Goal: Information Seeking & Learning: Compare options

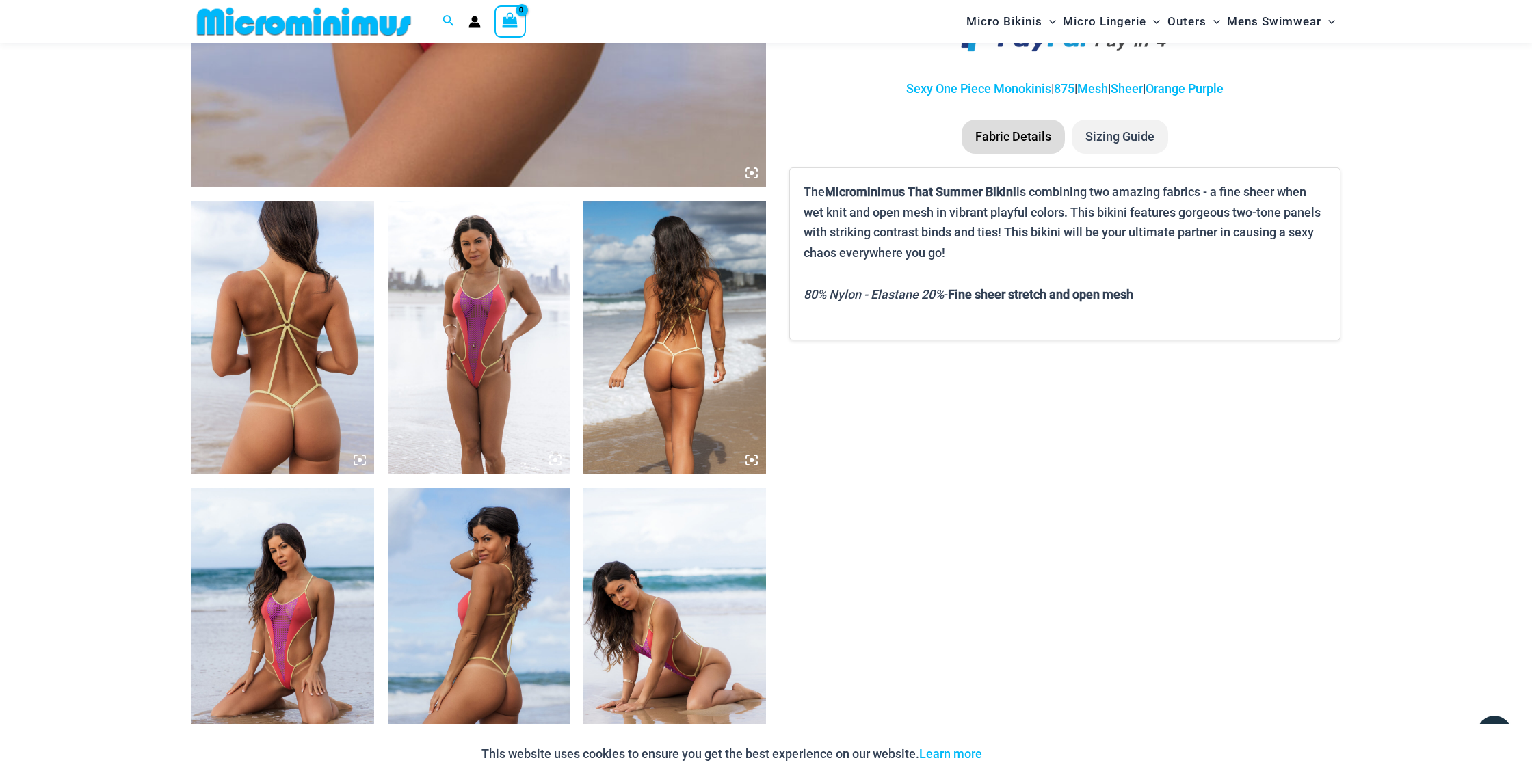
scroll to position [800, 0]
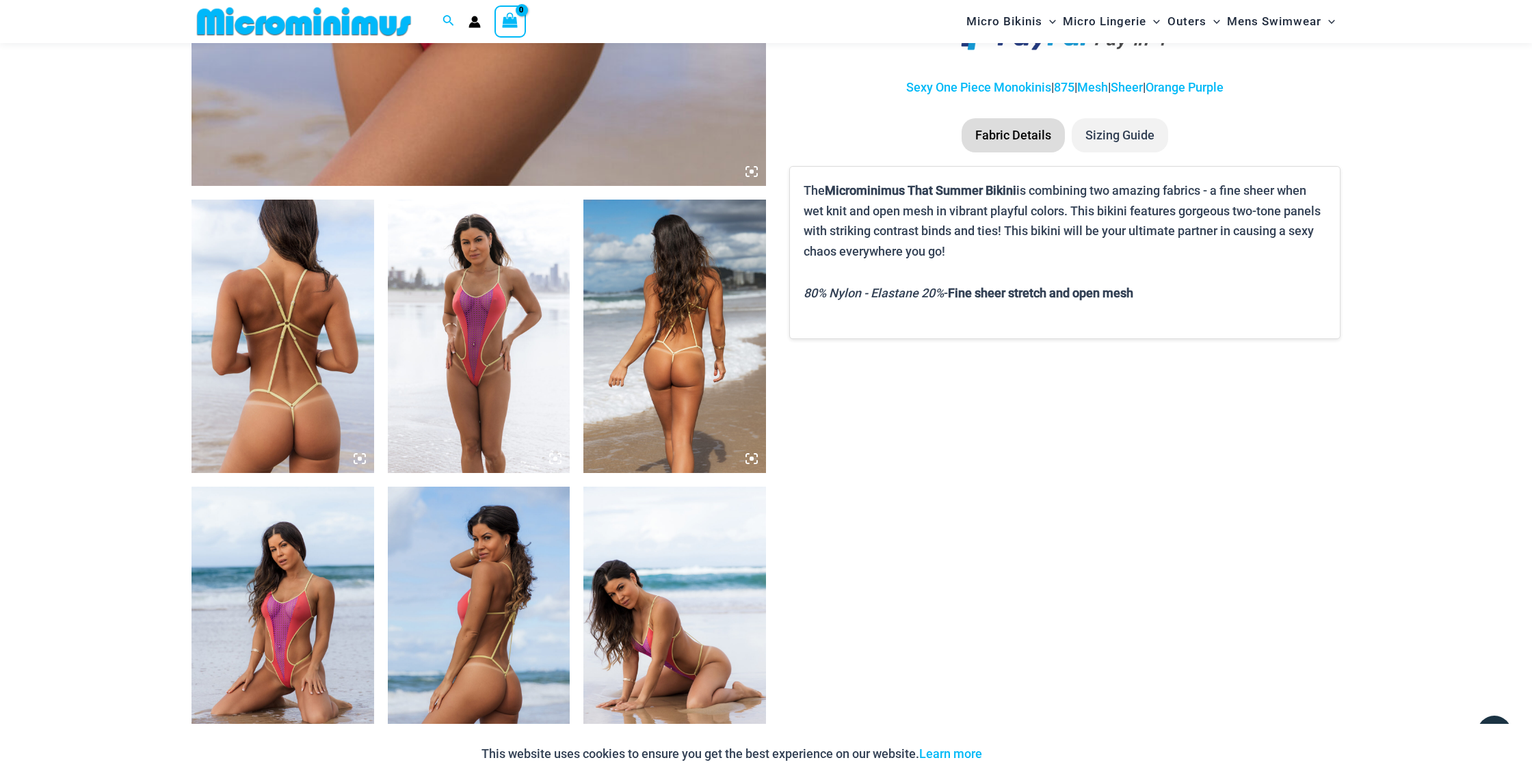
click at [296, 378] on img at bounding box center [282, 336] width 182 height 274
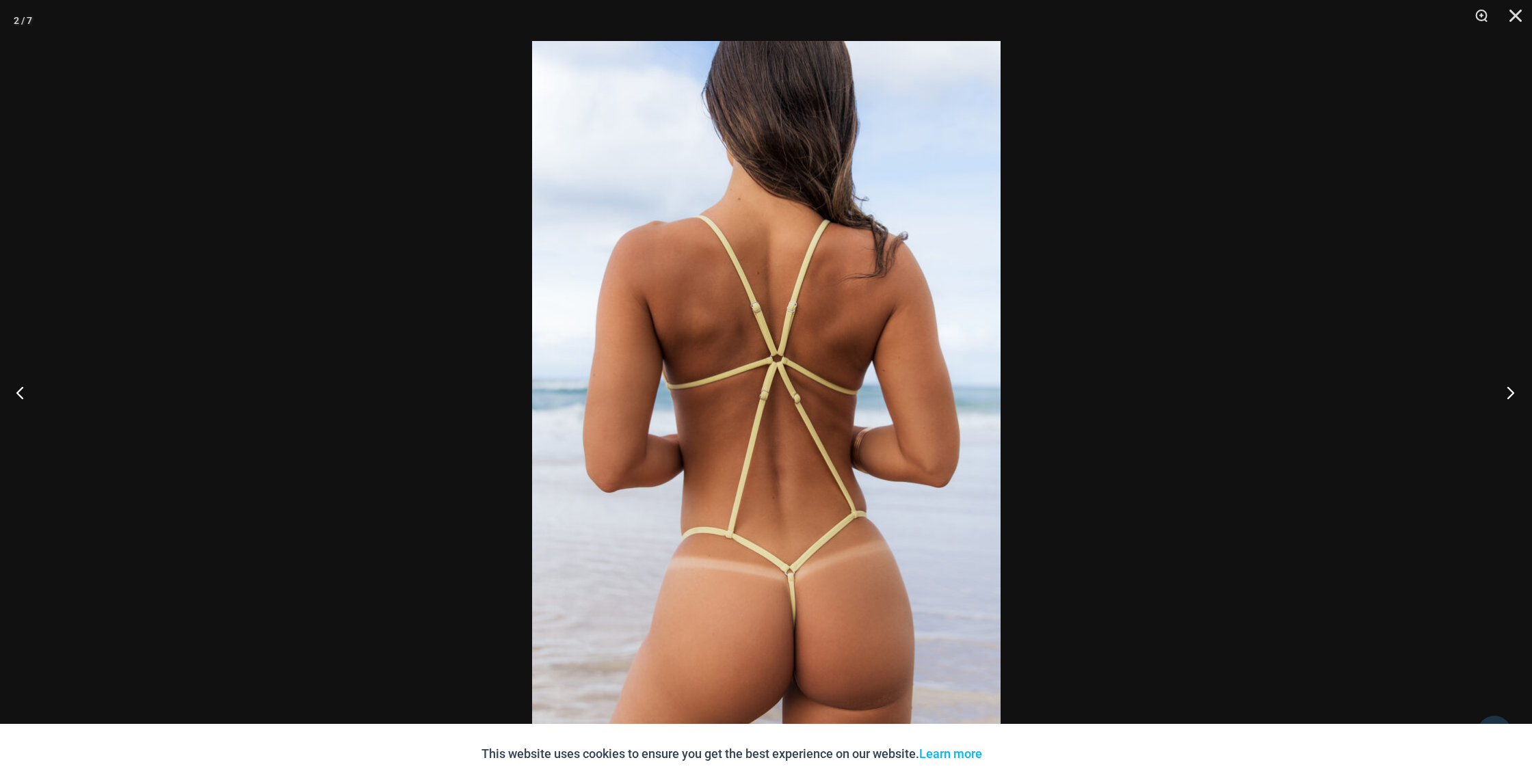
click at [1510, 394] on button "Next" at bounding box center [1506, 392] width 51 height 69
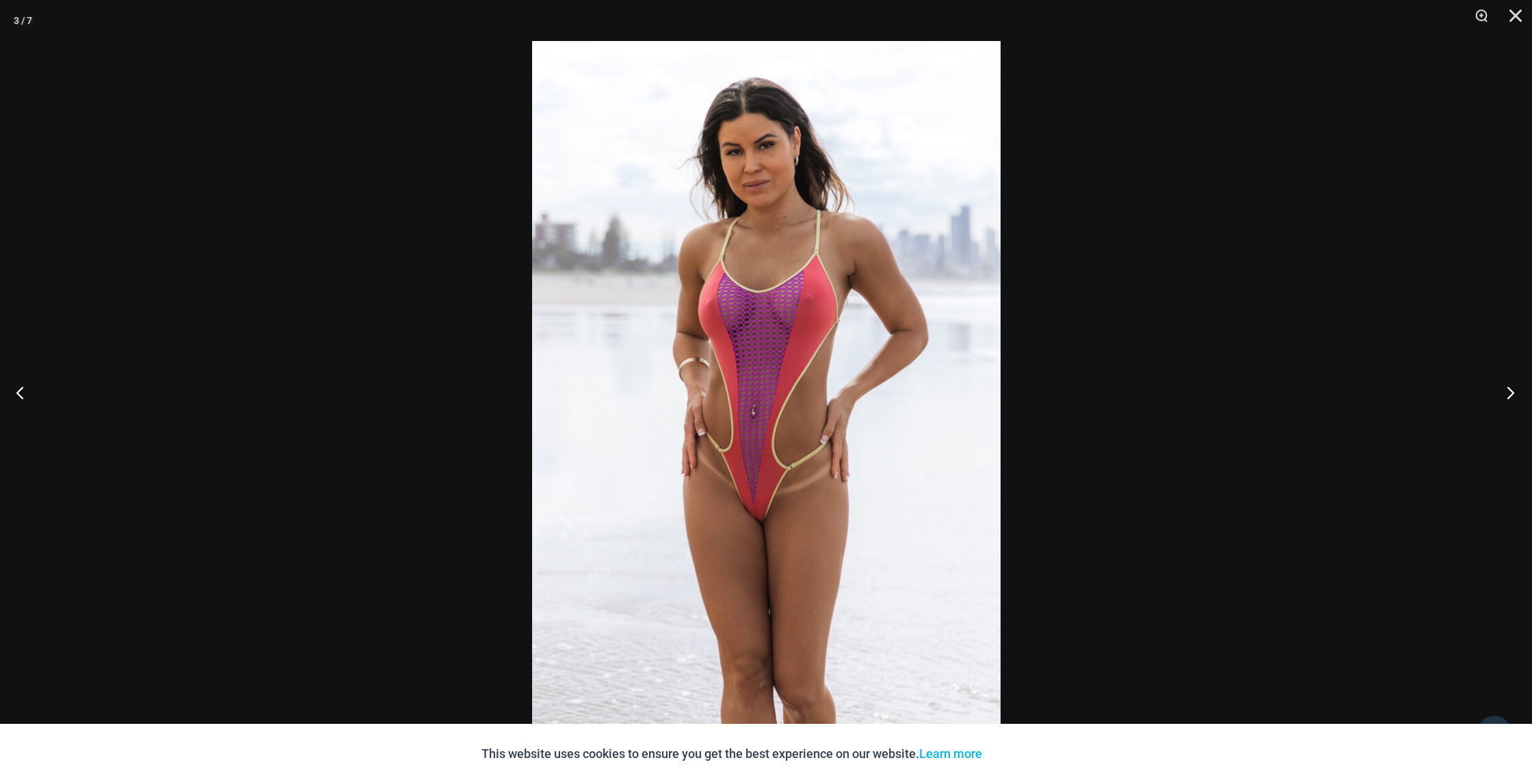
click at [1510, 395] on button "Next" at bounding box center [1506, 392] width 51 height 69
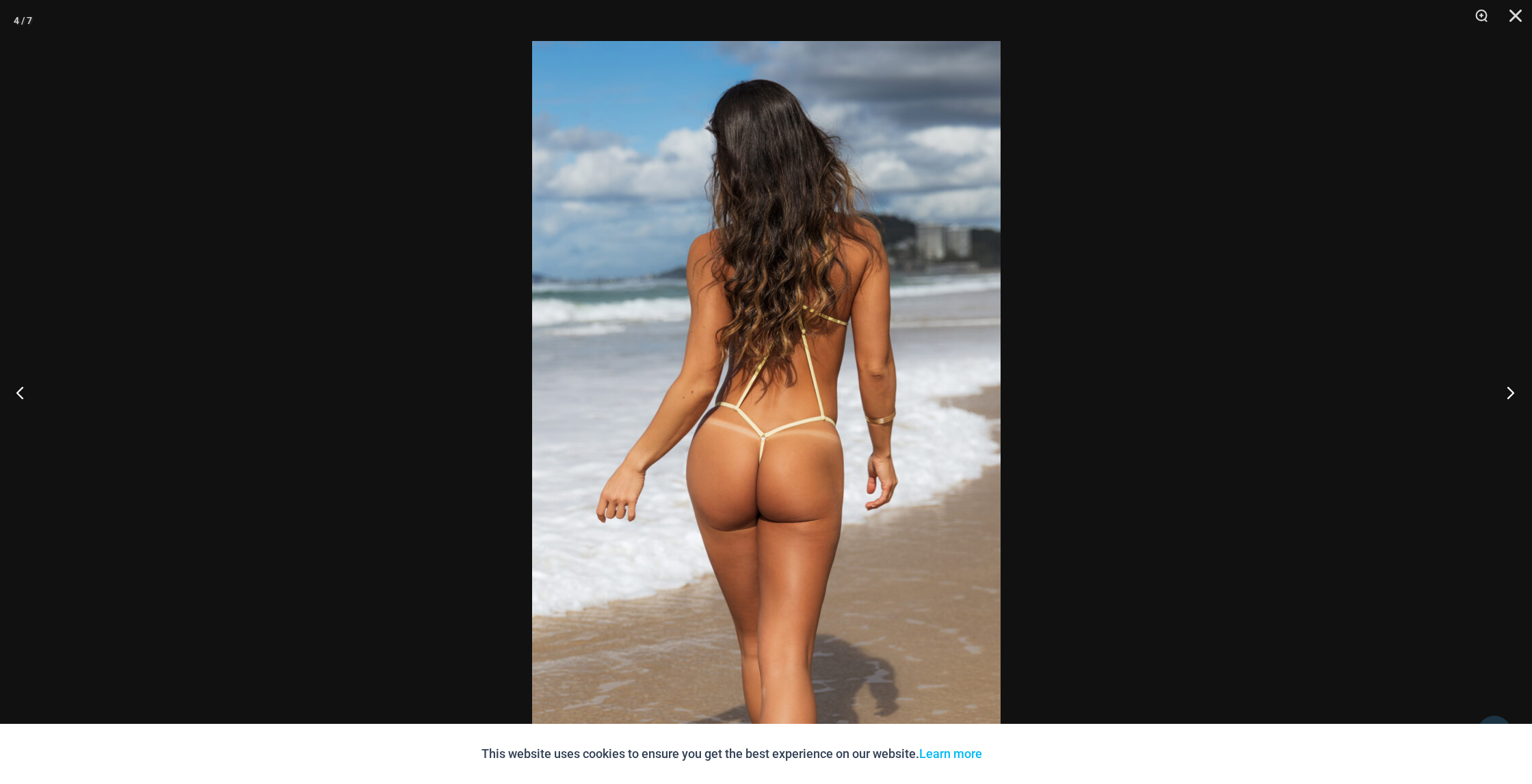
click at [1510, 395] on button "Next" at bounding box center [1506, 392] width 51 height 69
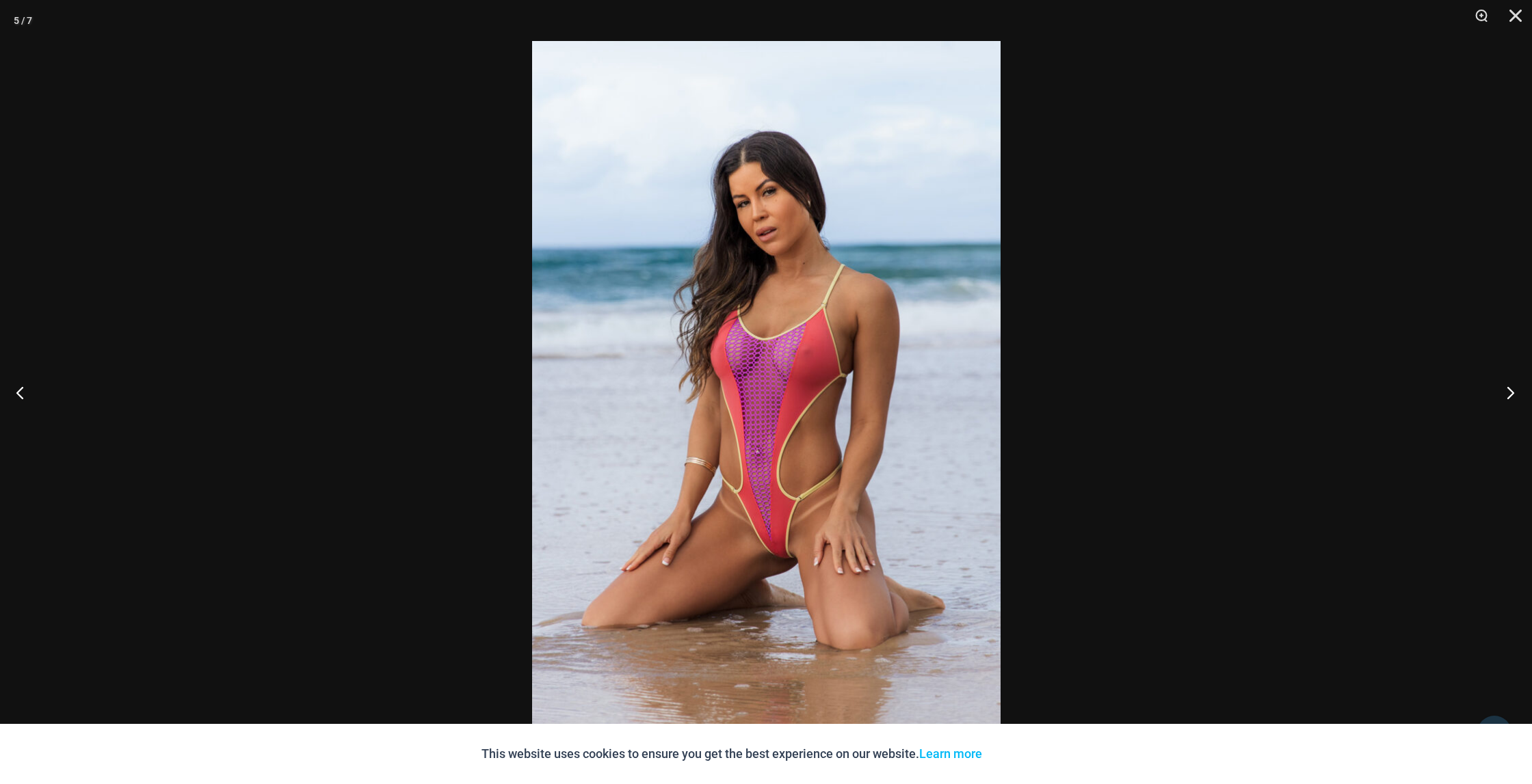
click at [1510, 397] on button "Next" at bounding box center [1506, 392] width 51 height 69
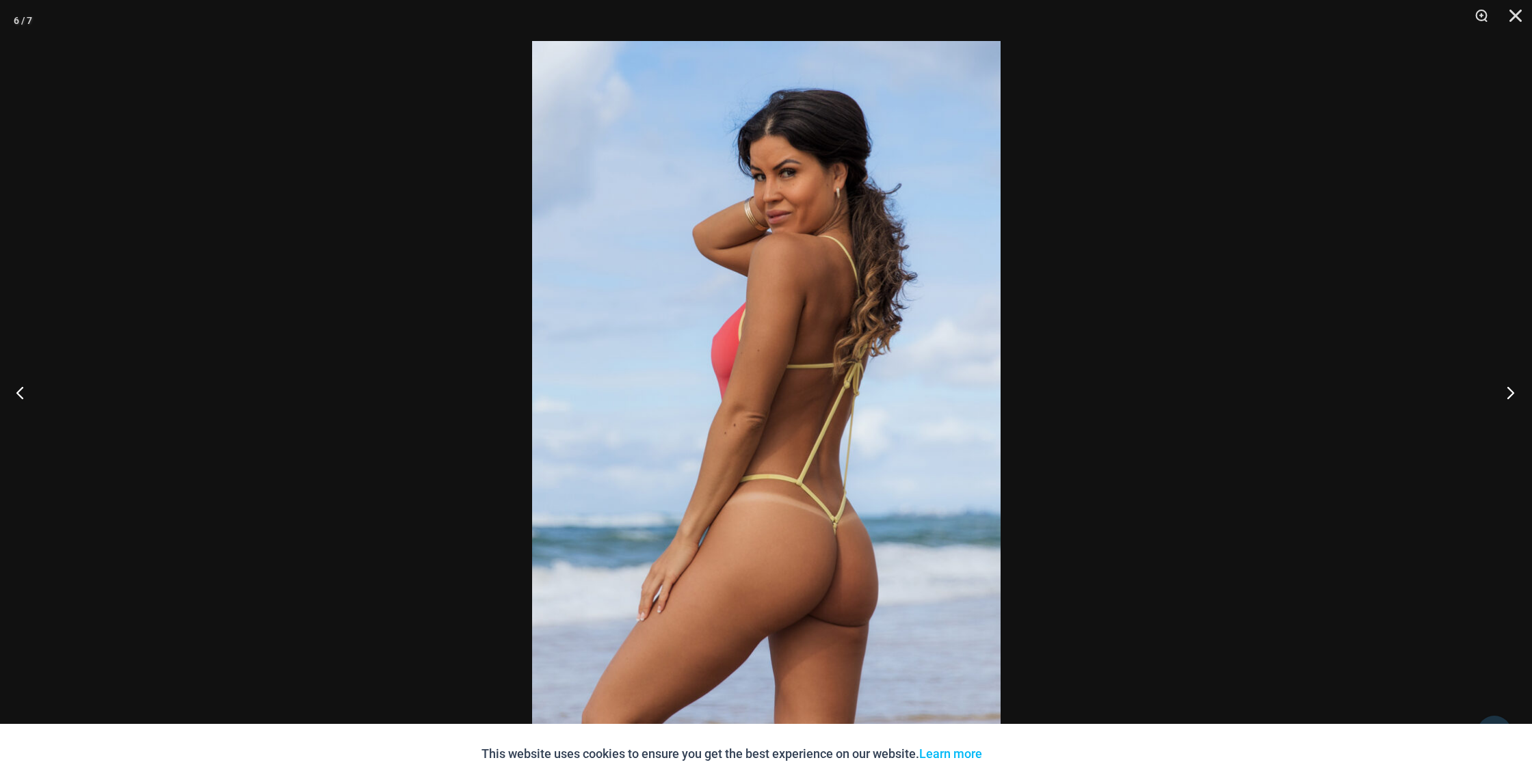
click at [1510, 397] on button "Next" at bounding box center [1506, 392] width 51 height 69
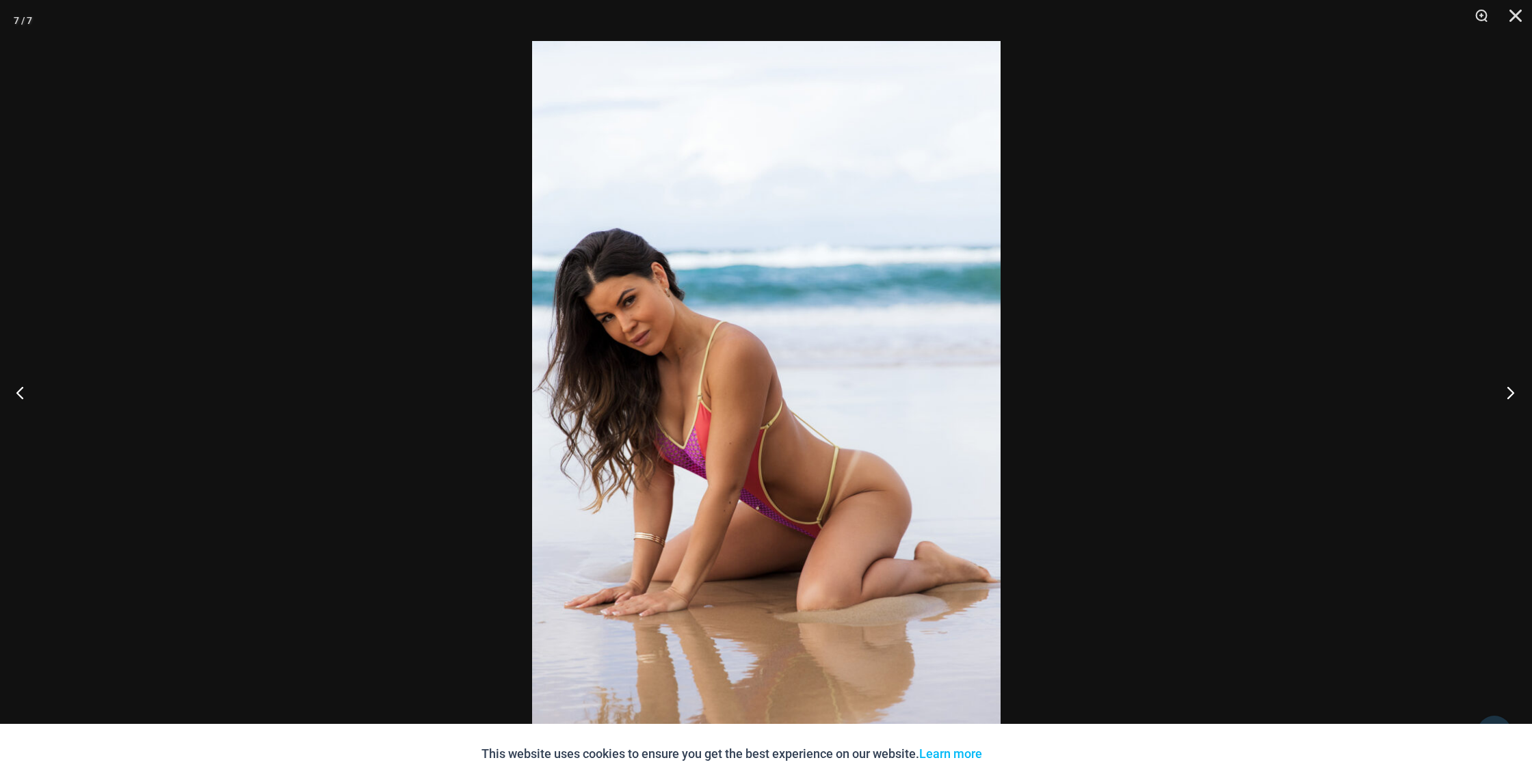
click at [1510, 397] on button "Next" at bounding box center [1506, 392] width 51 height 69
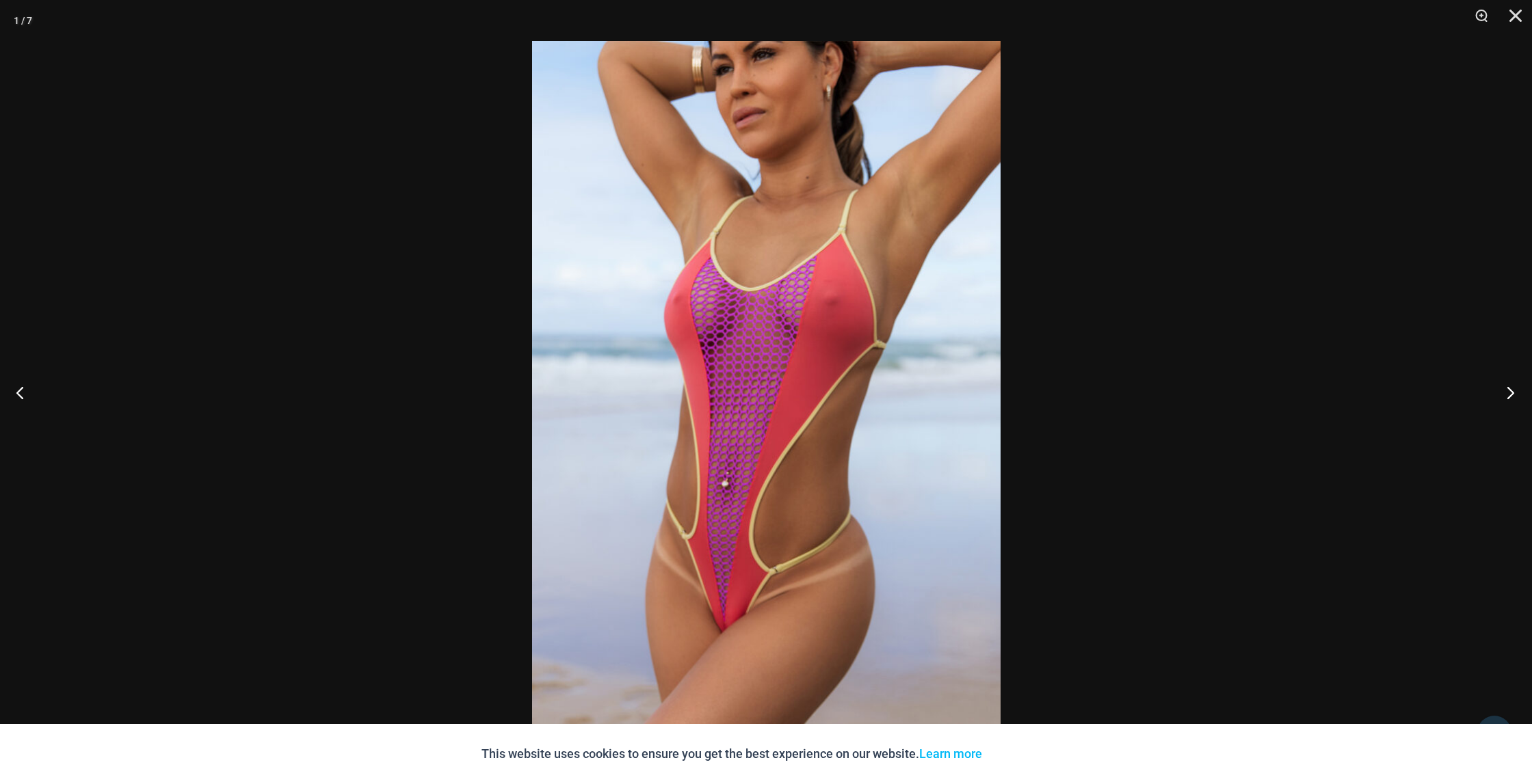
click at [1510, 397] on button "Next" at bounding box center [1506, 392] width 51 height 69
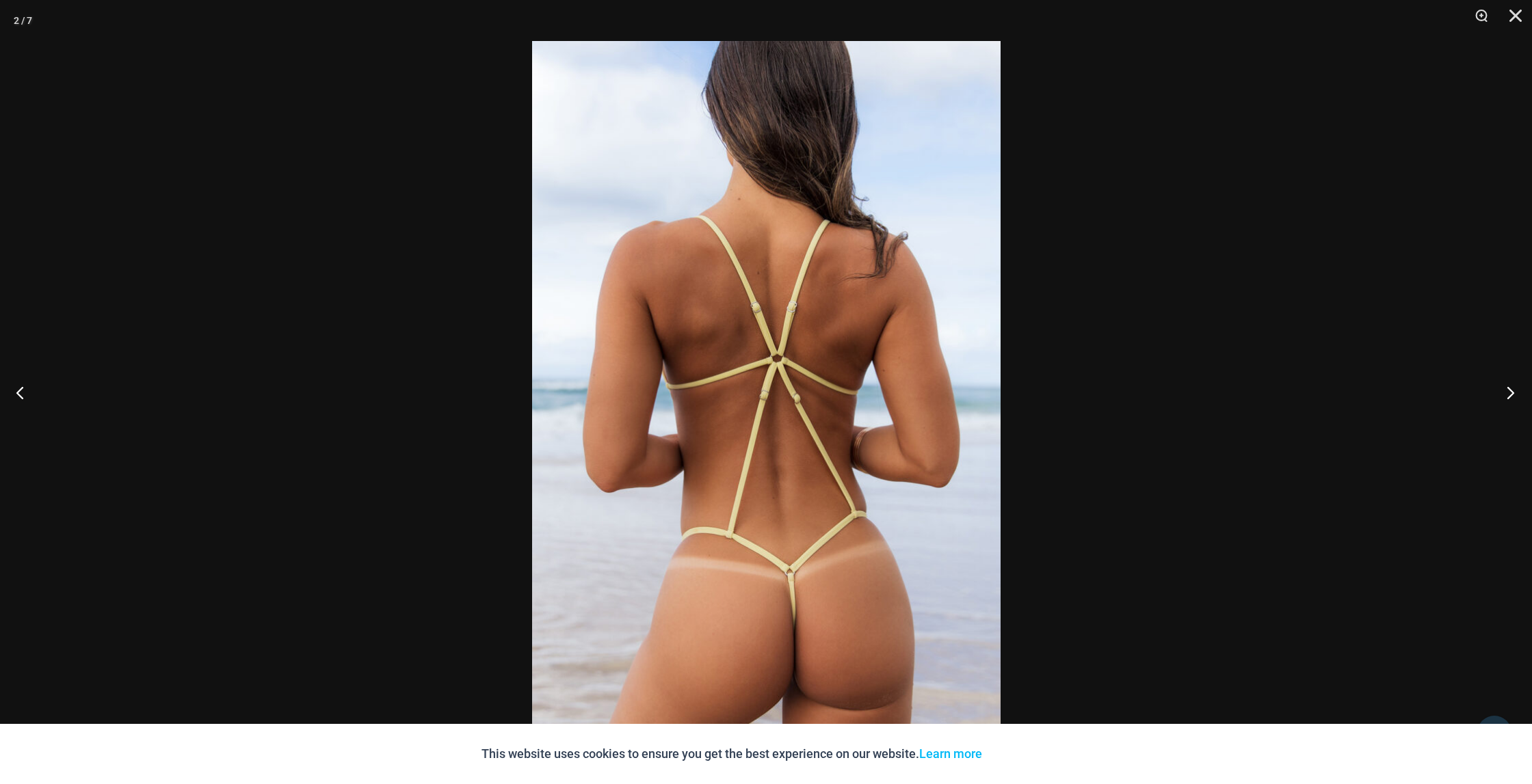
click at [1510, 397] on button "Next" at bounding box center [1506, 392] width 51 height 69
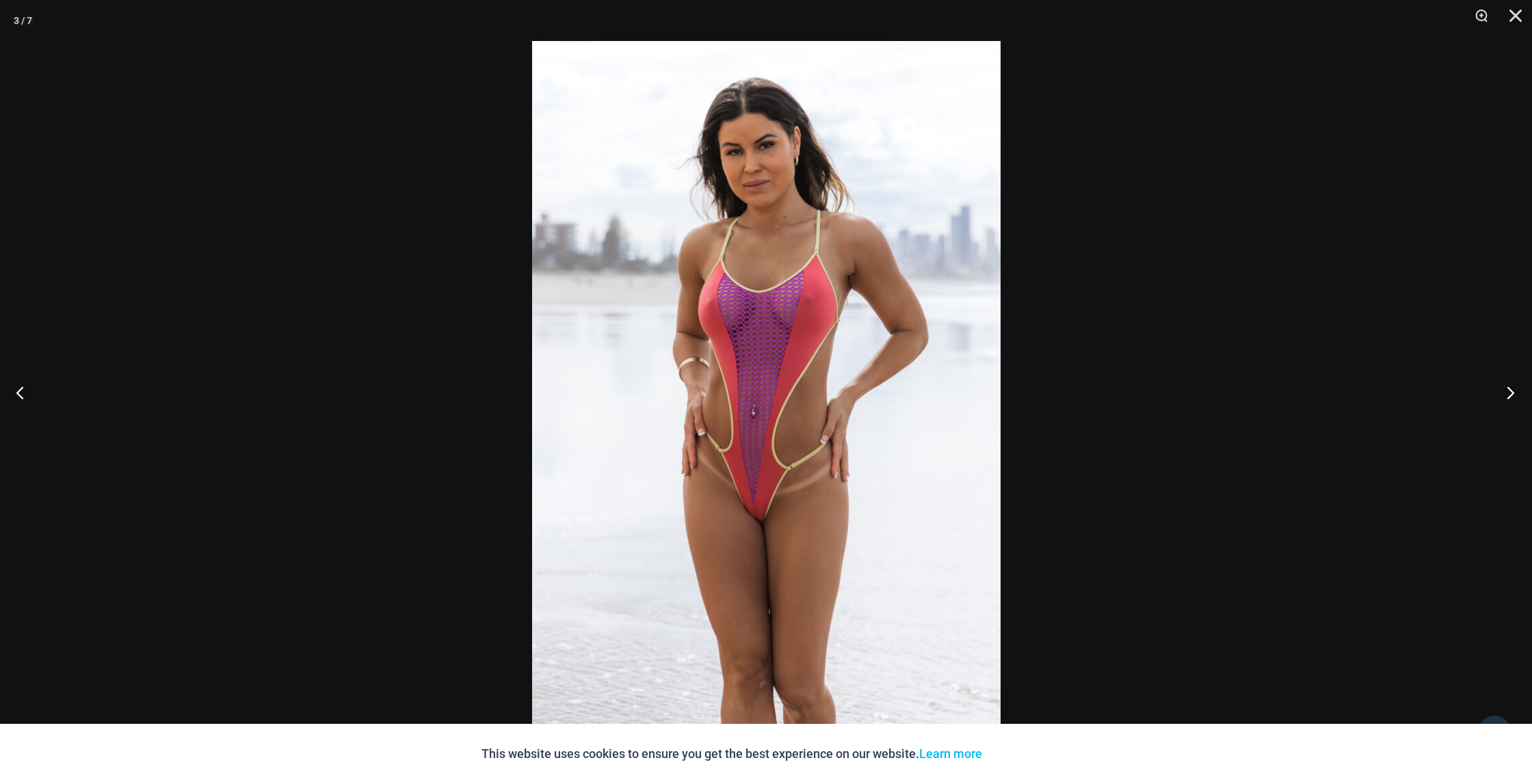
click at [1510, 397] on button "Next" at bounding box center [1506, 392] width 51 height 69
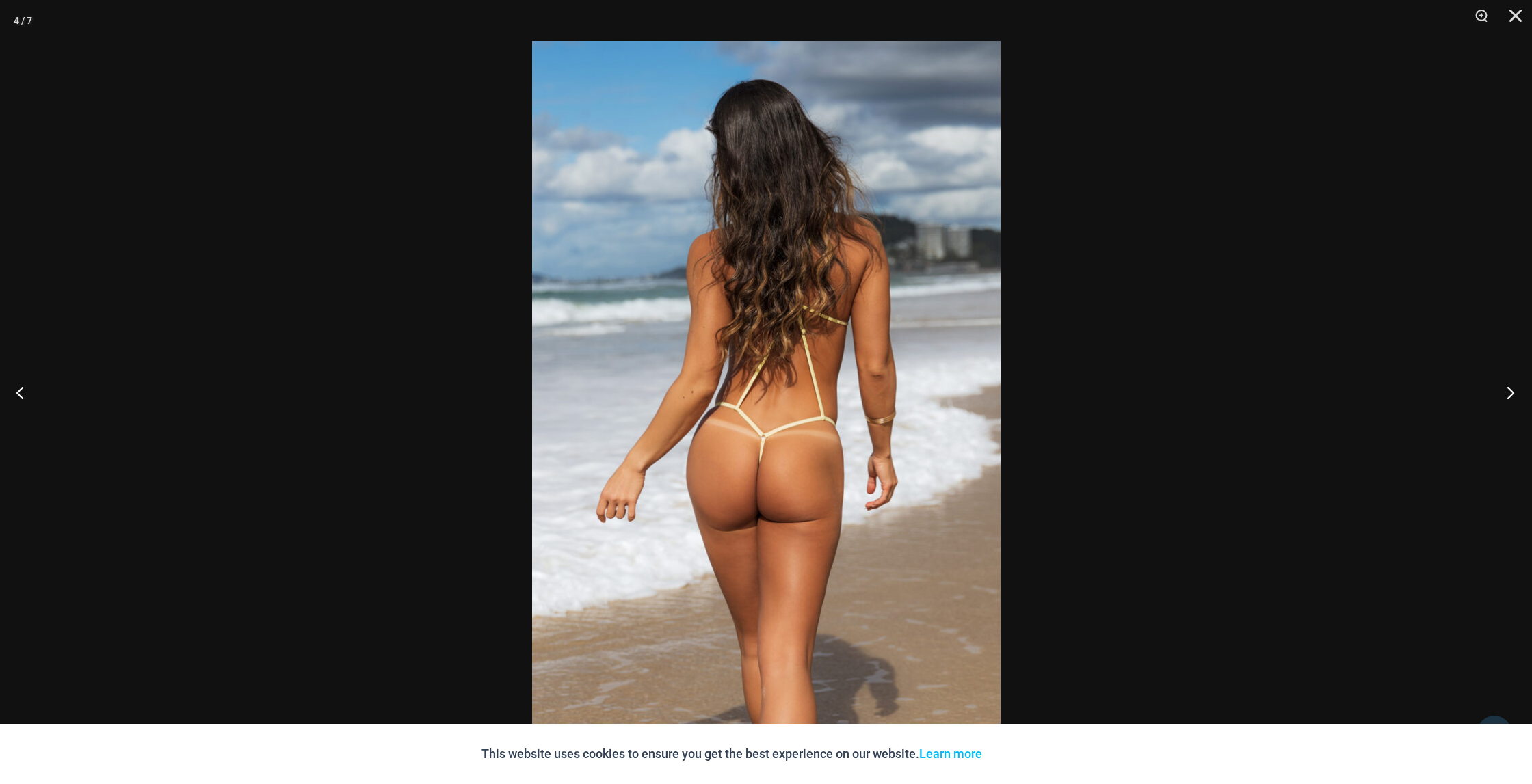
click at [1510, 397] on button "Next" at bounding box center [1506, 392] width 51 height 69
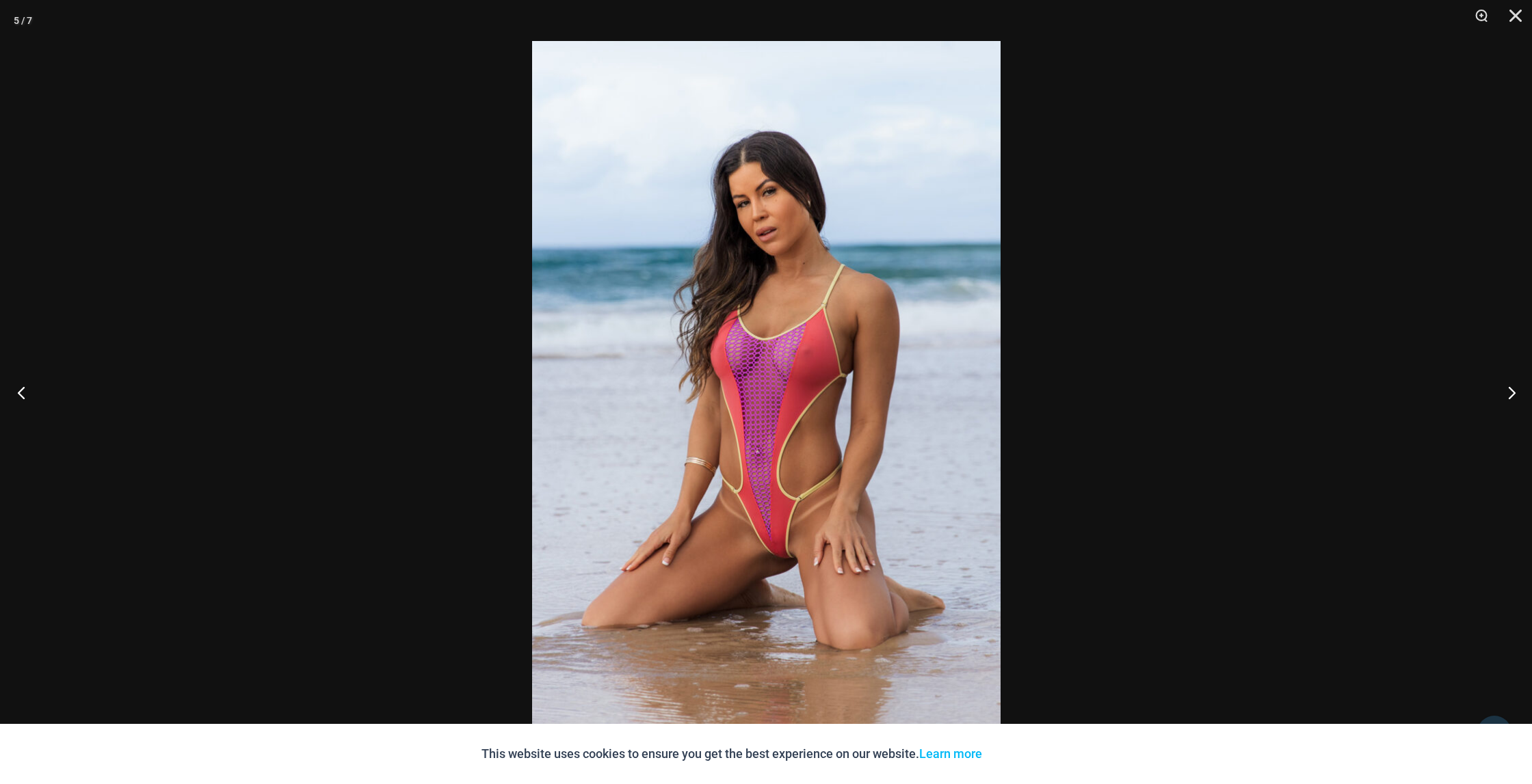
click at [24, 389] on button "Previous" at bounding box center [26, 392] width 51 height 69
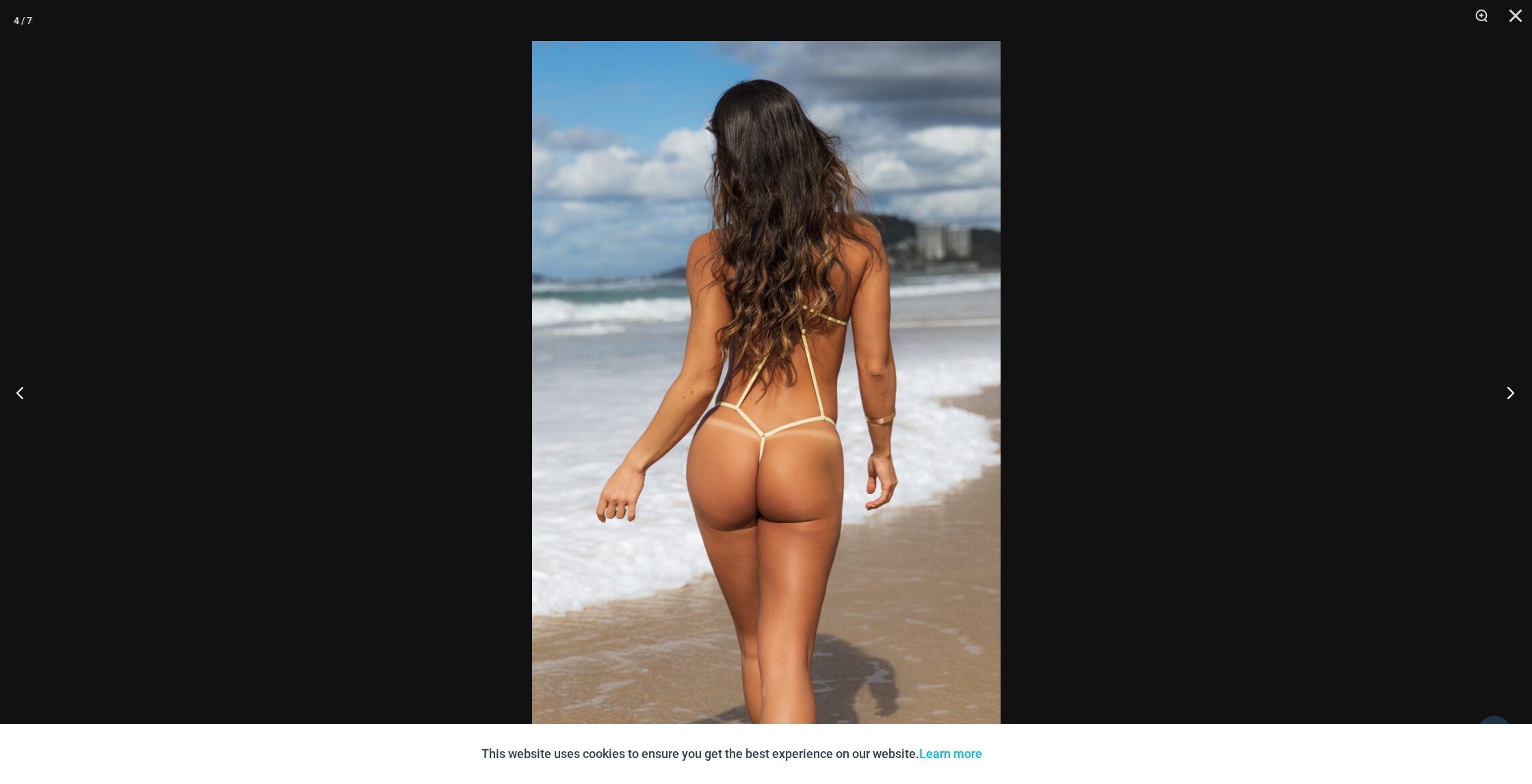
click at [1507, 391] on button "Next" at bounding box center [1506, 392] width 51 height 69
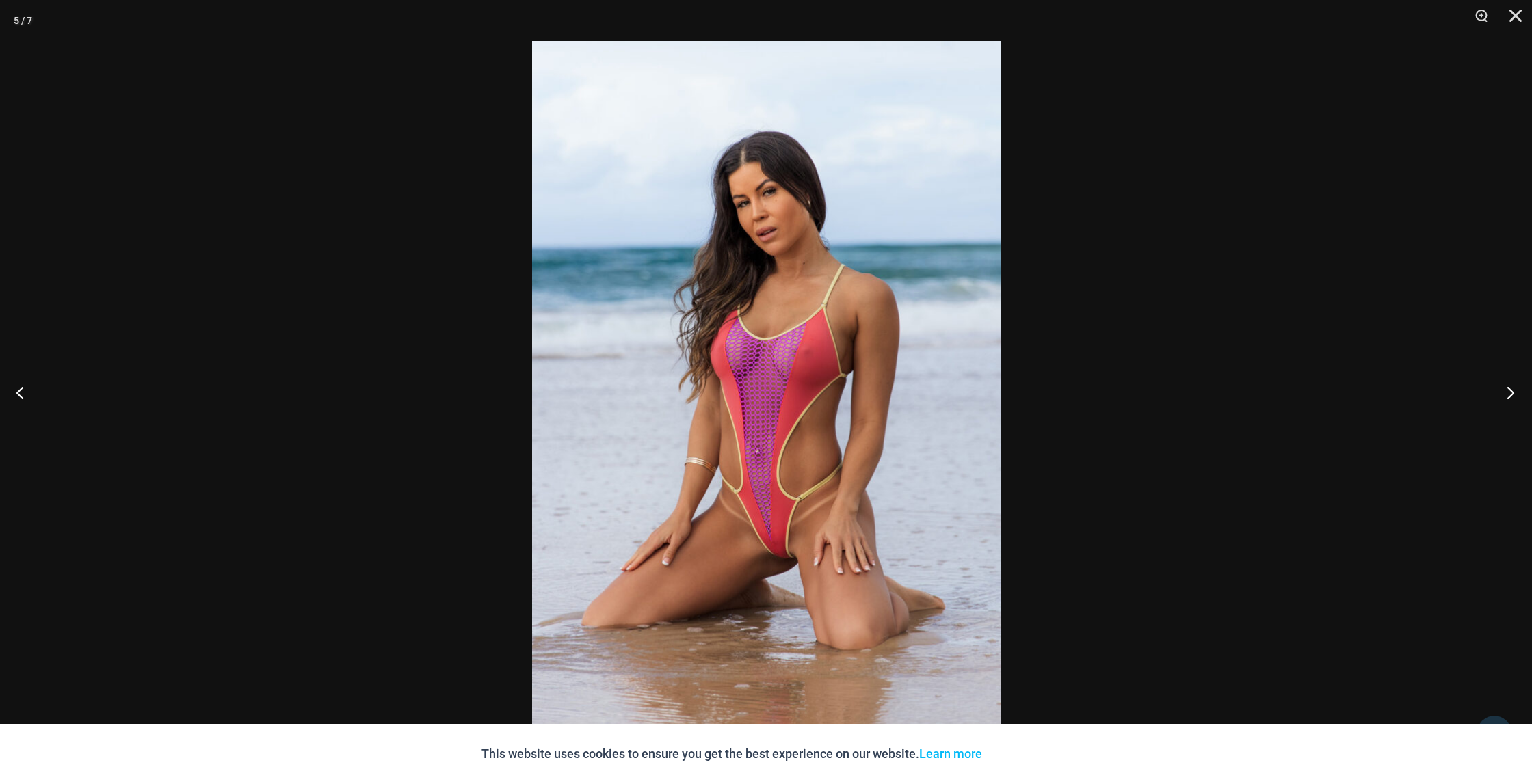
click at [1507, 391] on button "Next" at bounding box center [1506, 392] width 51 height 69
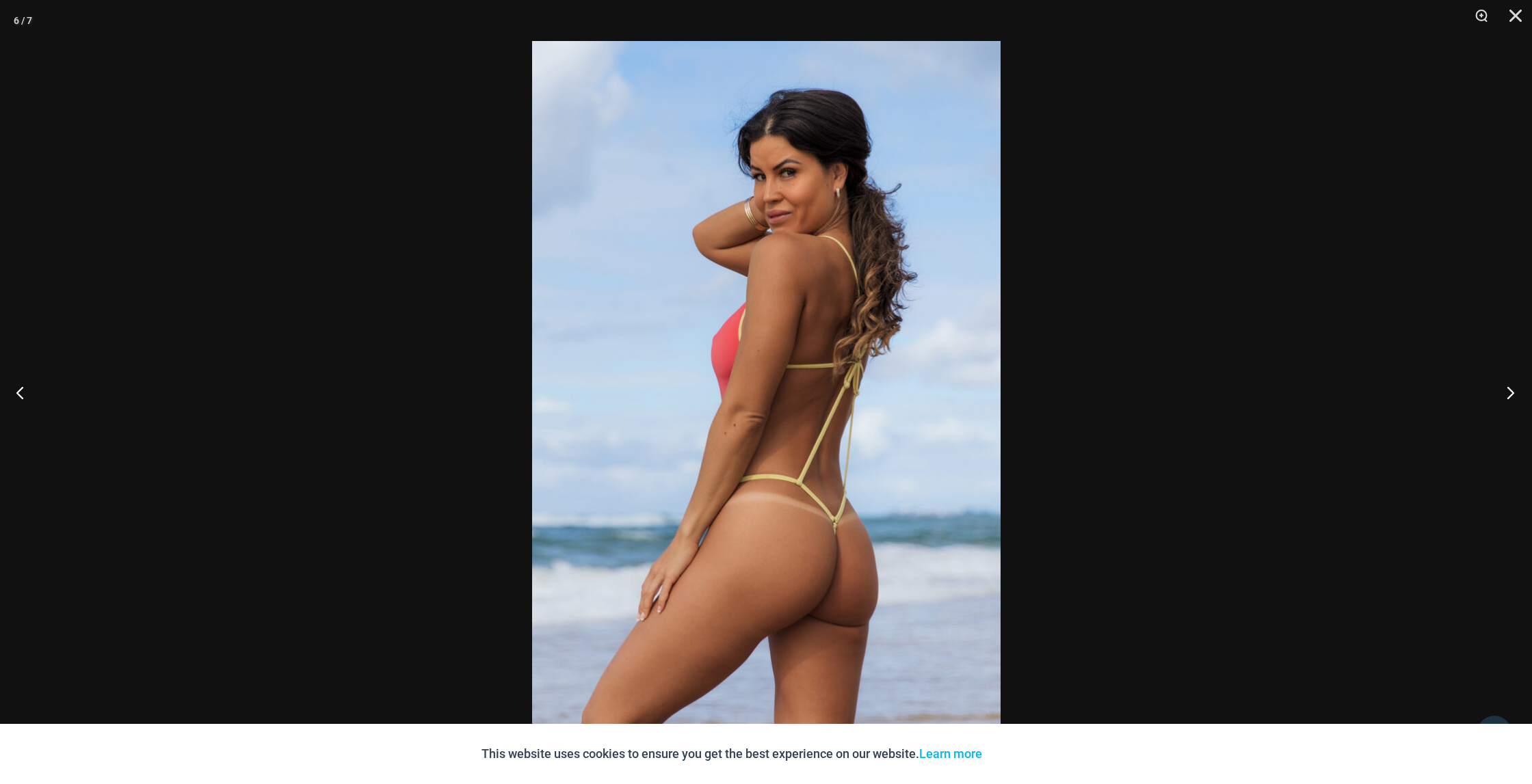
click at [1507, 391] on button "Next" at bounding box center [1506, 392] width 51 height 69
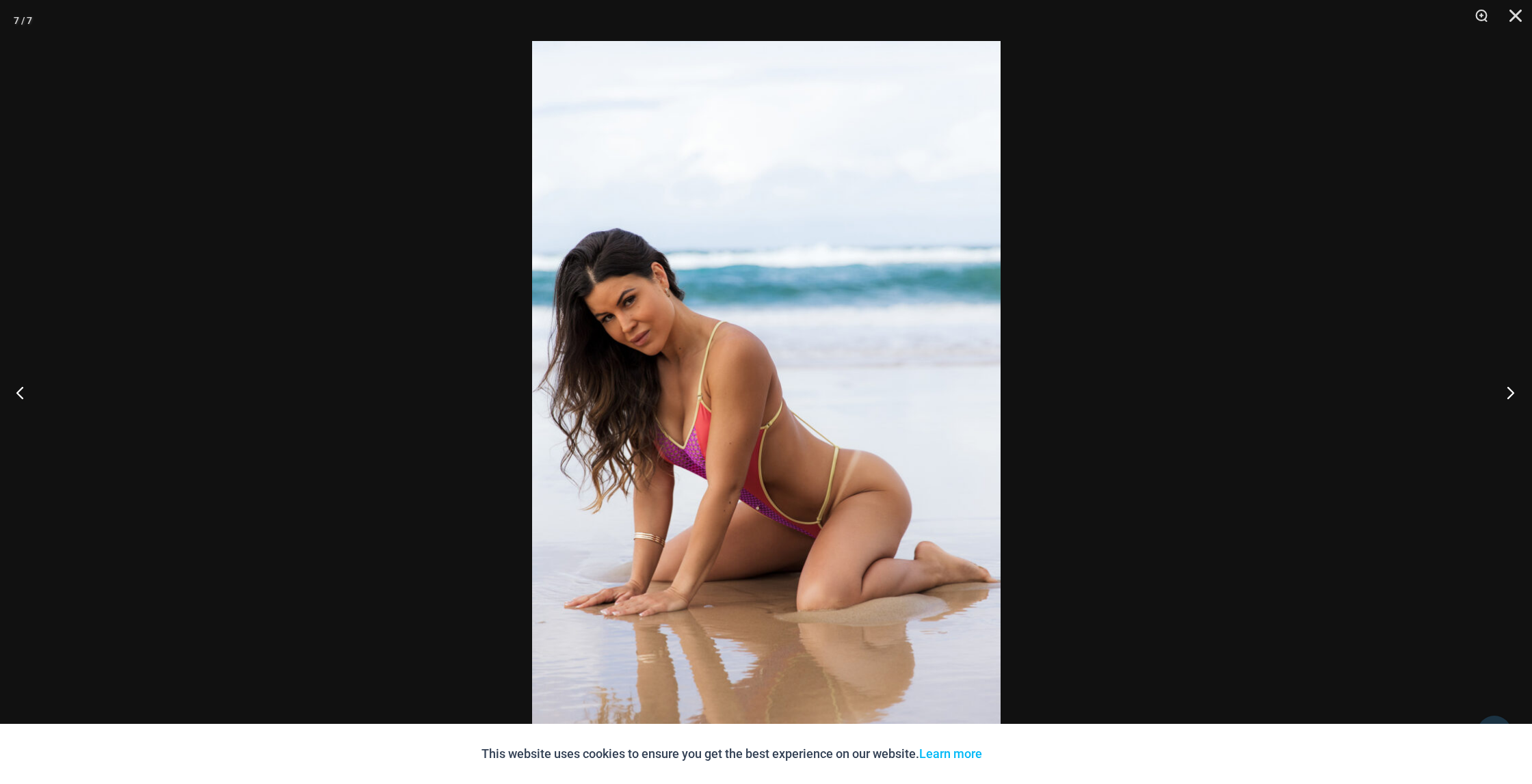
click at [1504, 392] on button "Next" at bounding box center [1506, 392] width 51 height 69
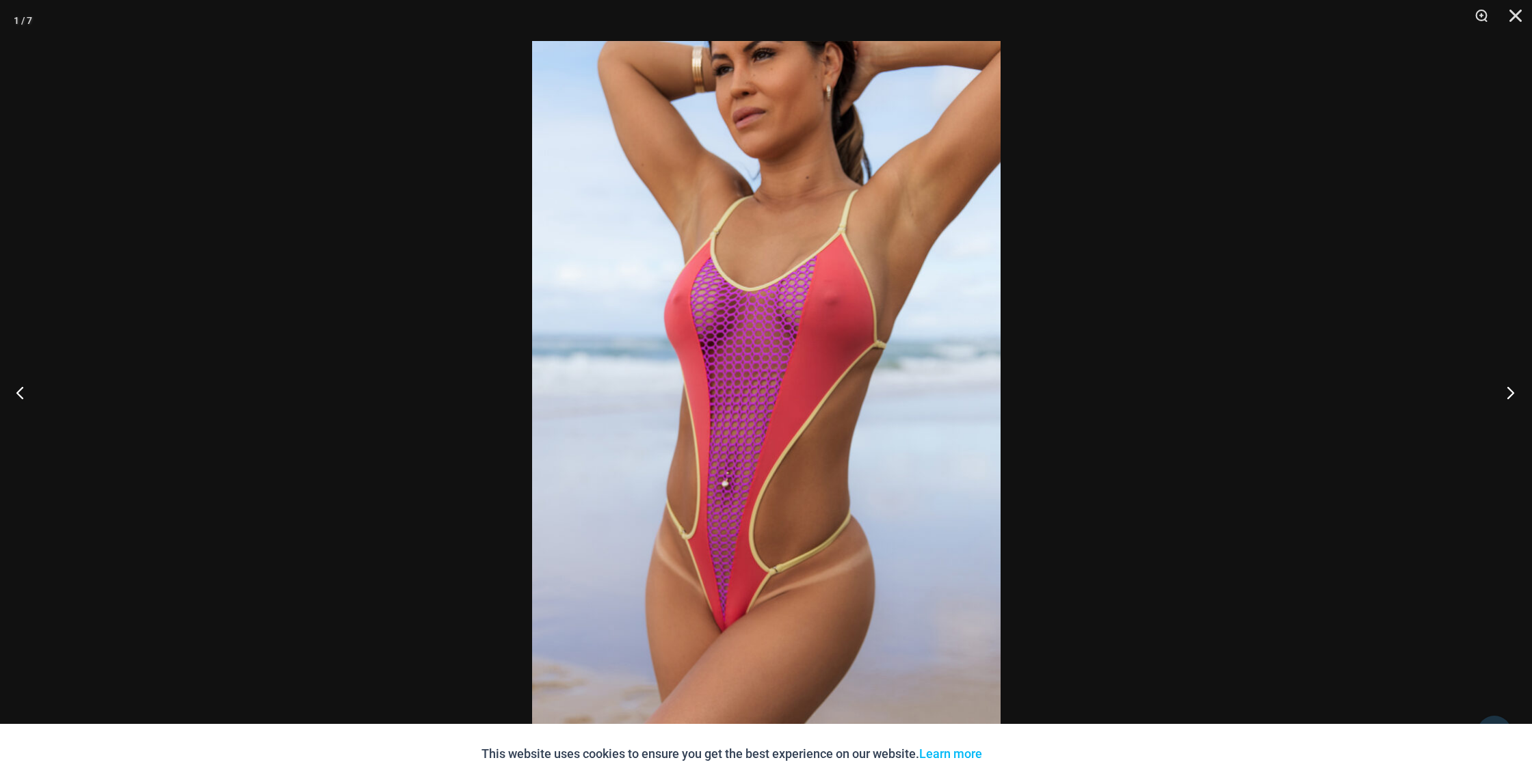
click at [1504, 393] on button "Next" at bounding box center [1506, 392] width 51 height 69
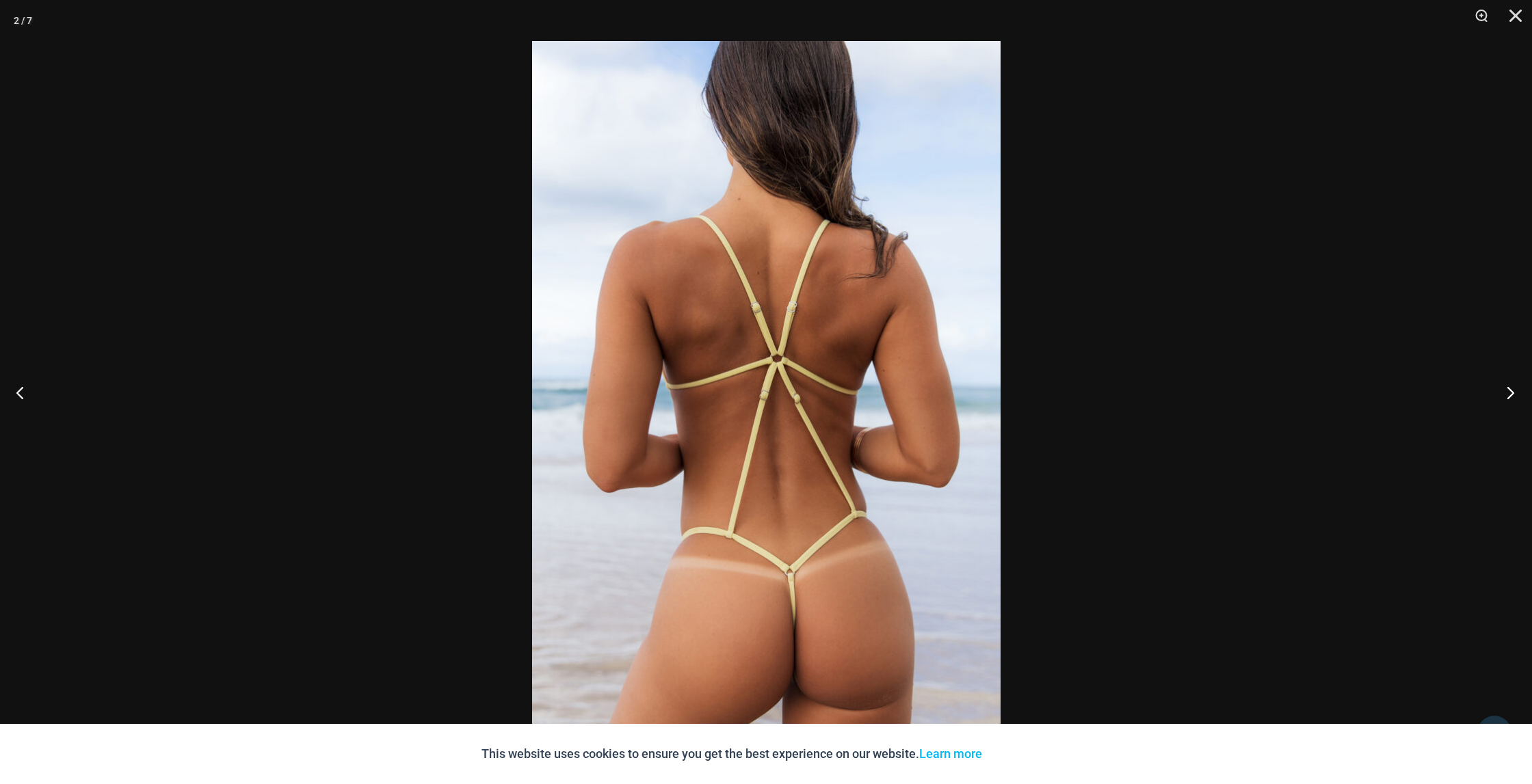
click at [1504, 393] on button "Next" at bounding box center [1506, 392] width 51 height 69
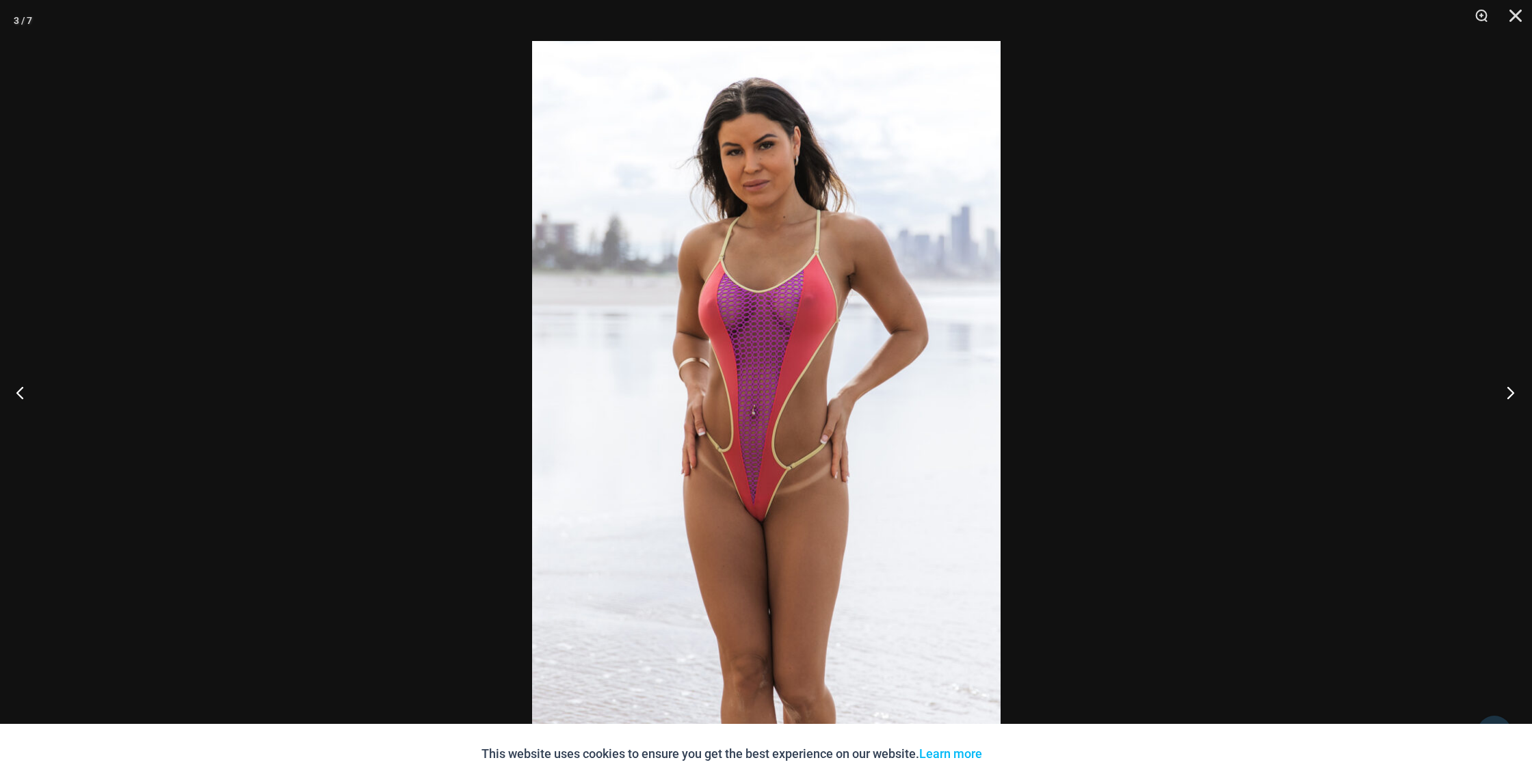
click at [1504, 395] on button "Next" at bounding box center [1506, 392] width 51 height 69
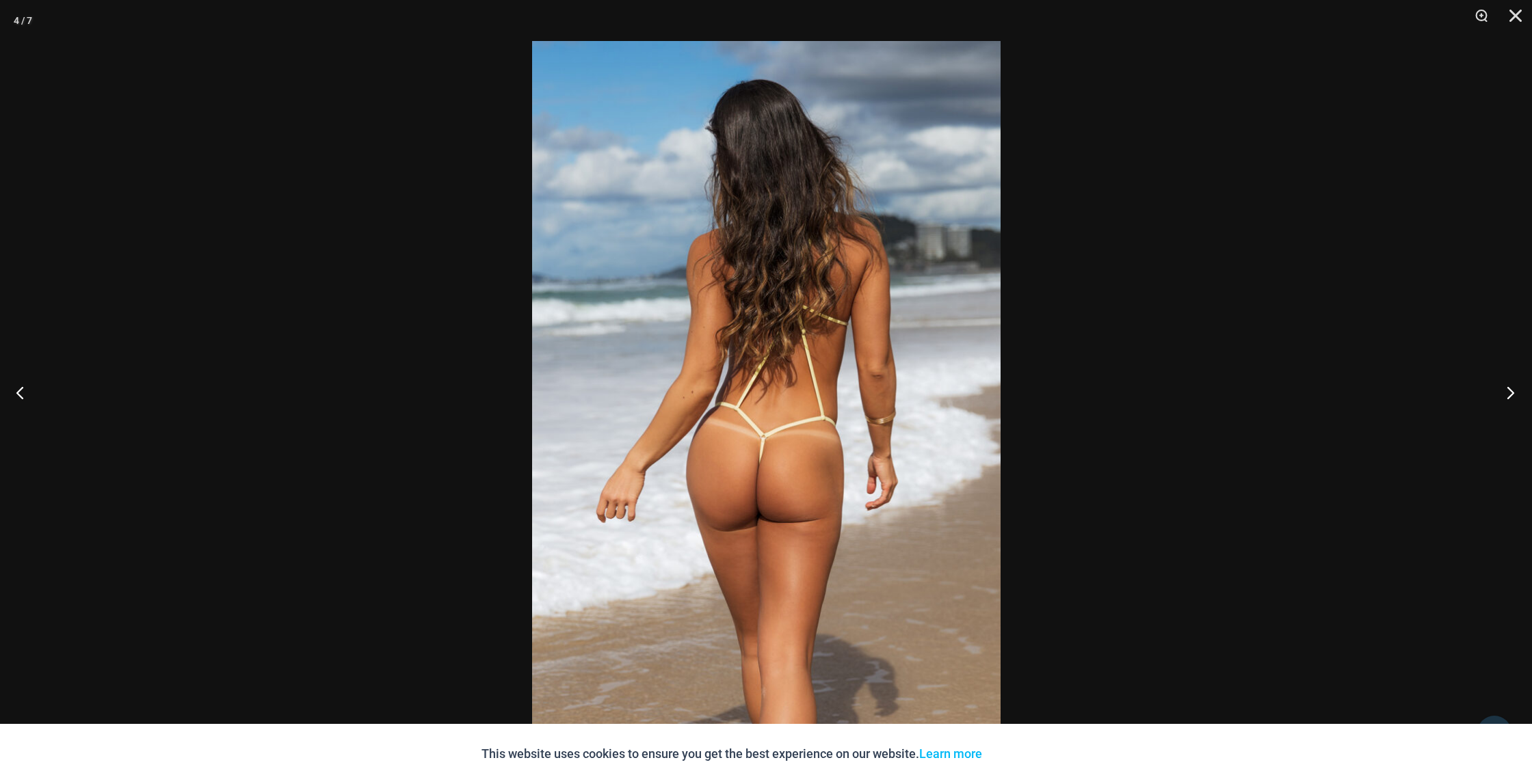
click at [1504, 394] on button "Next" at bounding box center [1506, 392] width 51 height 69
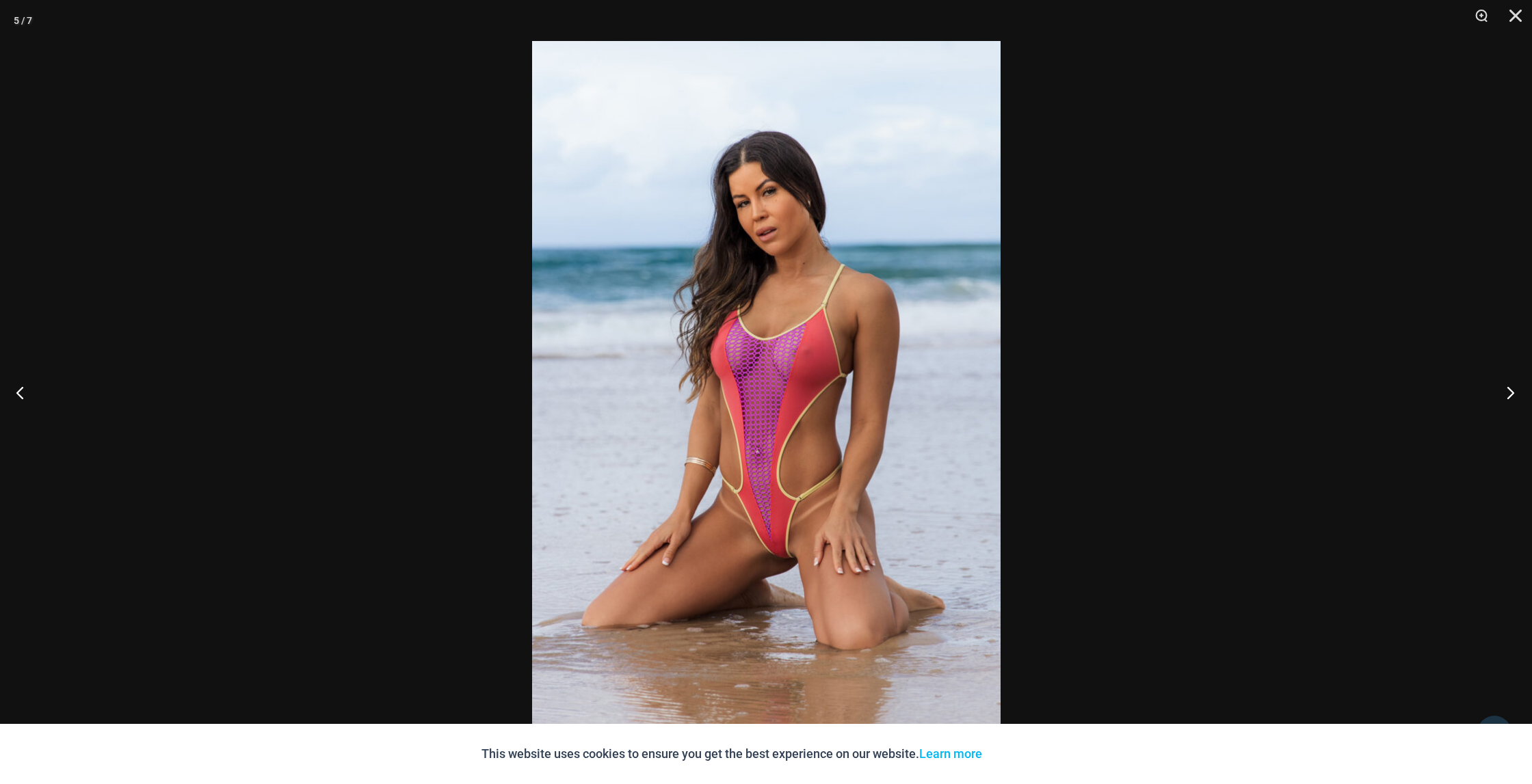
click at [1504, 394] on button "Next" at bounding box center [1506, 392] width 51 height 69
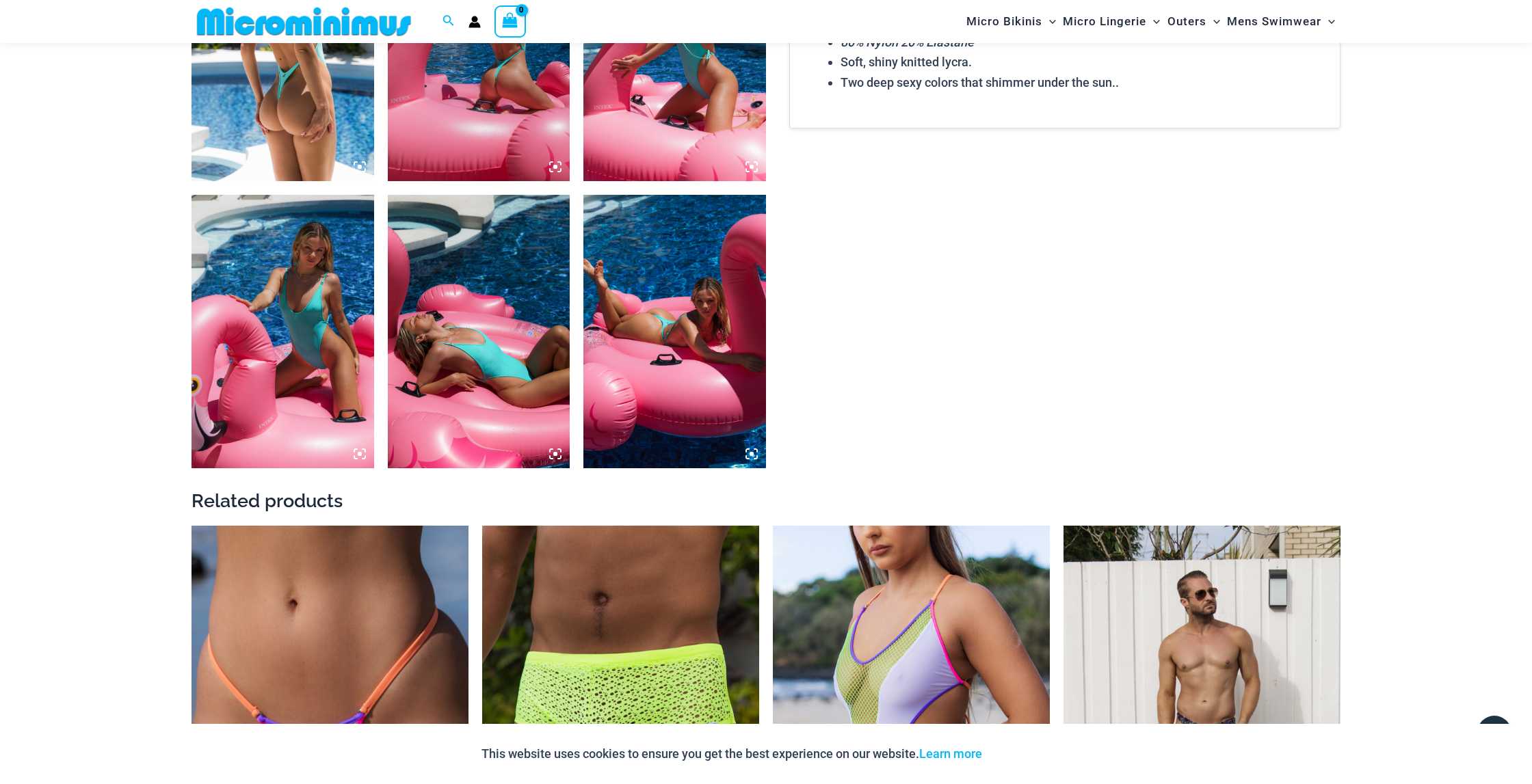
scroll to position [1093, 0]
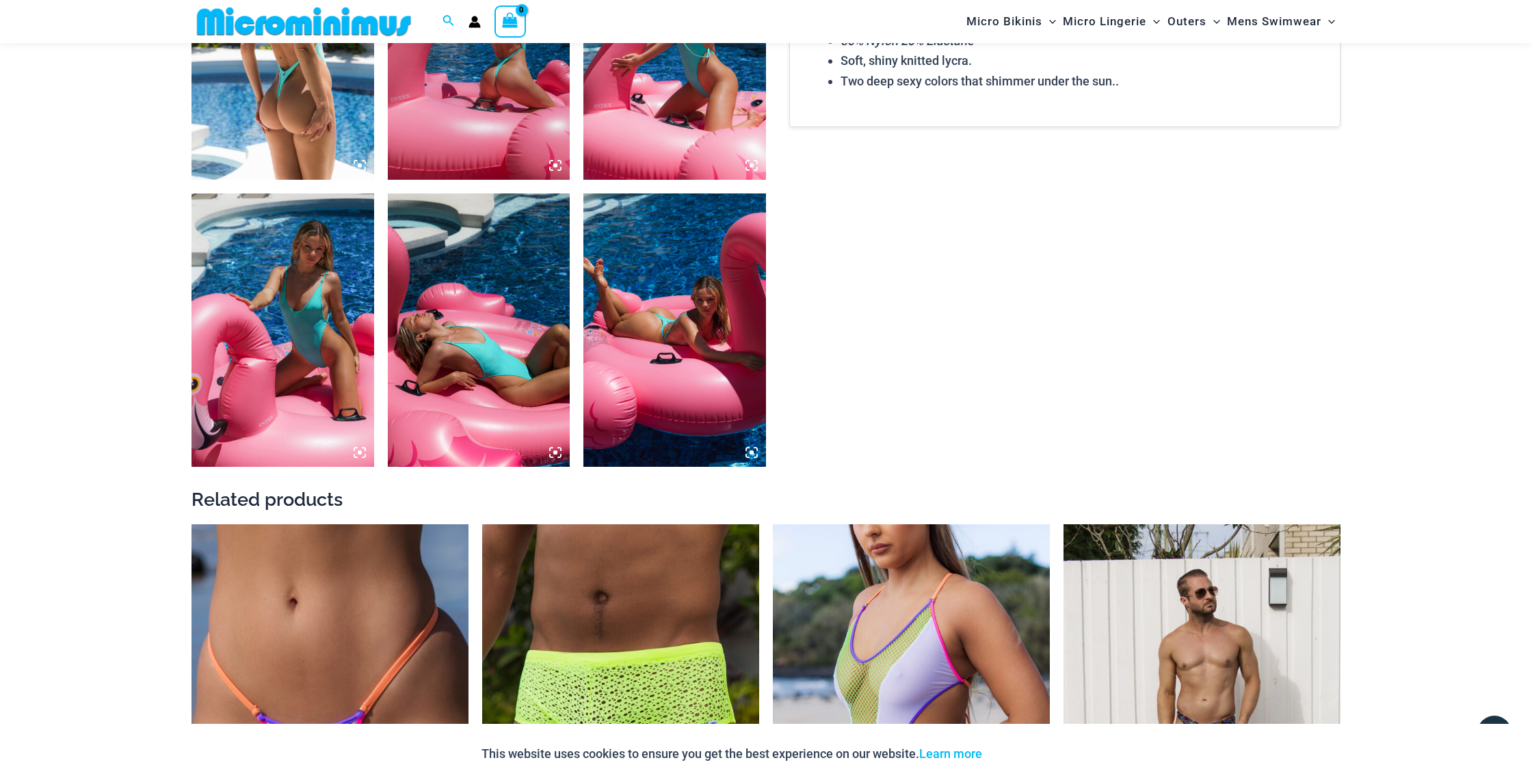
click at [306, 376] on img at bounding box center [282, 330] width 182 height 274
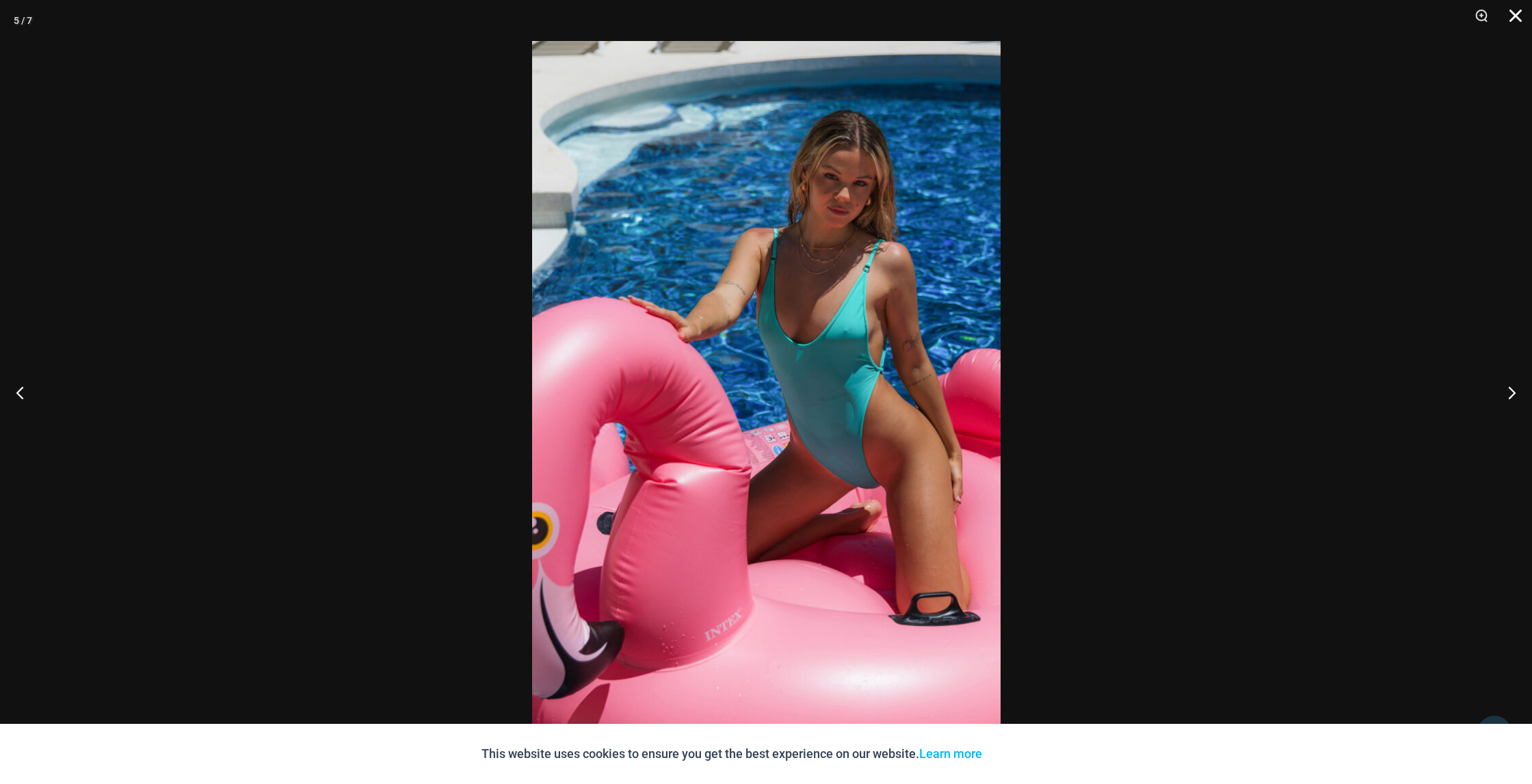
click at [1516, 19] on button "Close" at bounding box center [1510, 20] width 34 height 41
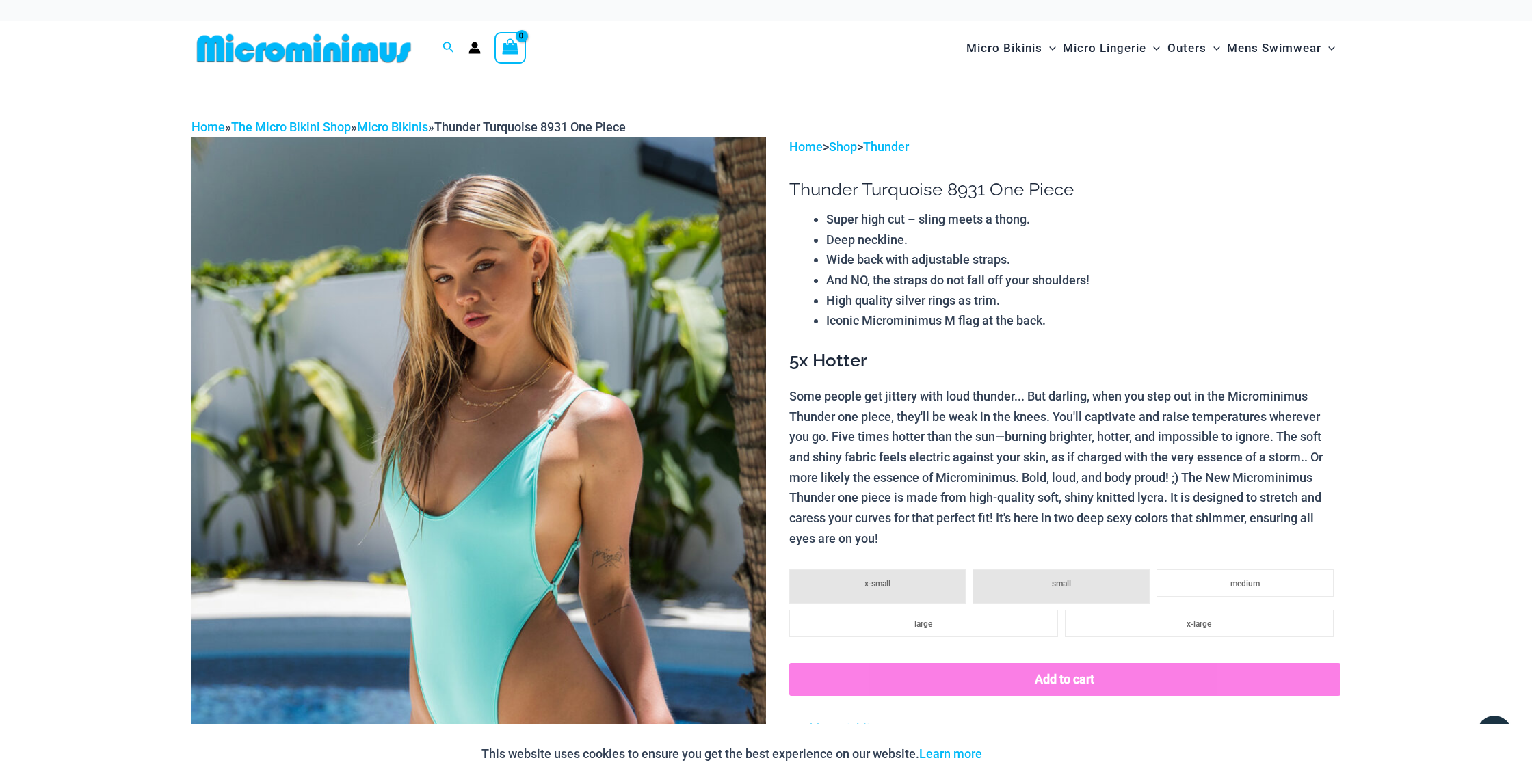
scroll to position [0, 0]
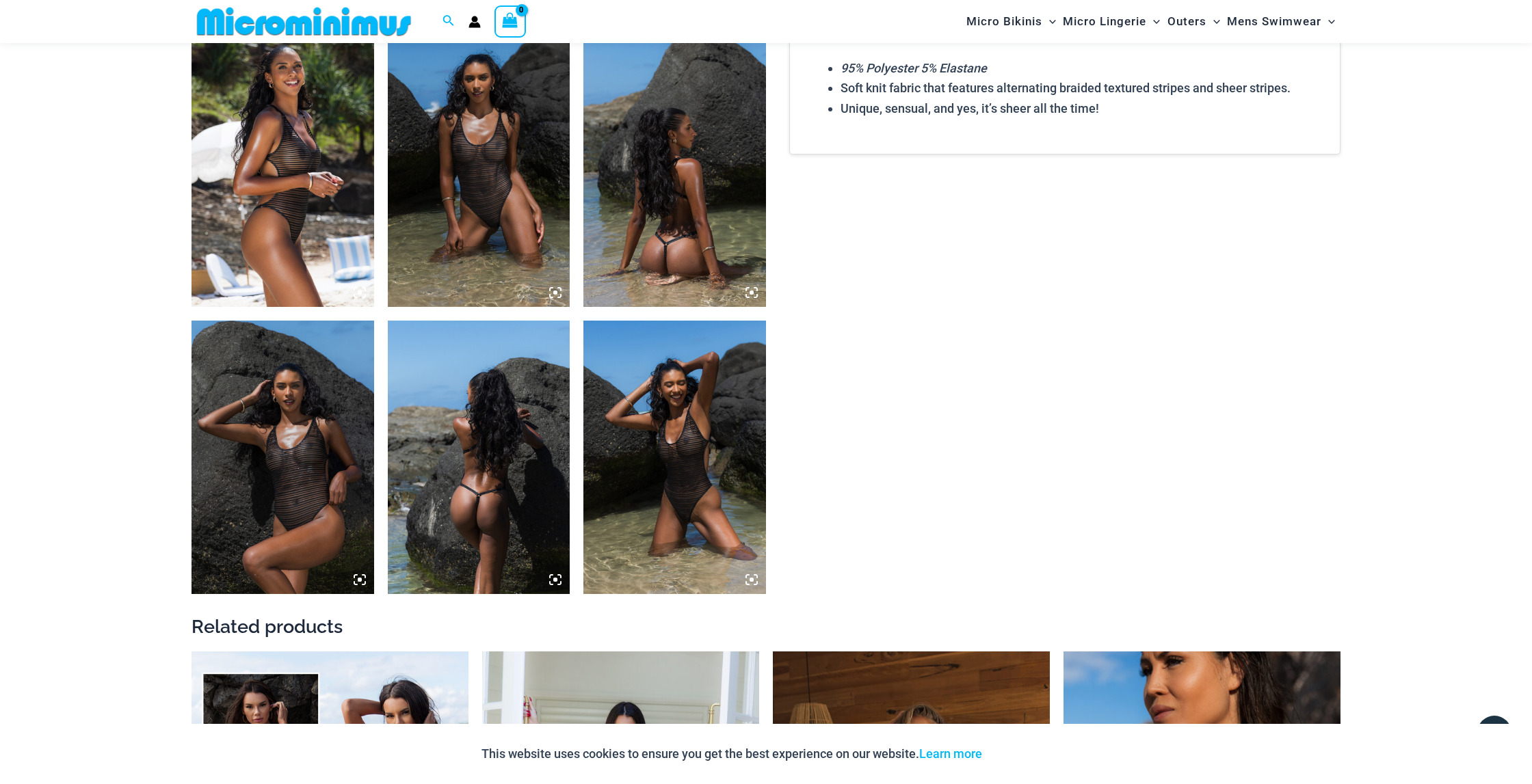
scroll to position [986, 0]
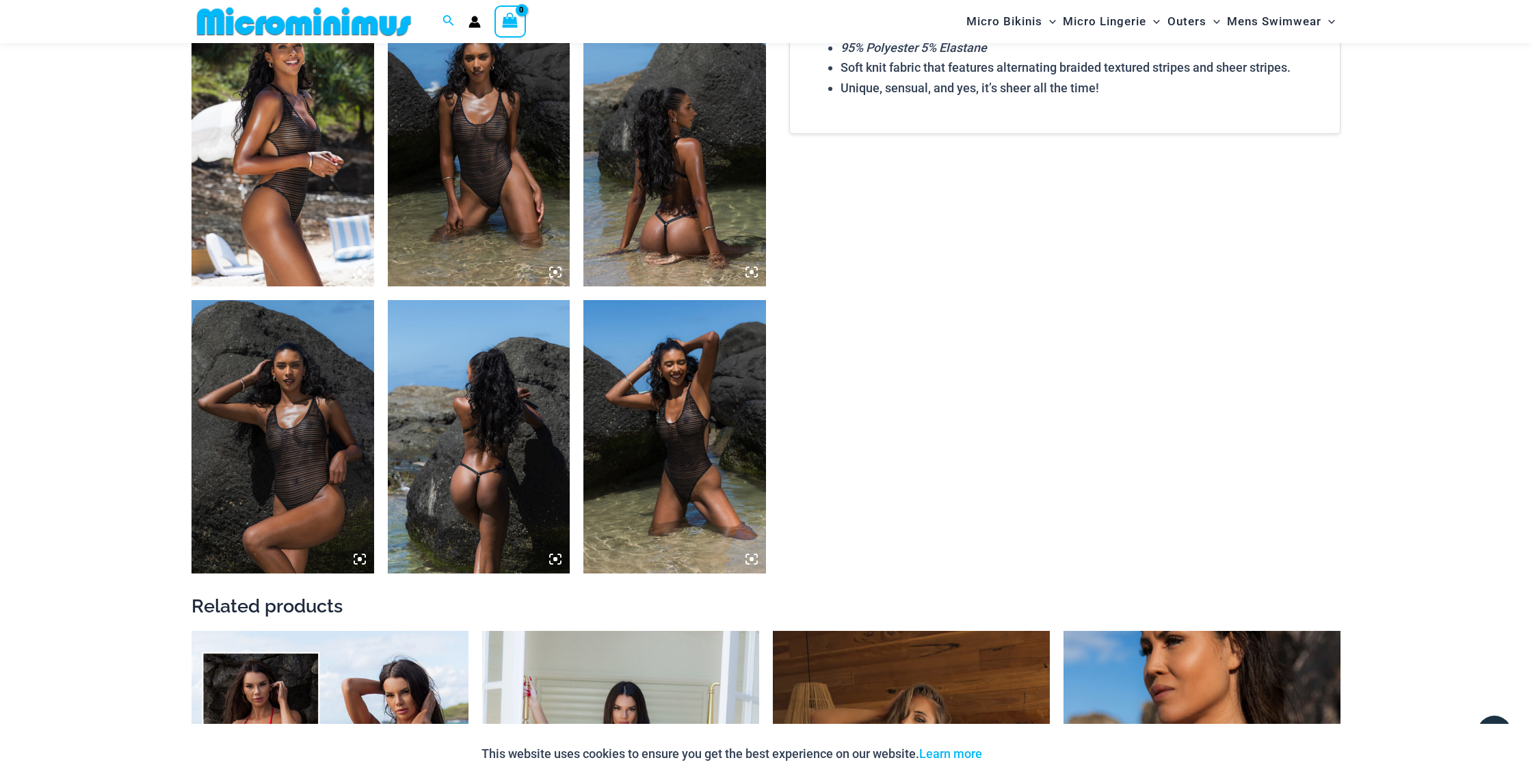
click at [519, 244] on img at bounding box center [479, 150] width 182 height 274
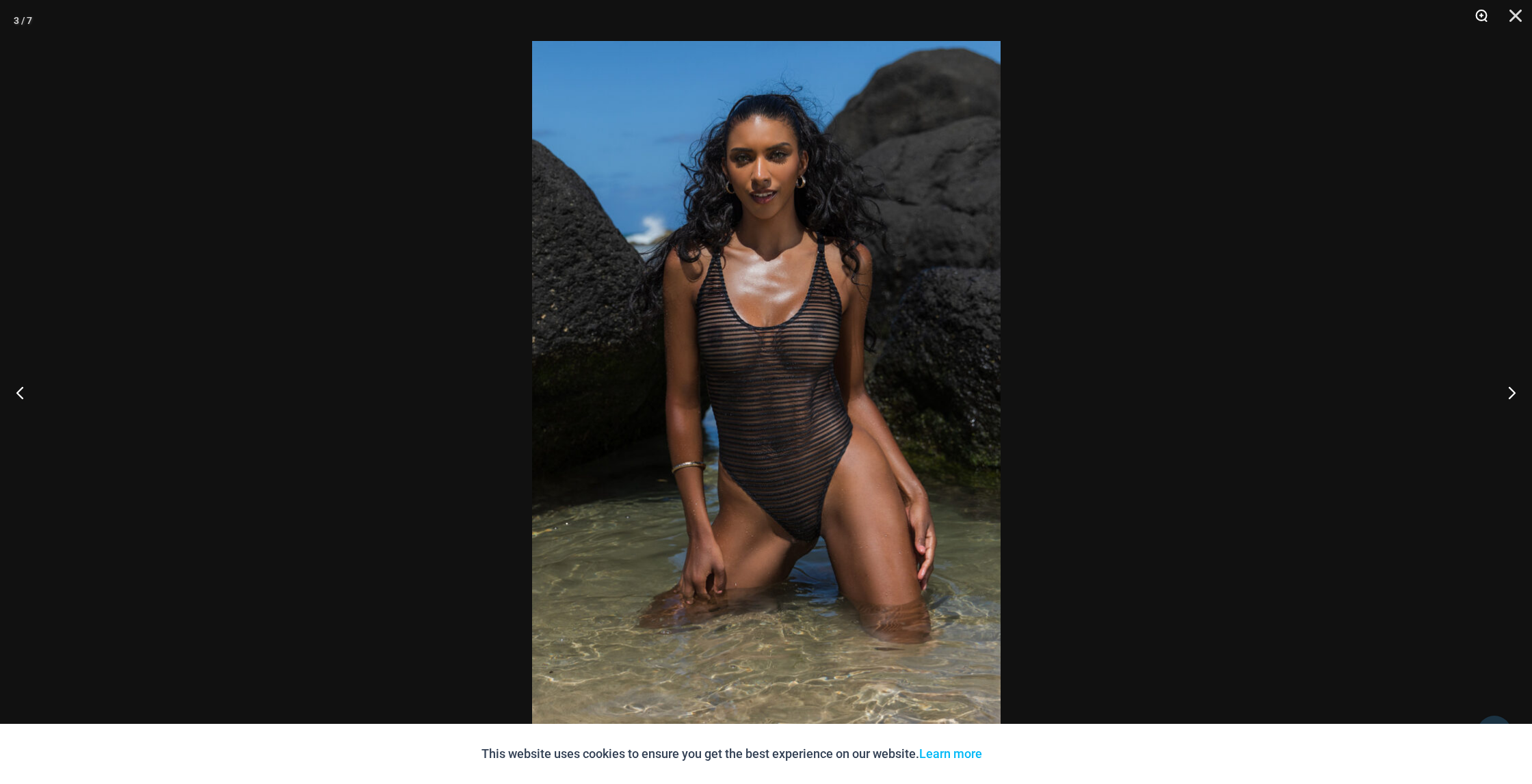
click at [1479, 17] on button "Zoom" at bounding box center [1476, 20] width 34 height 41
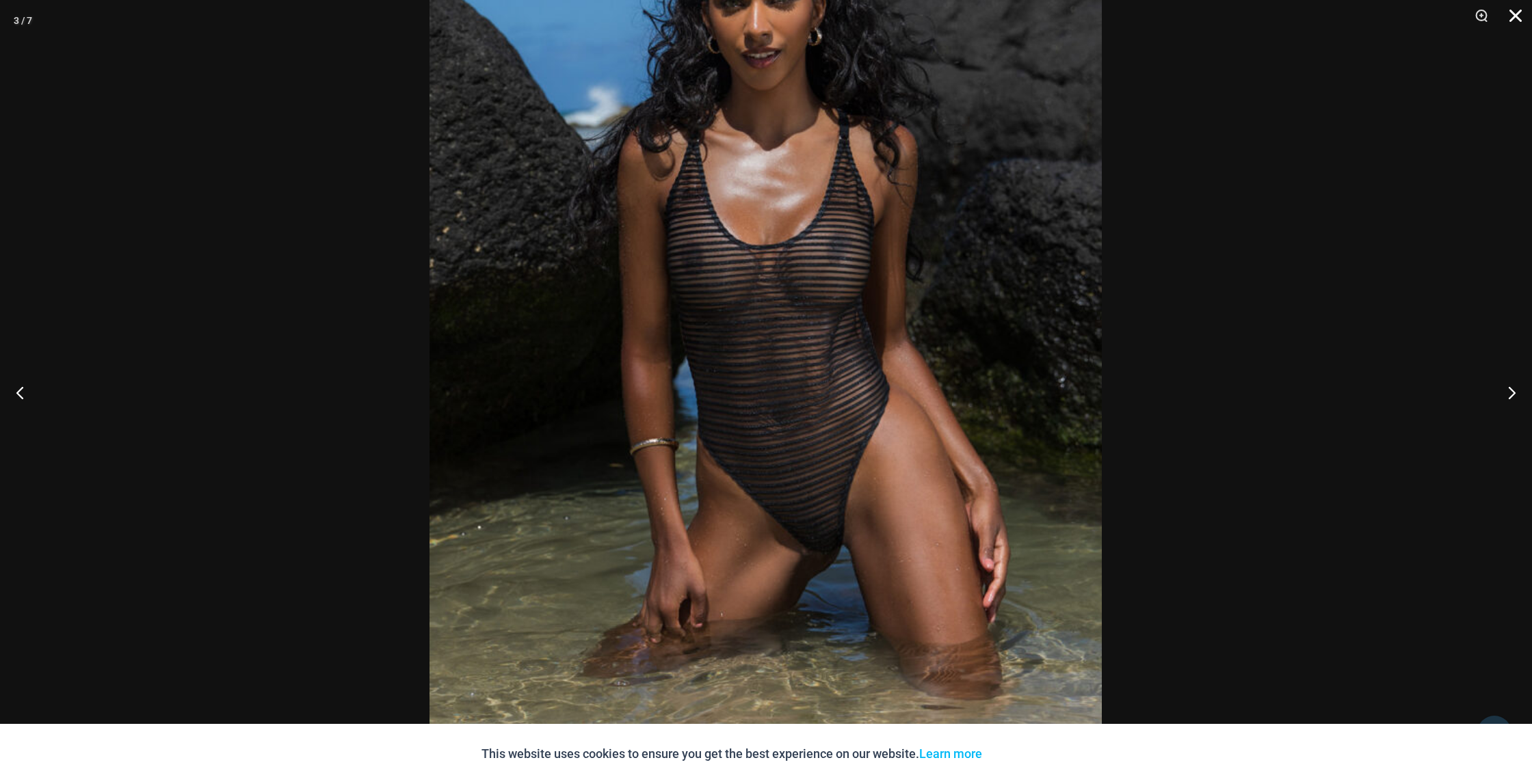
click at [1520, 19] on button "Close" at bounding box center [1510, 20] width 34 height 41
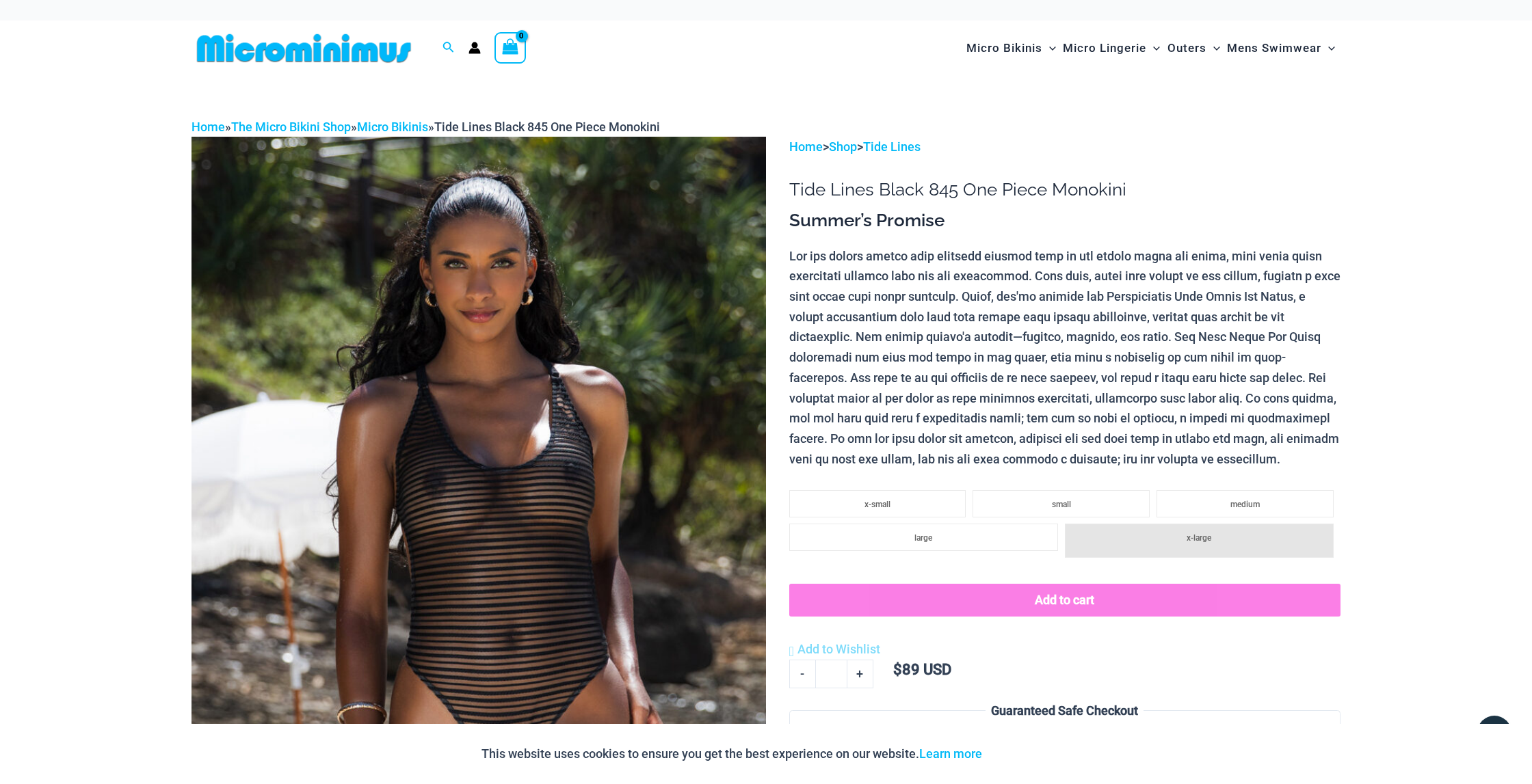
scroll to position [0, 0]
click at [891, 149] on link "Tide Lines" at bounding box center [891, 147] width 57 height 14
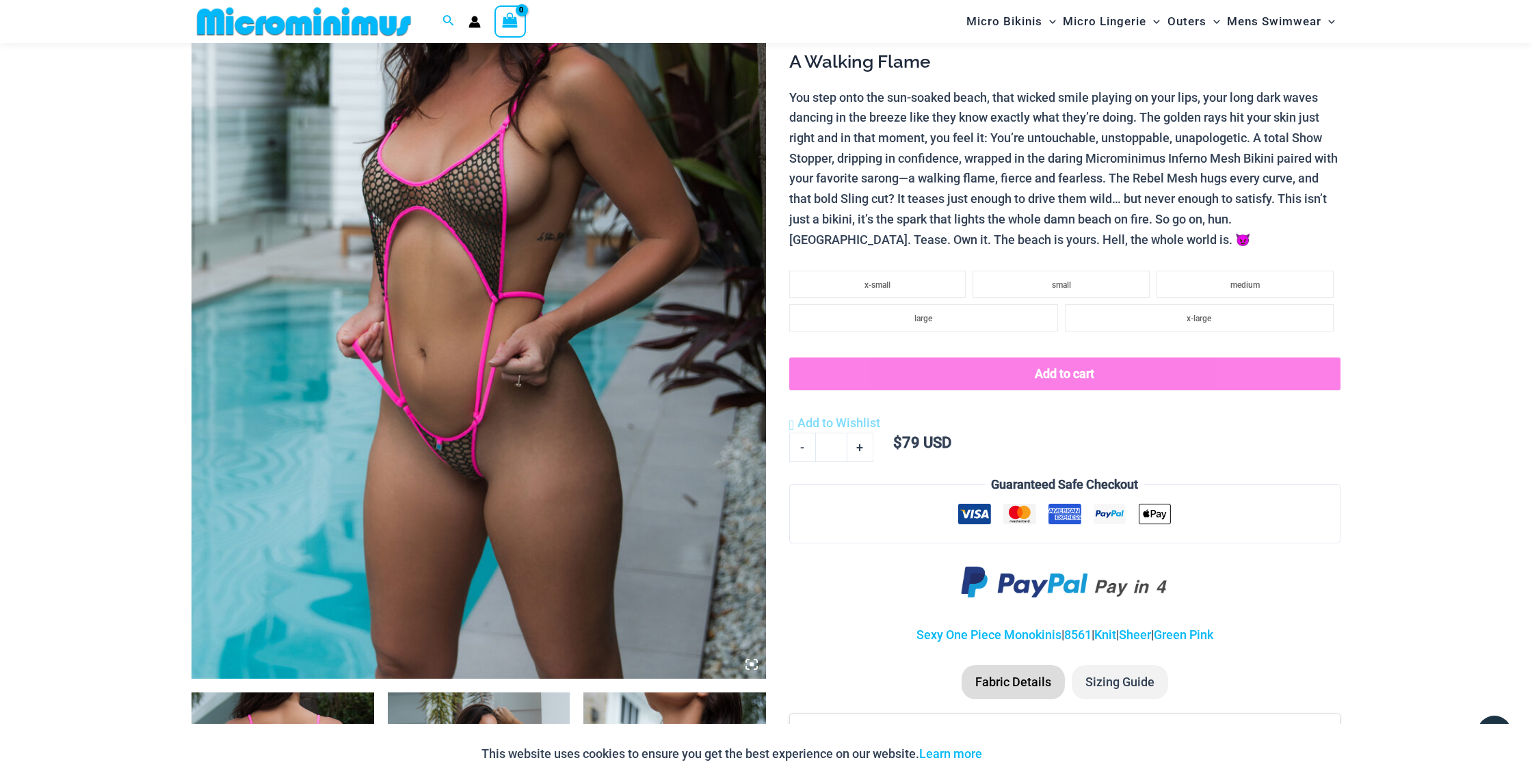
scroll to position [247, 0]
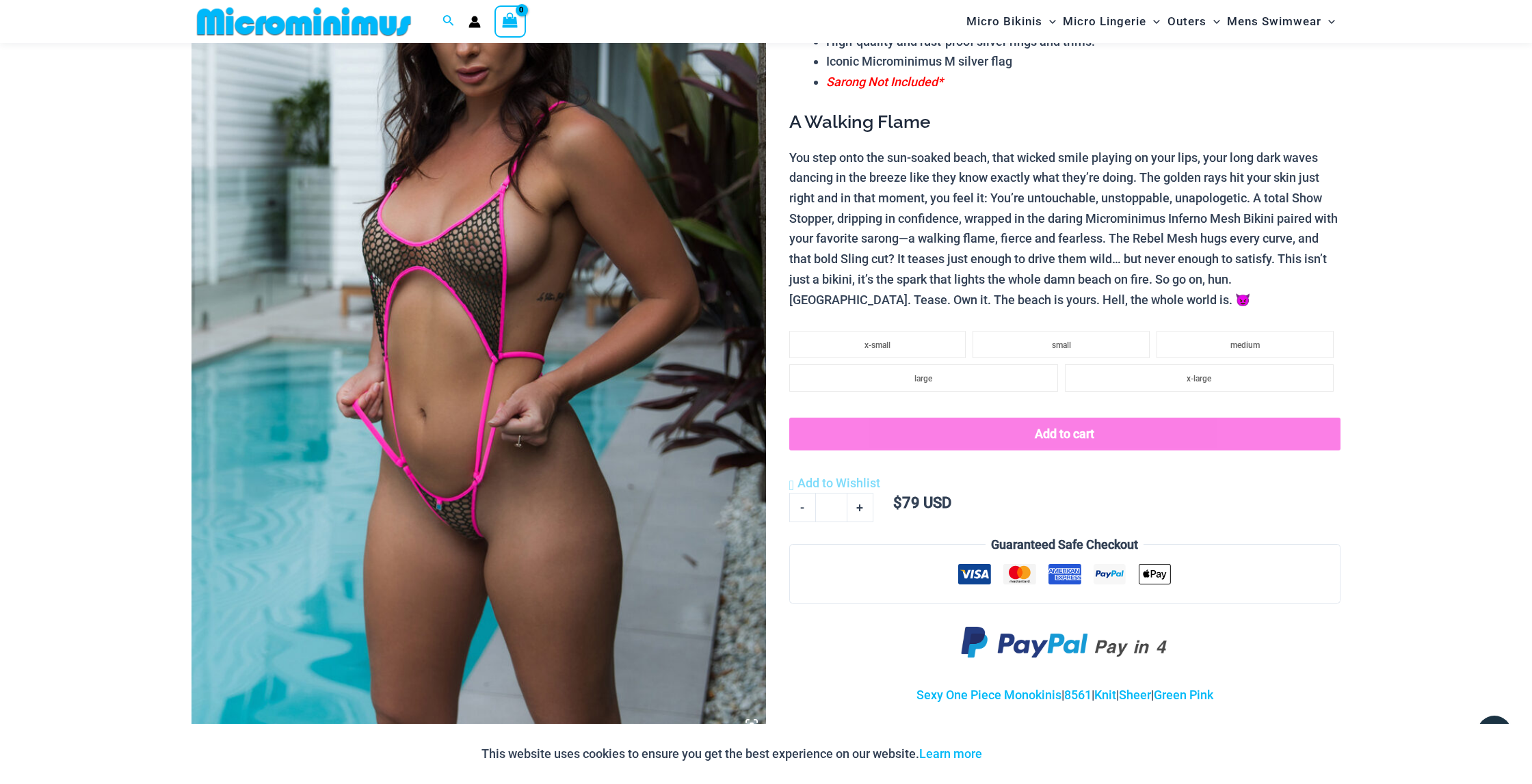
click at [400, 282] on img at bounding box center [479, 308] width 575 height 861
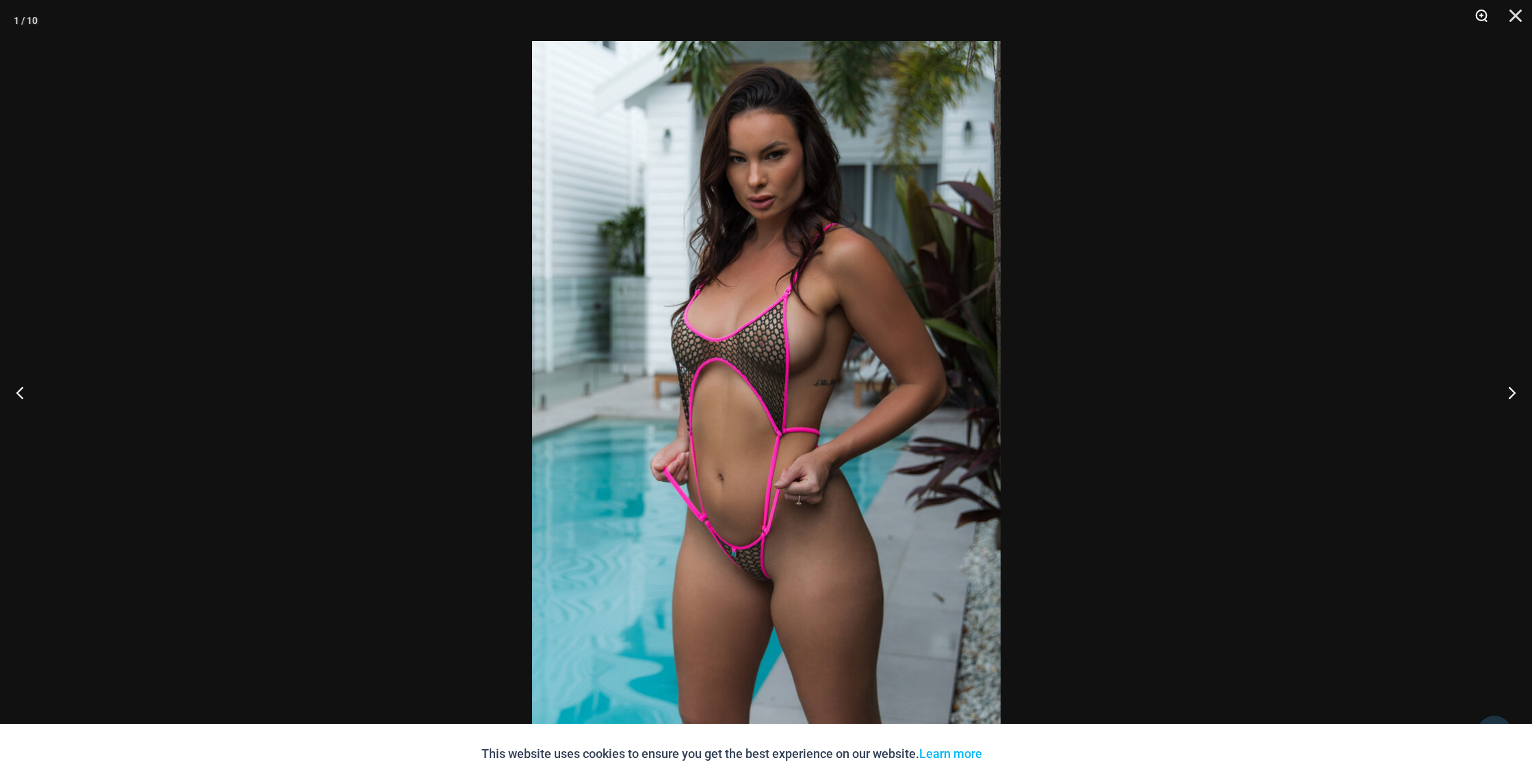
click at [1477, 15] on button "Zoom" at bounding box center [1476, 20] width 34 height 41
click at [1481, 15] on button "Zoom" at bounding box center [1476, 20] width 34 height 41
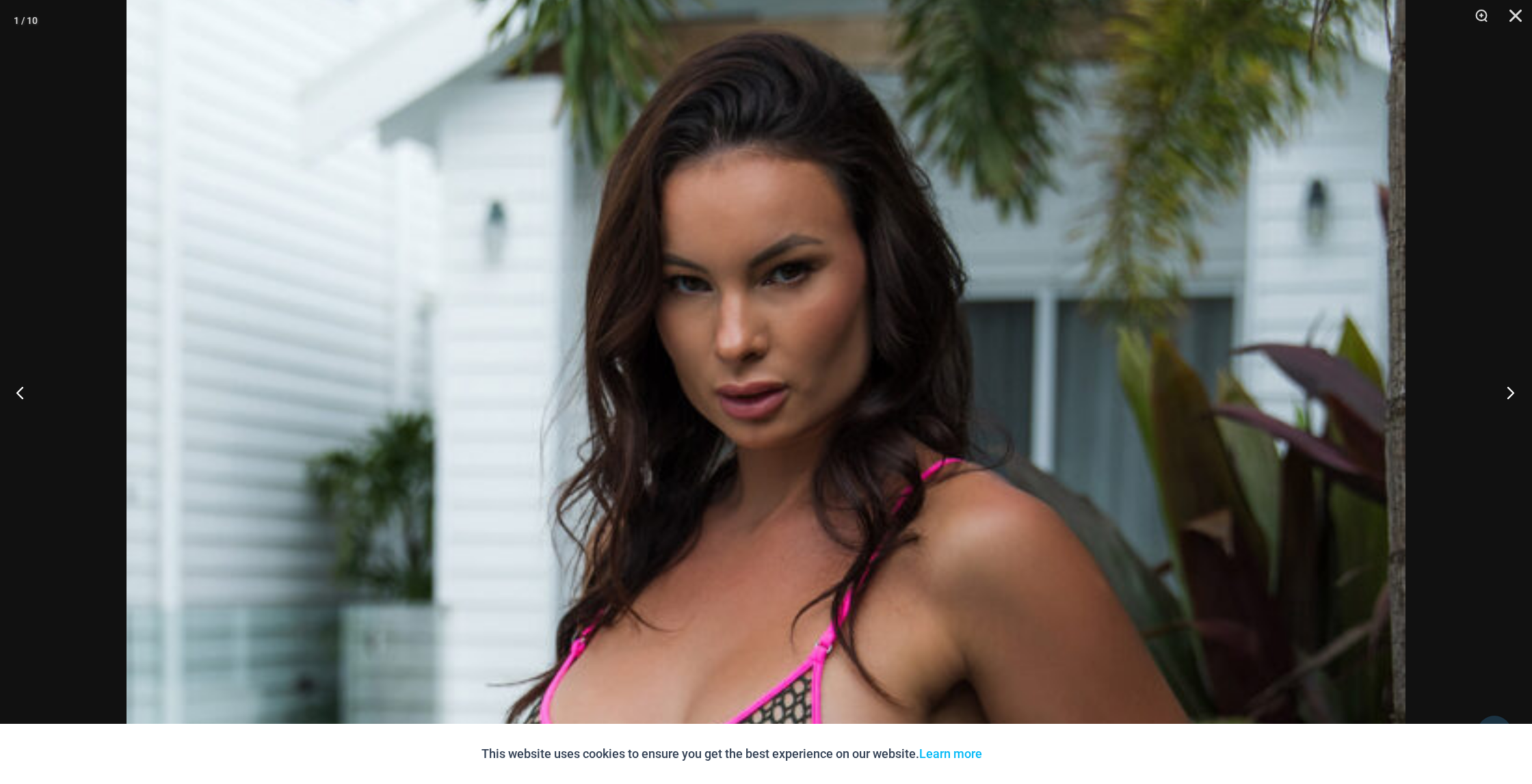
click at [1510, 393] on button "Next" at bounding box center [1506, 392] width 51 height 69
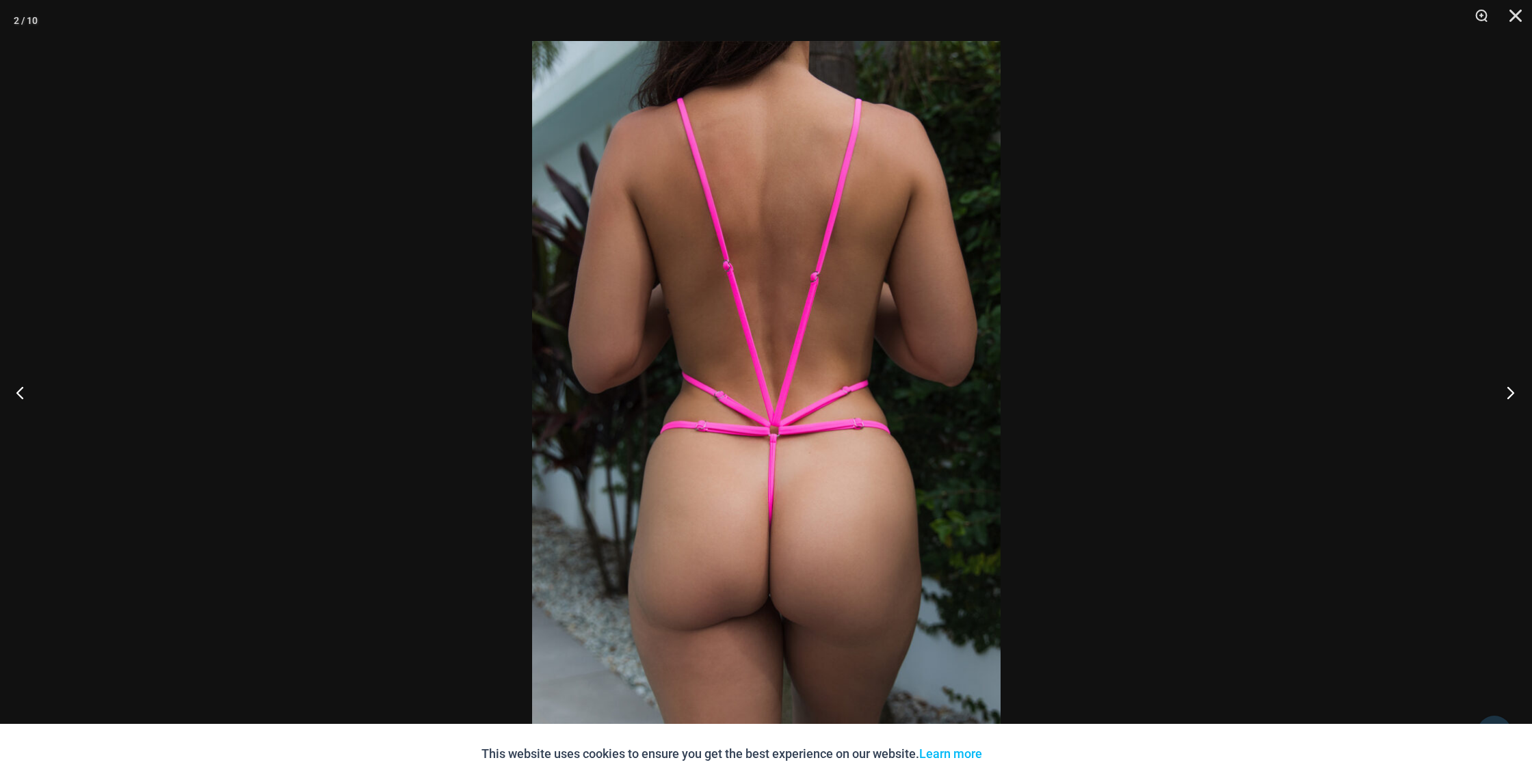
click at [1510, 393] on button "Next" at bounding box center [1506, 392] width 51 height 69
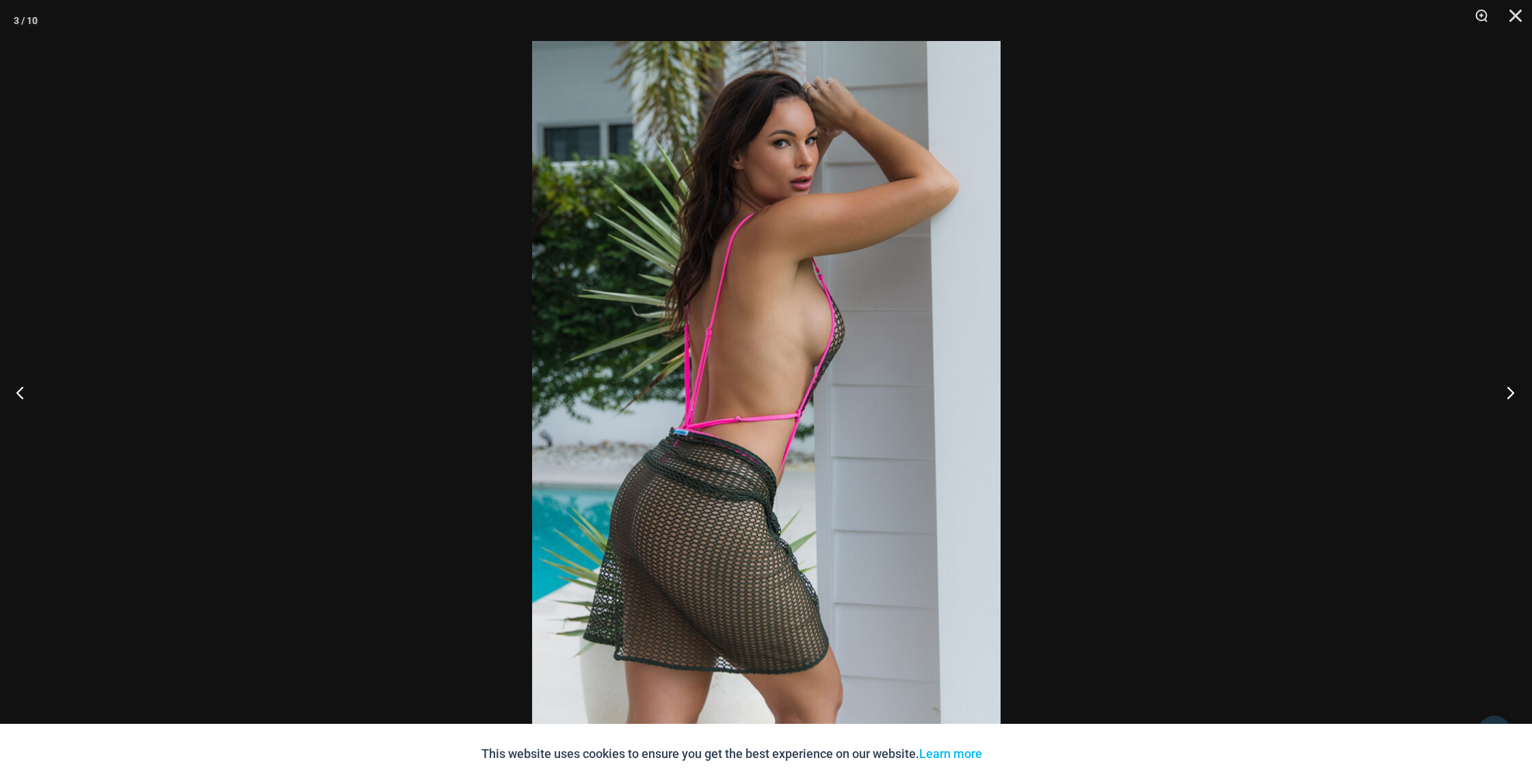
click at [1510, 393] on button "Next" at bounding box center [1506, 392] width 51 height 69
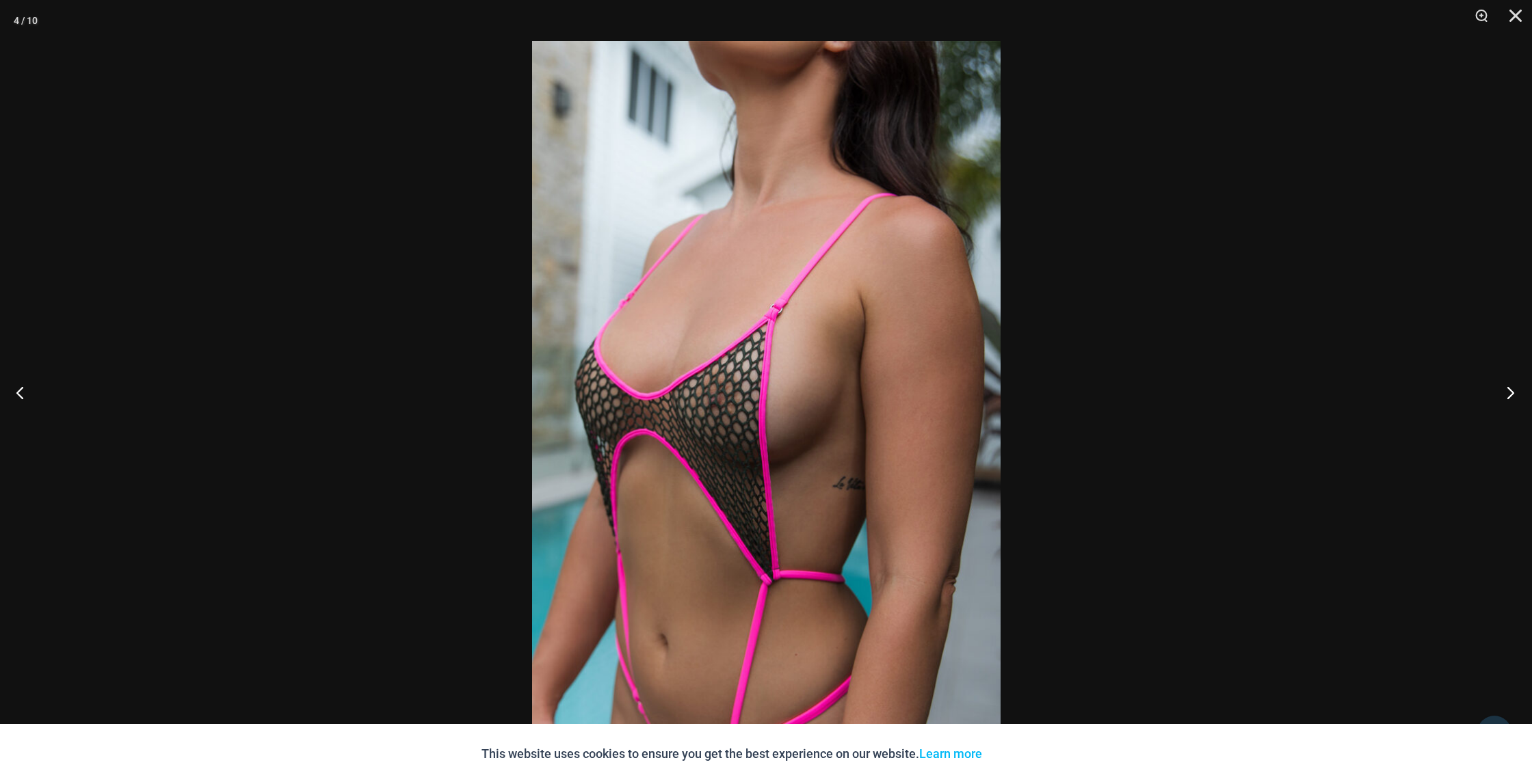
click at [1505, 392] on button "Next" at bounding box center [1506, 392] width 51 height 69
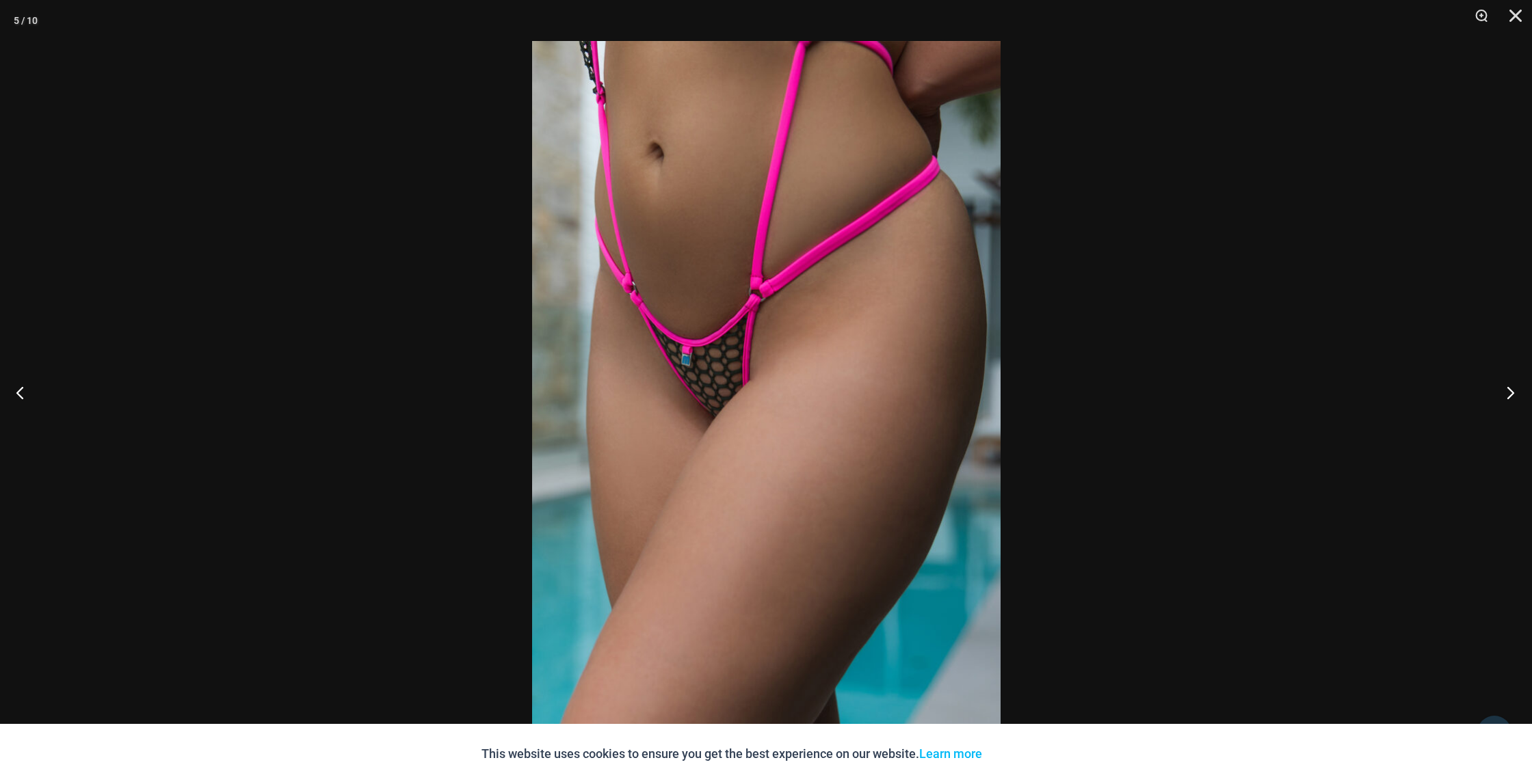
click at [1505, 392] on button "Next" at bounding box center [1506, 392] width 51 height 69
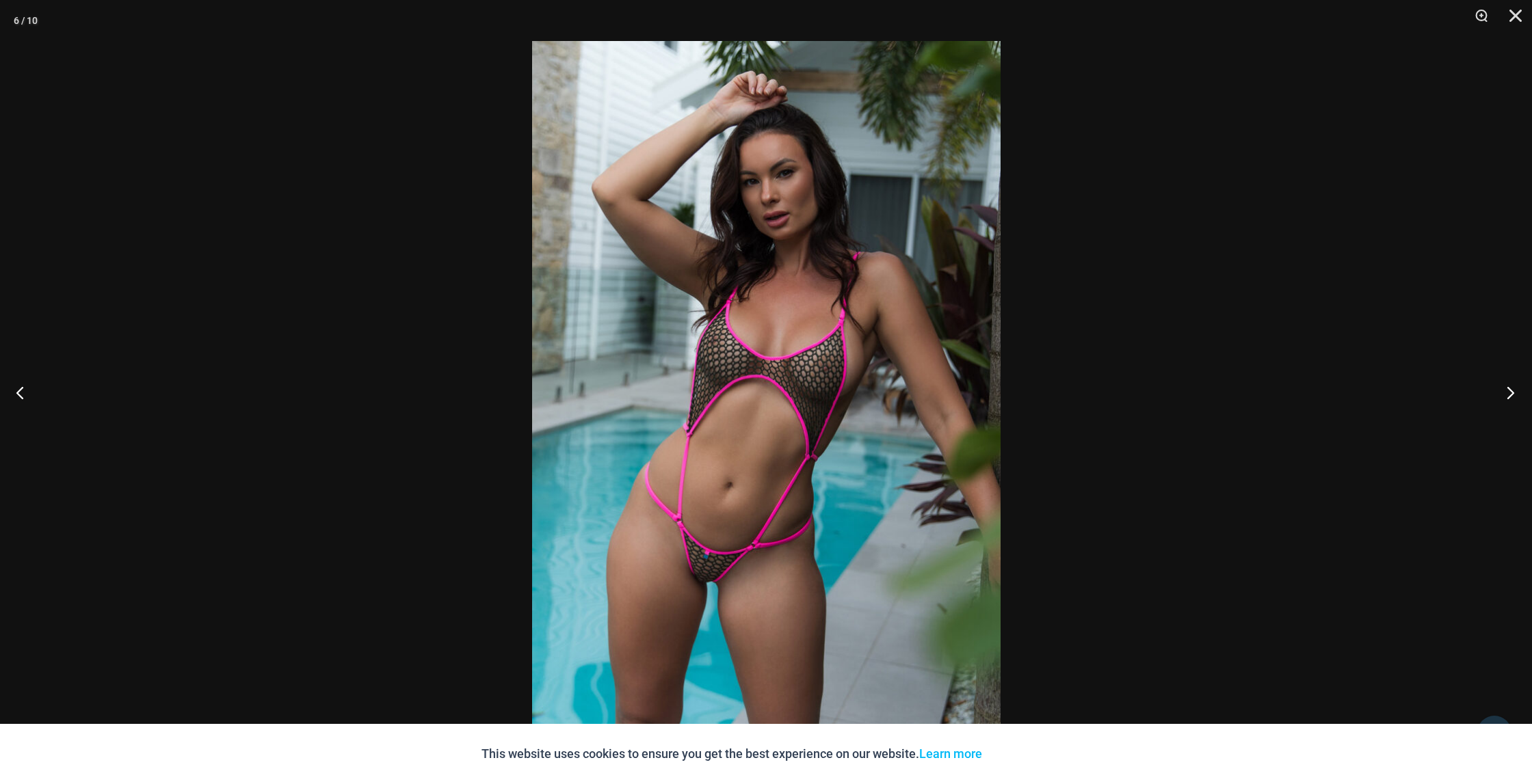
click at [1505, 392] on button "Next" at bounding box center [1506, 392] width 51 height 69
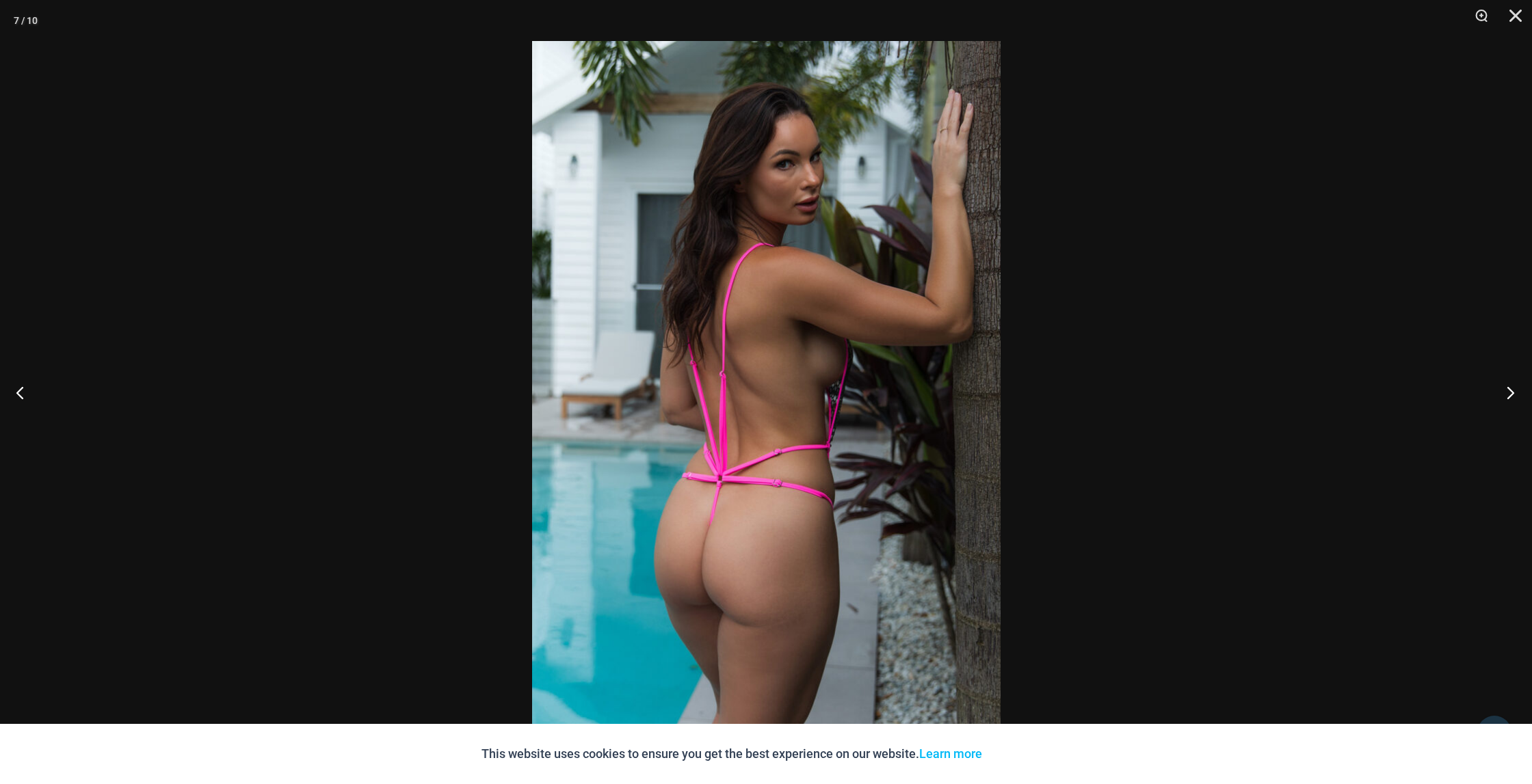
click at [1505, 392] on button "Next" at bounding box center [1506, 392] width 51 height 69
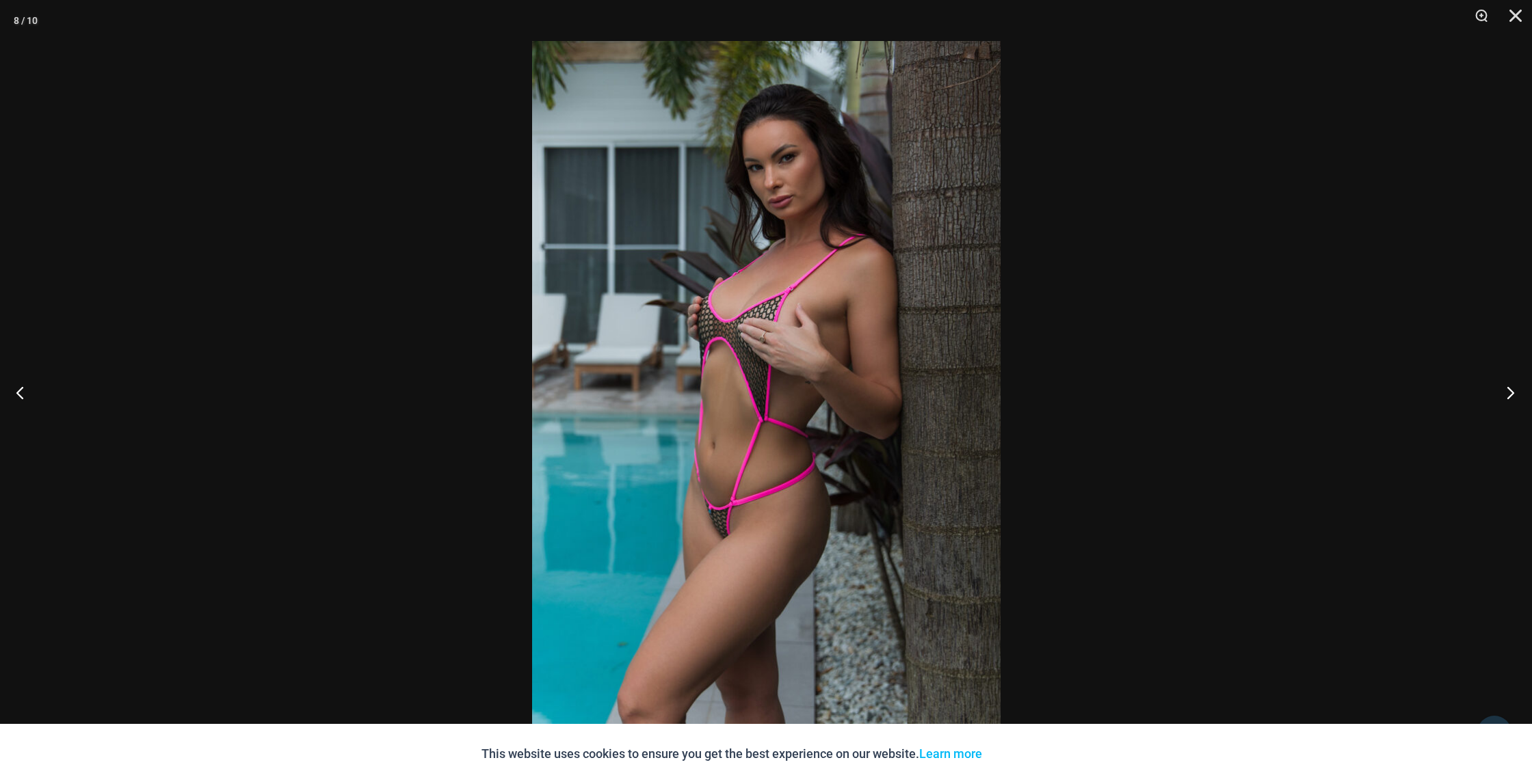
click at [1505, 392] on button "Next" at bounding box center [1506, 392] width 51 height 69
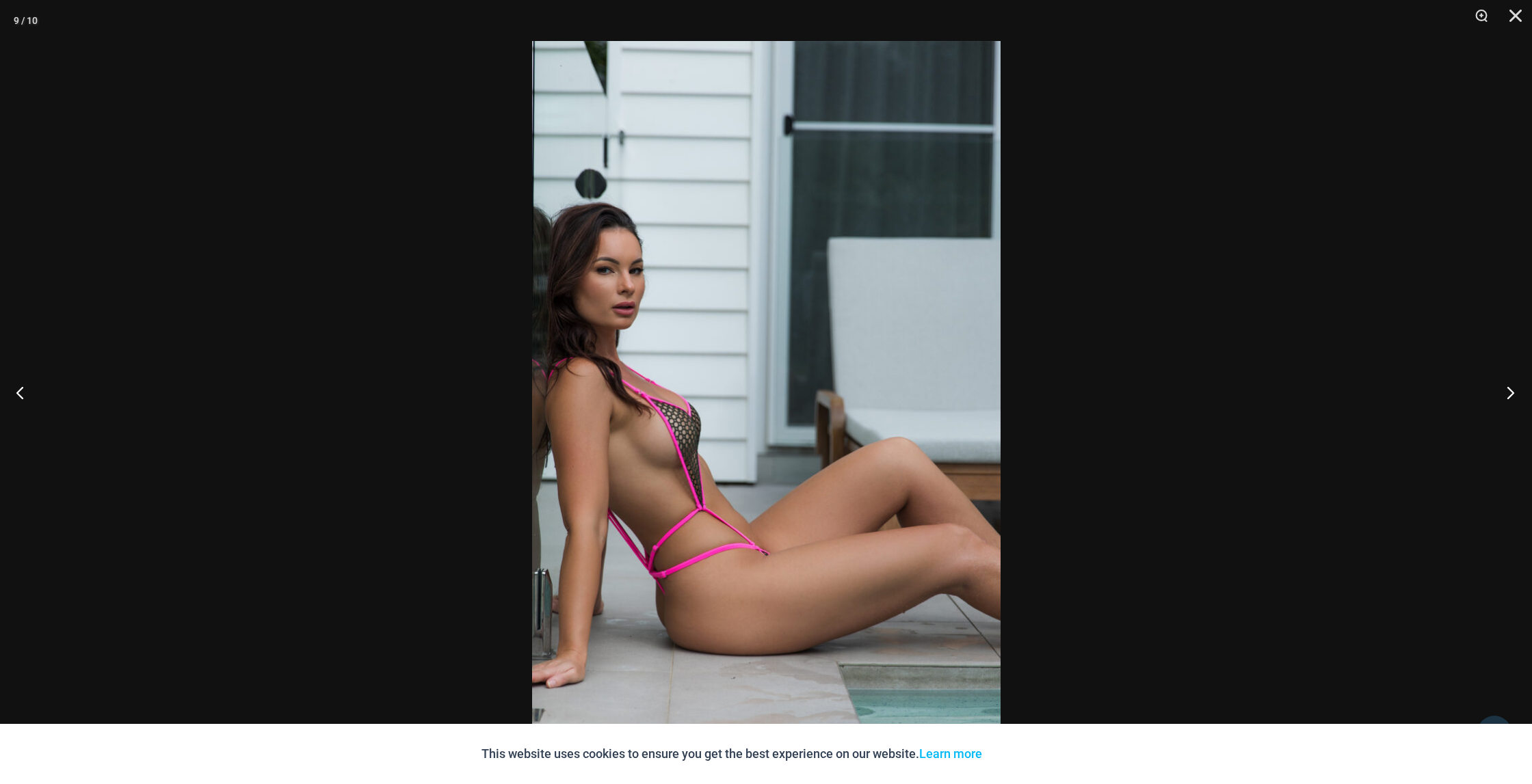
click at [1505, 392] on button "Next" at bounding box center [1506, 392] width 51 height 69
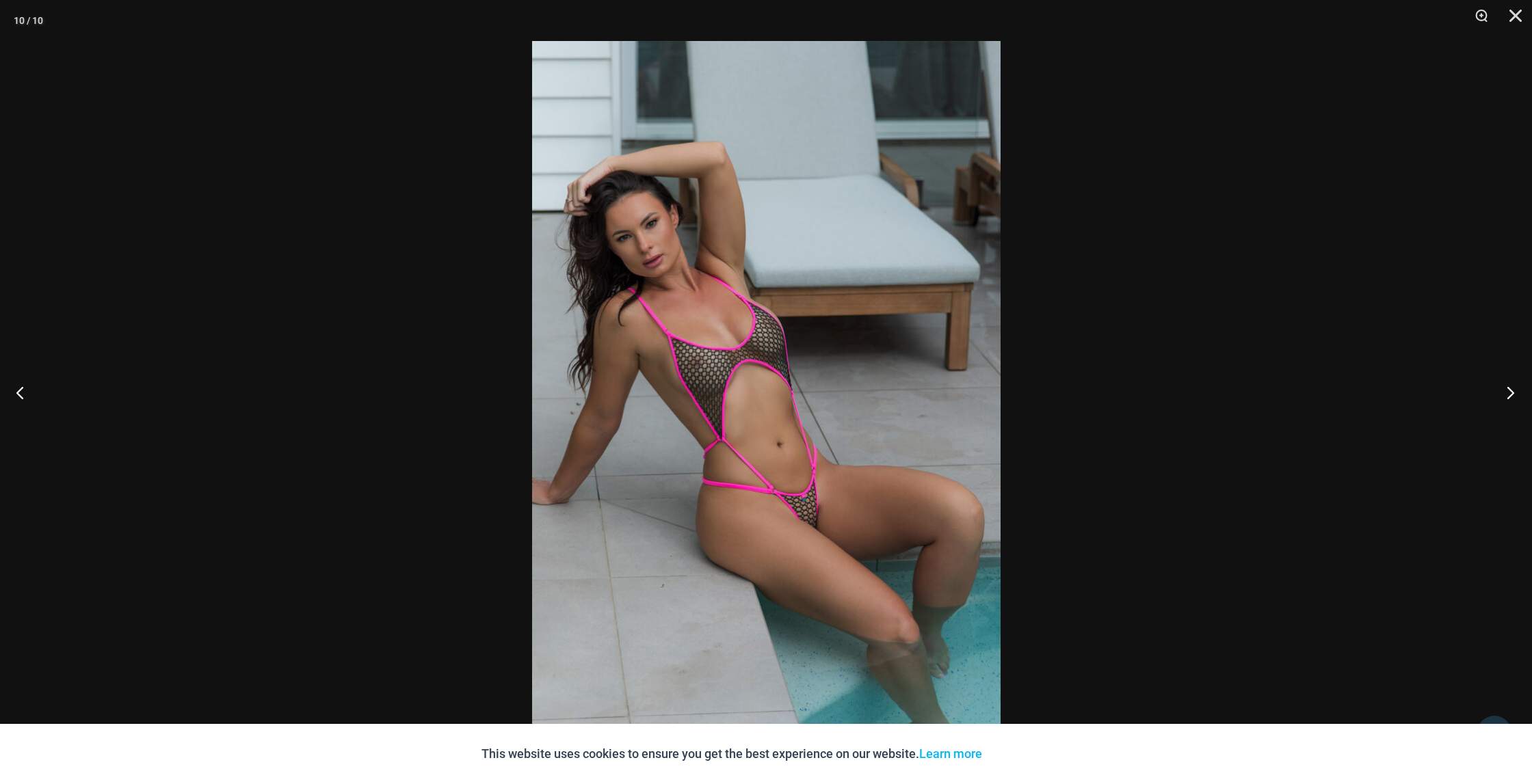
click at [1505, 392] on button "Next" at bounding box center [1506, 392] width 51 height 69
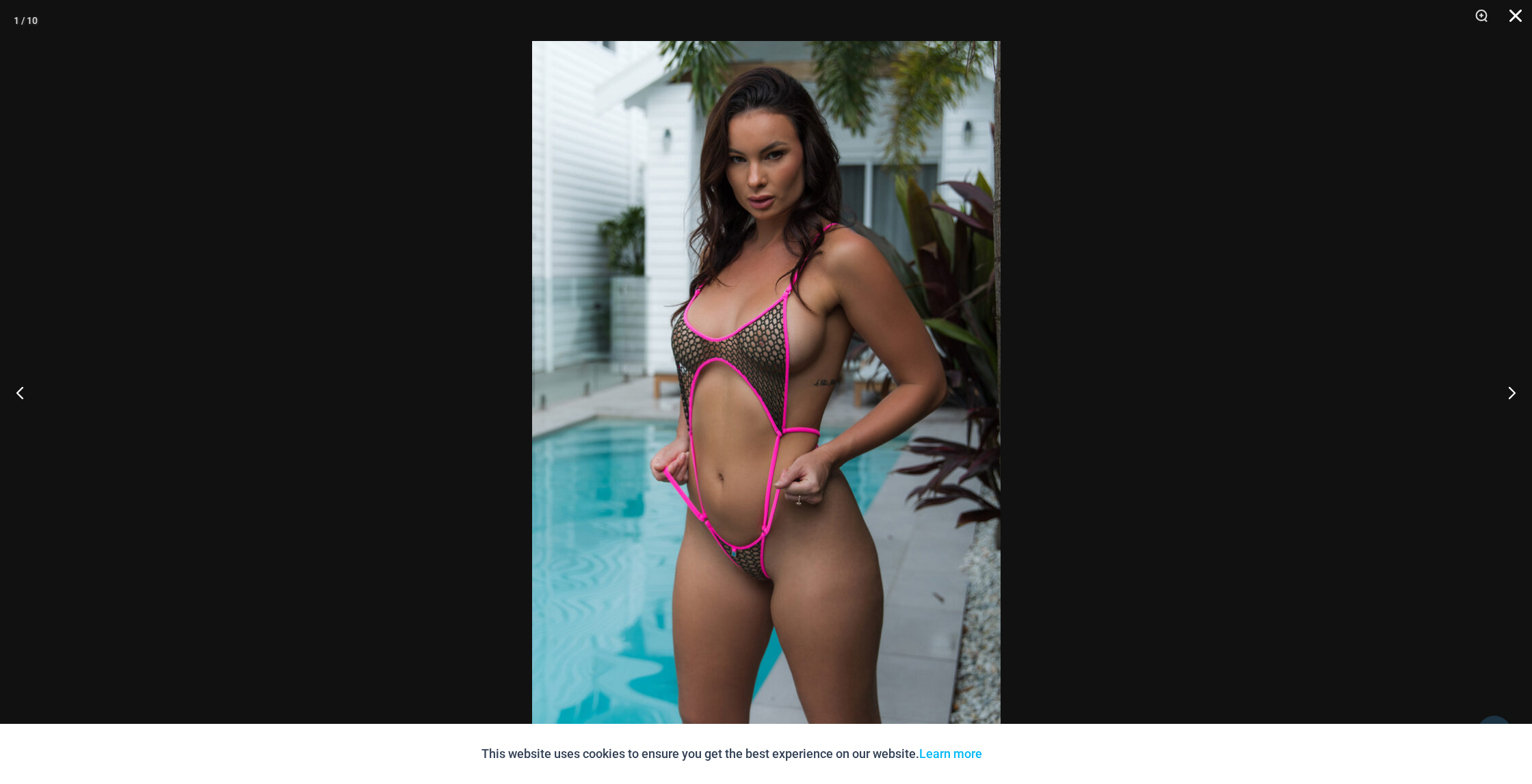
click at [1512, 16] on button "Close" at bounding box center [1510, 20] width 34 height 41
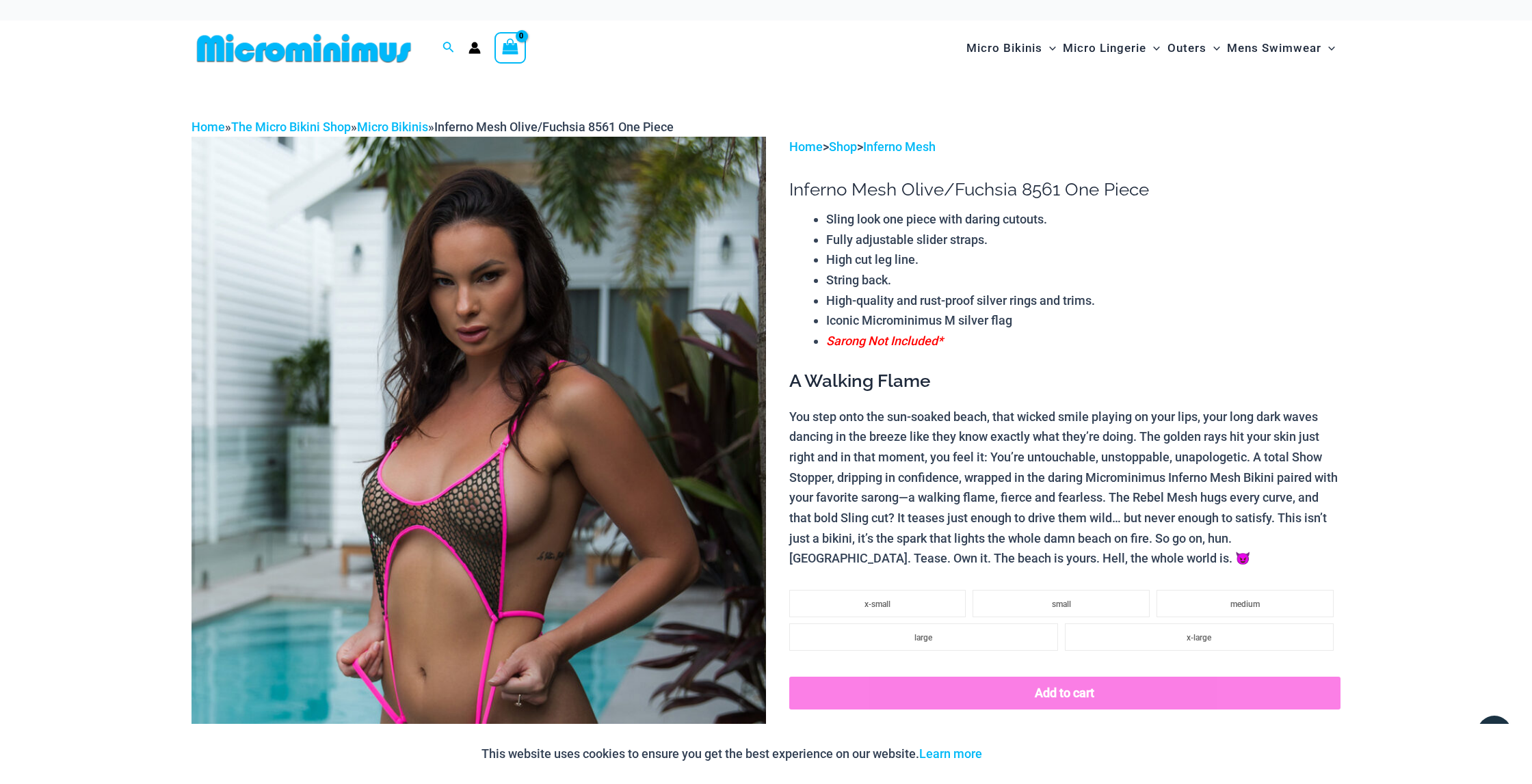
scroll to position [0, 0]
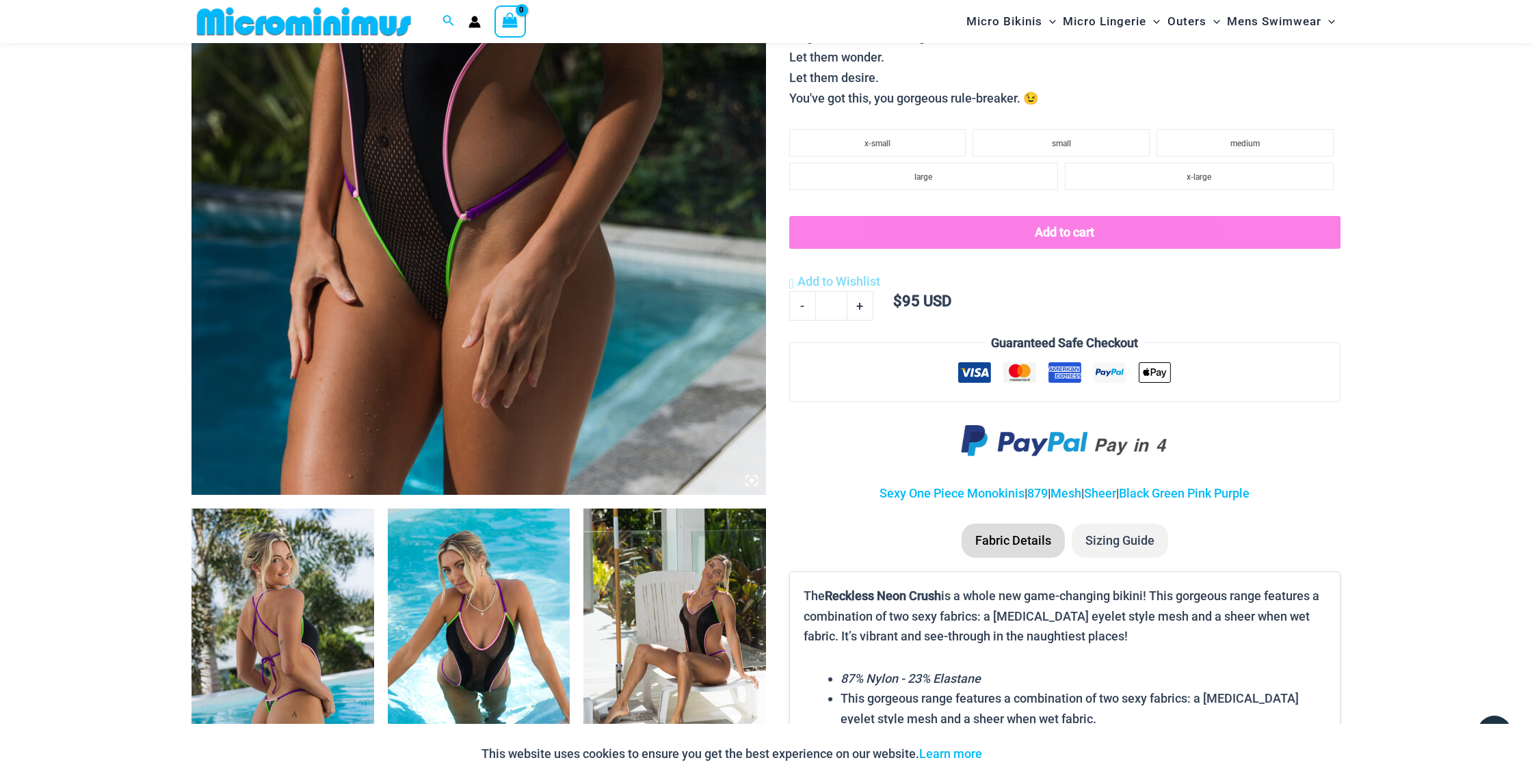
scroll to position [666, 0]
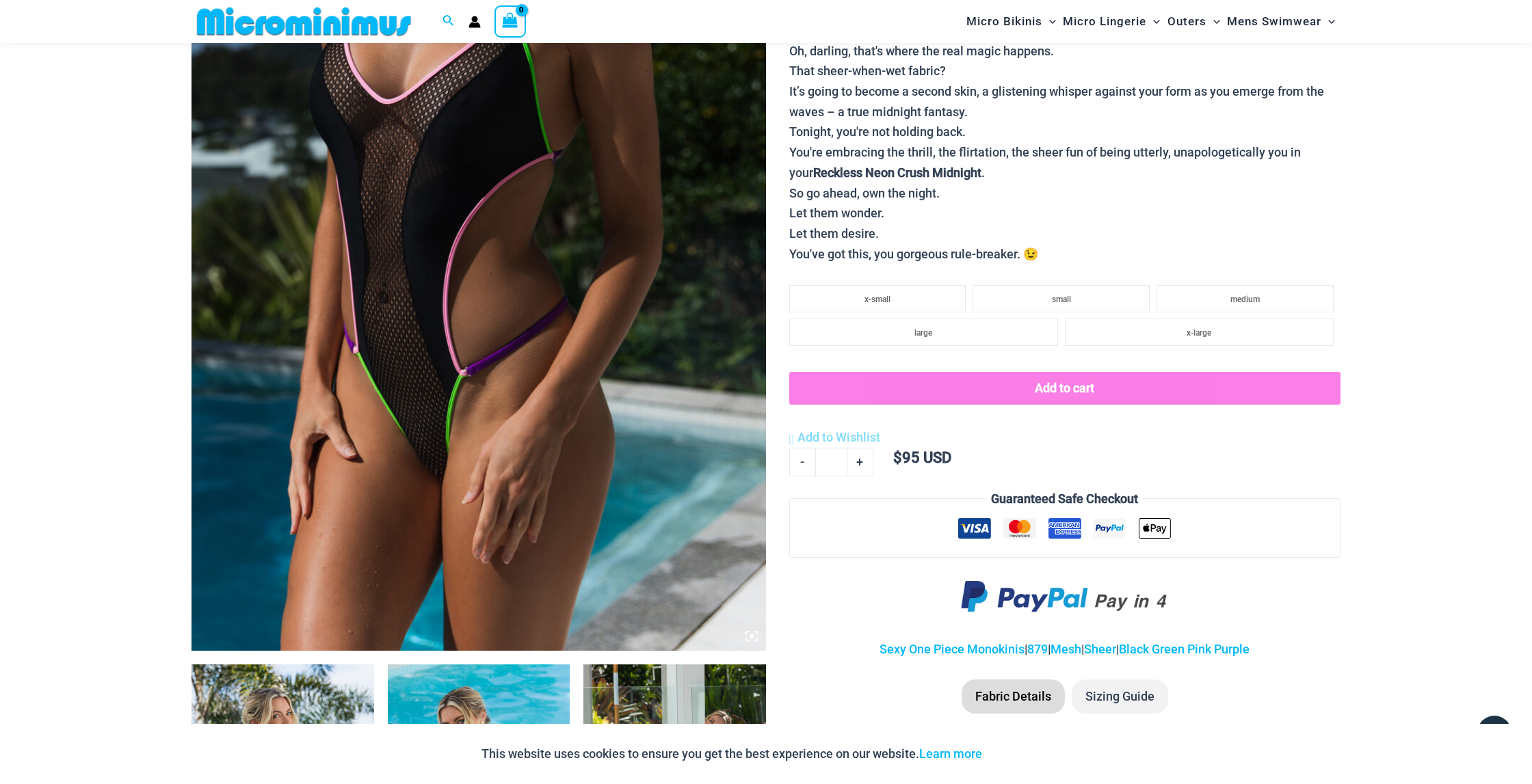
scroll to position [333, 0]
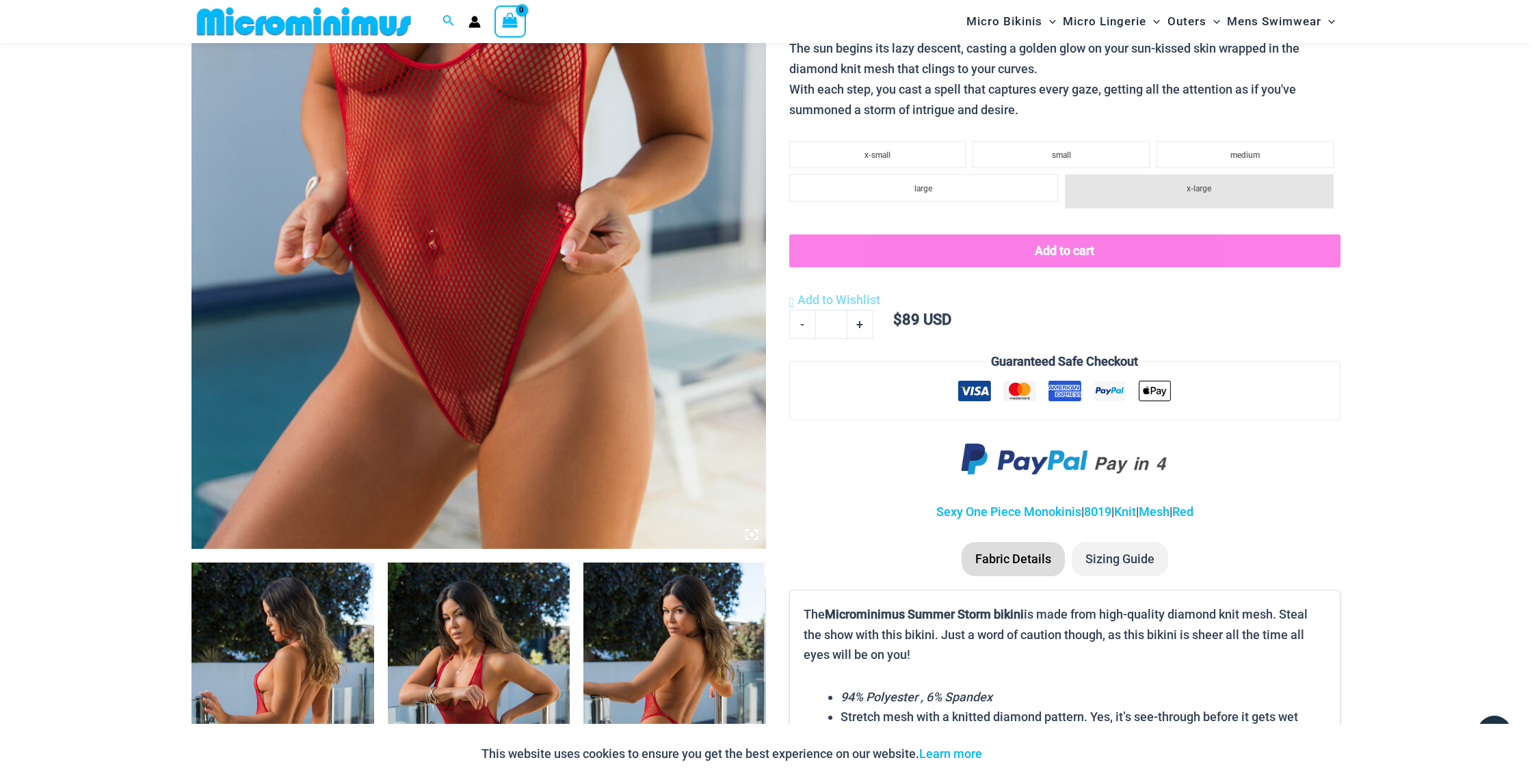
scroll to position [637, 0]
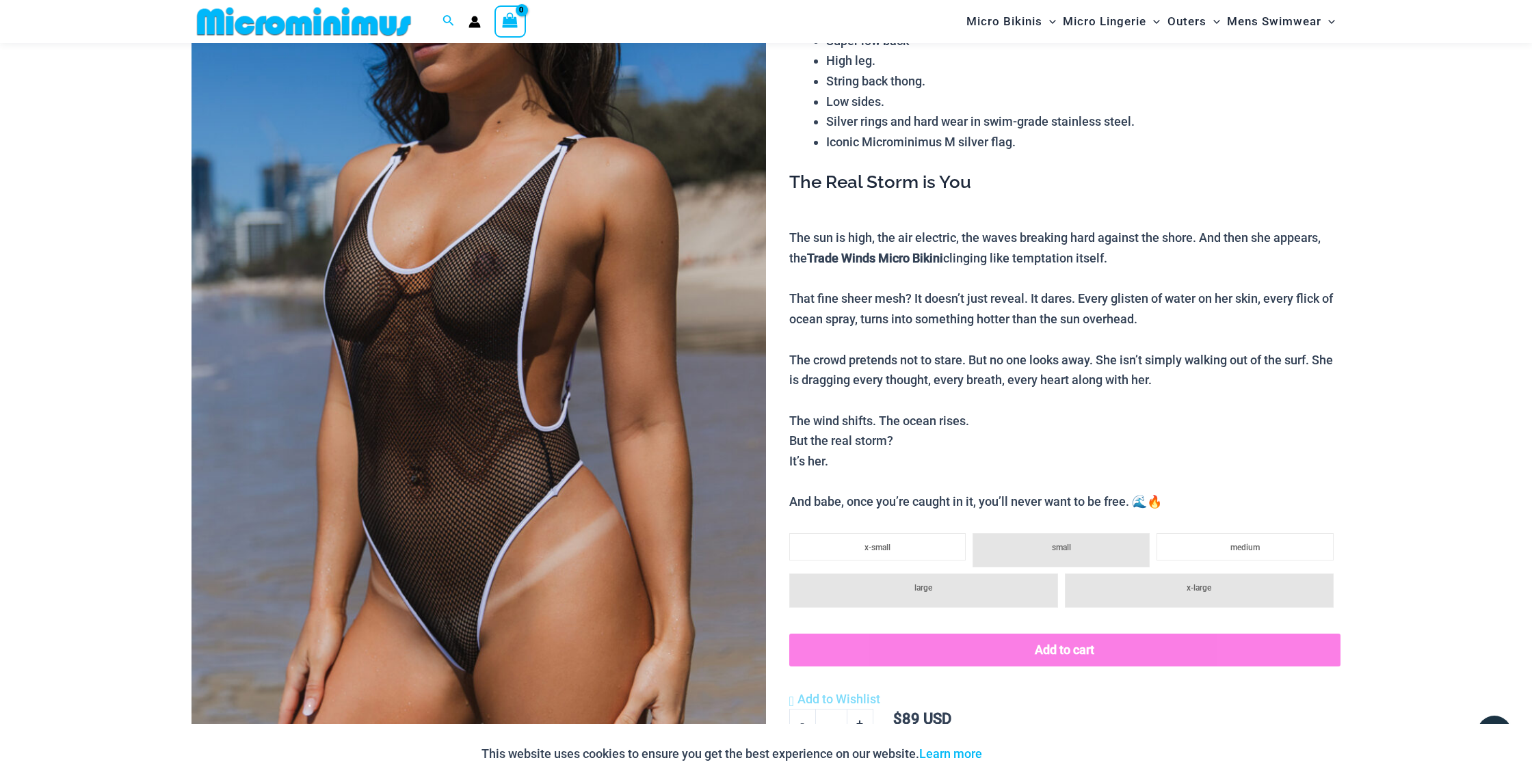
scroll to position [194, 0]
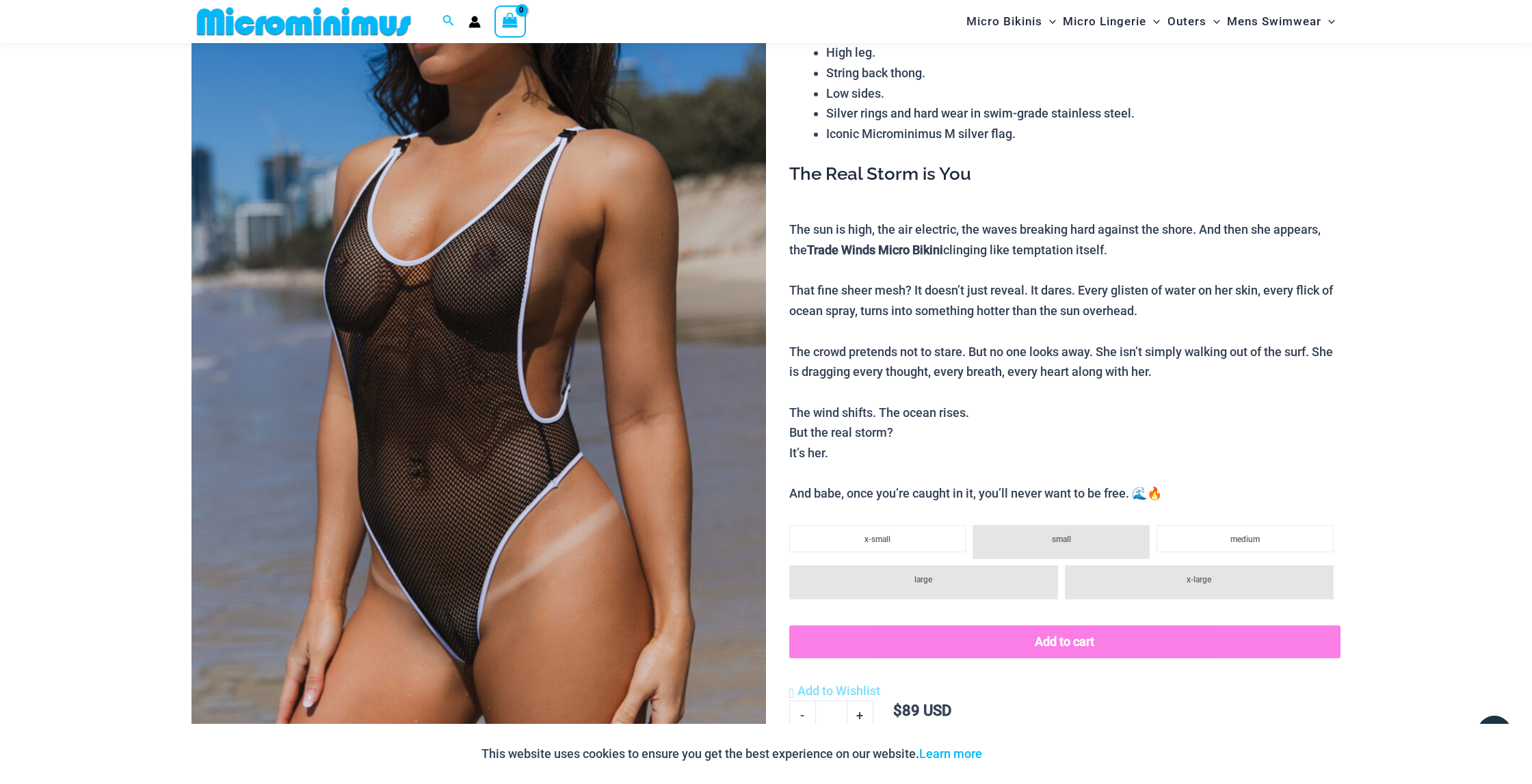
click at [479, 264] on img at bounding box center [479, 360] width 575 height 861
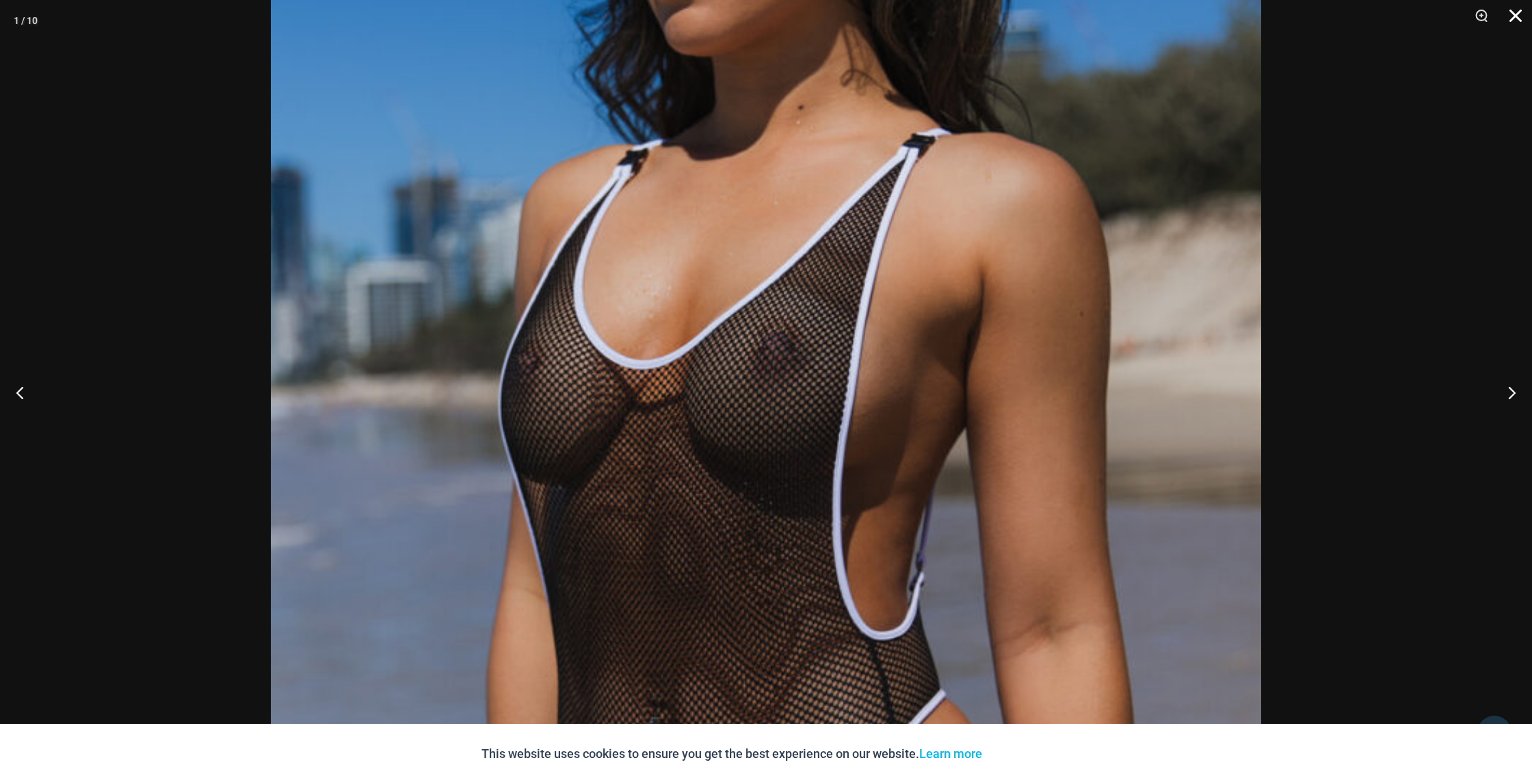
click at [1514, 18] on button "Close" at bounding box center [1510, 20] width 34 height 41
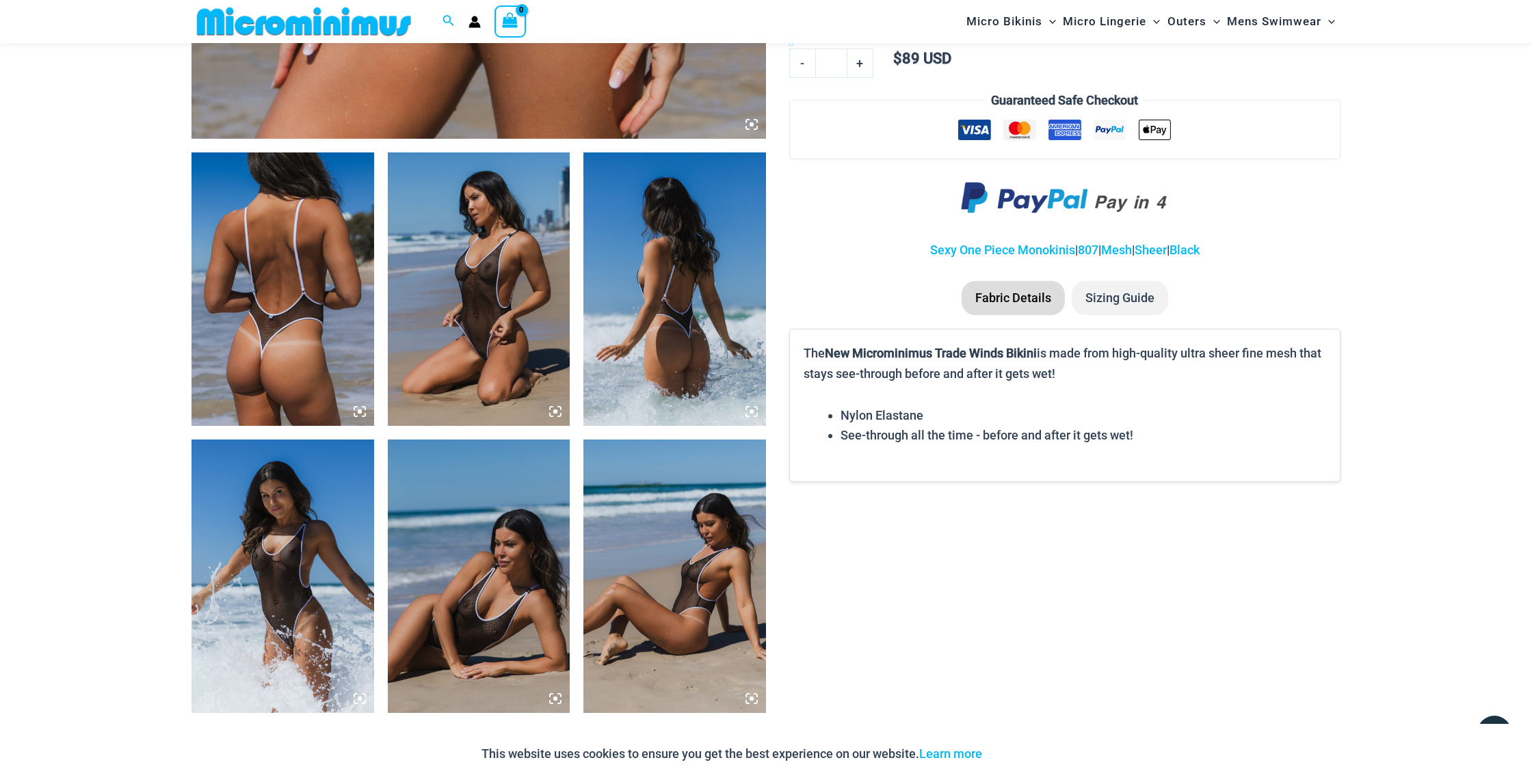
scroll to position [870, 0]
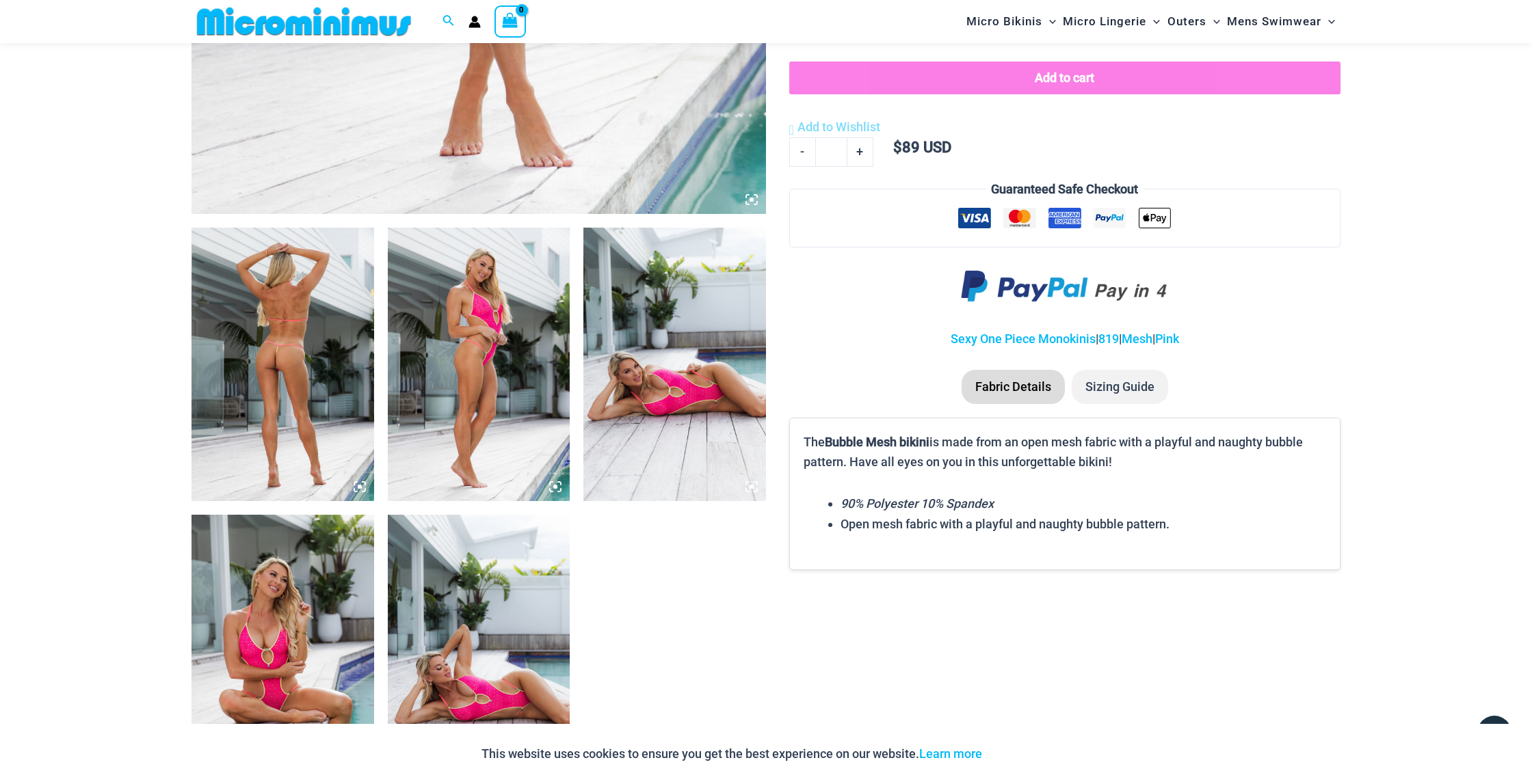
scroll to position [765, 0]
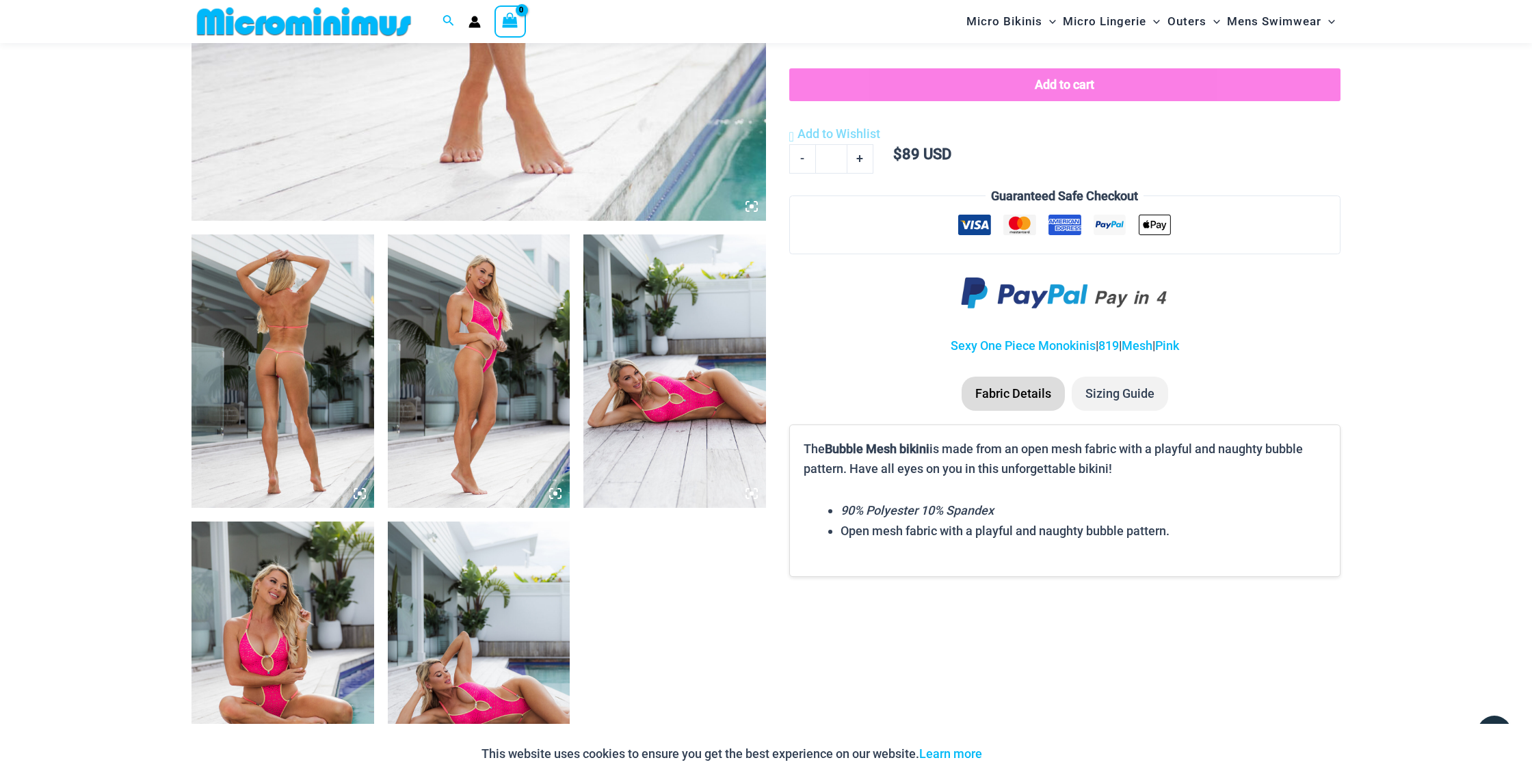
click at [318, 370] on img at bounding box center [282, 371] width 182 height 274
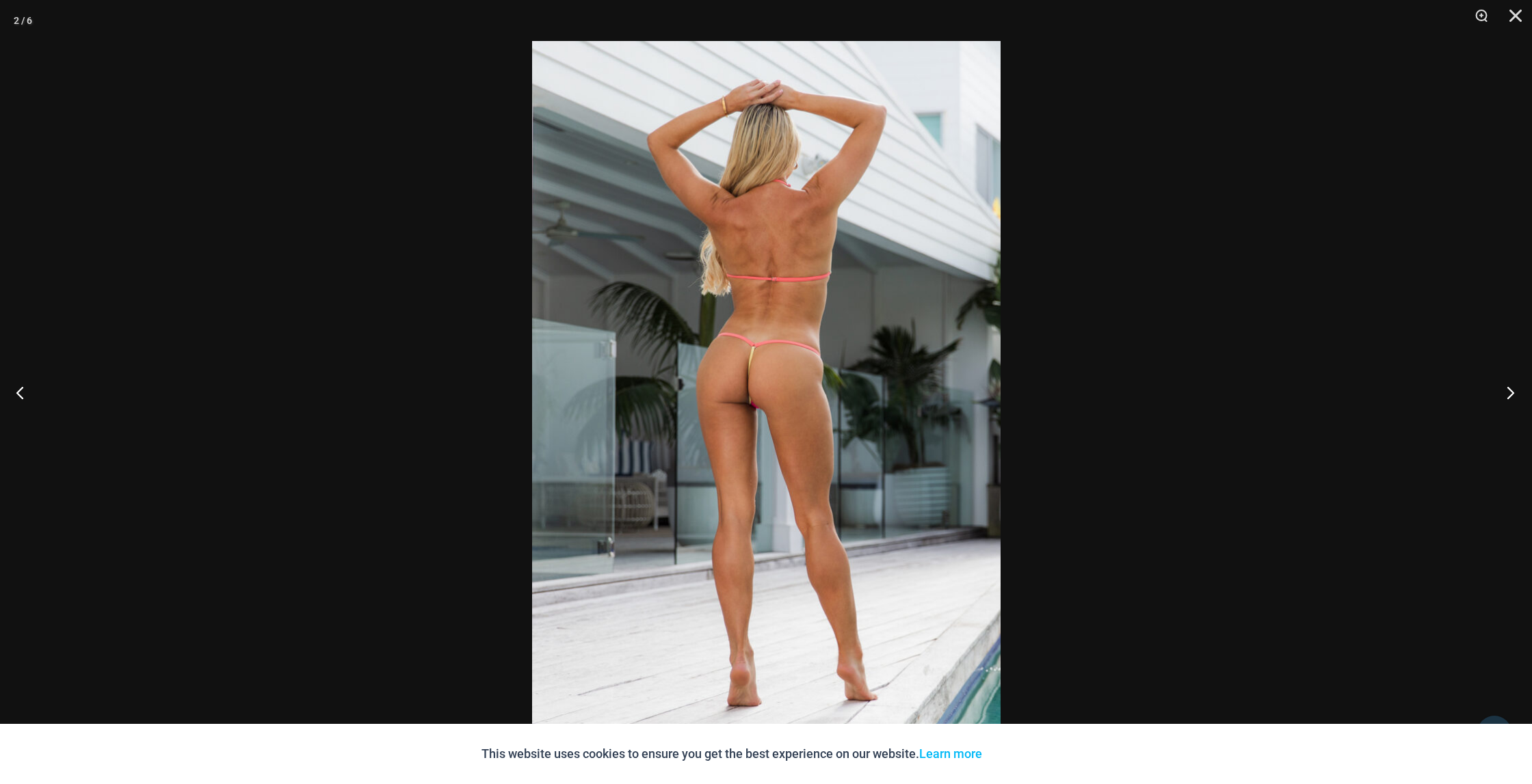
click at [1510, 392] on button "Next" at bounding box center [1506, 392] width 51 height 69
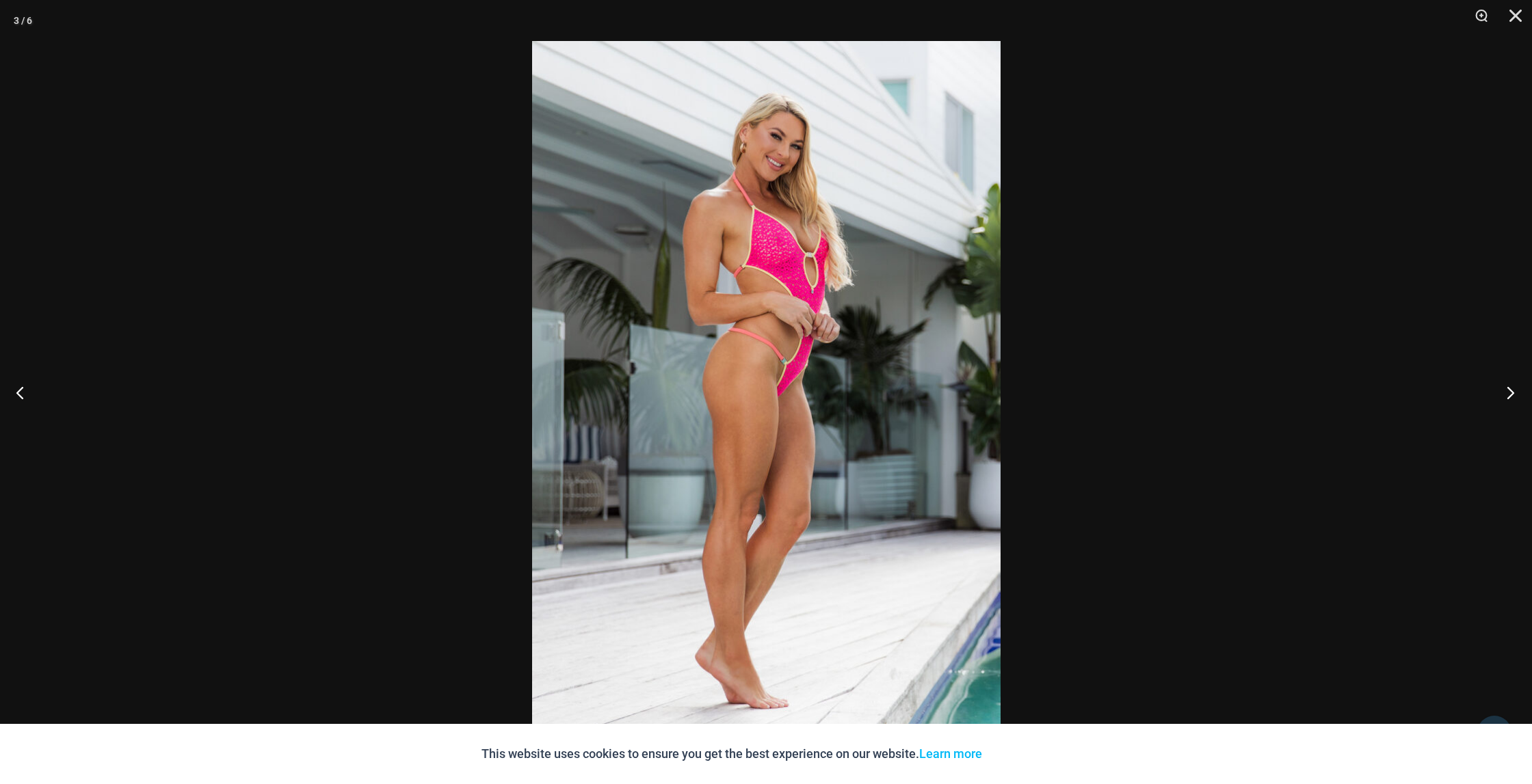
click at [1510, 392] on button "Next" at bounding box center [1506, 392] width 51 height 69
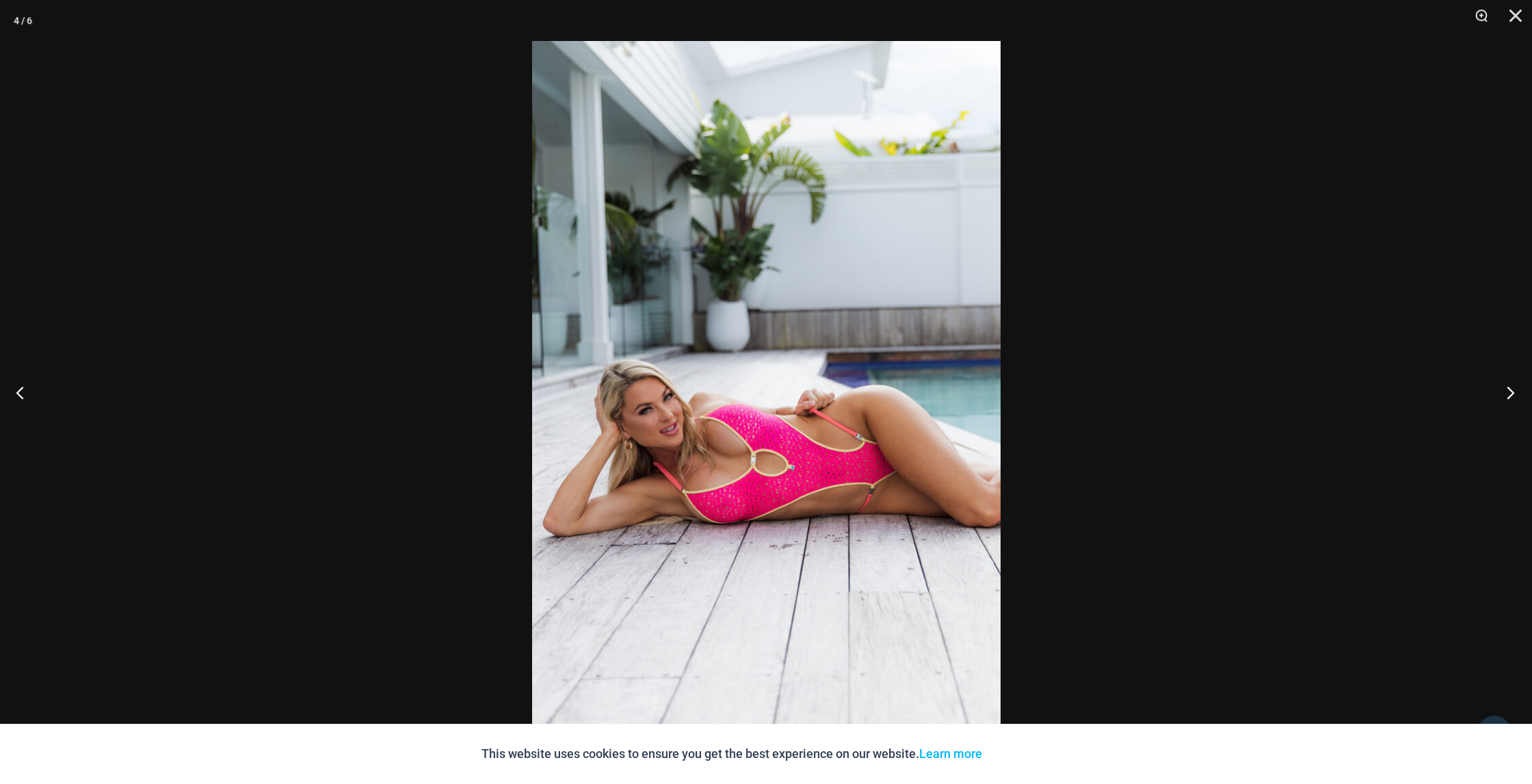
click at [1510, 392] on button "Next" at bounding box center [1506, 392] width 51 height 69
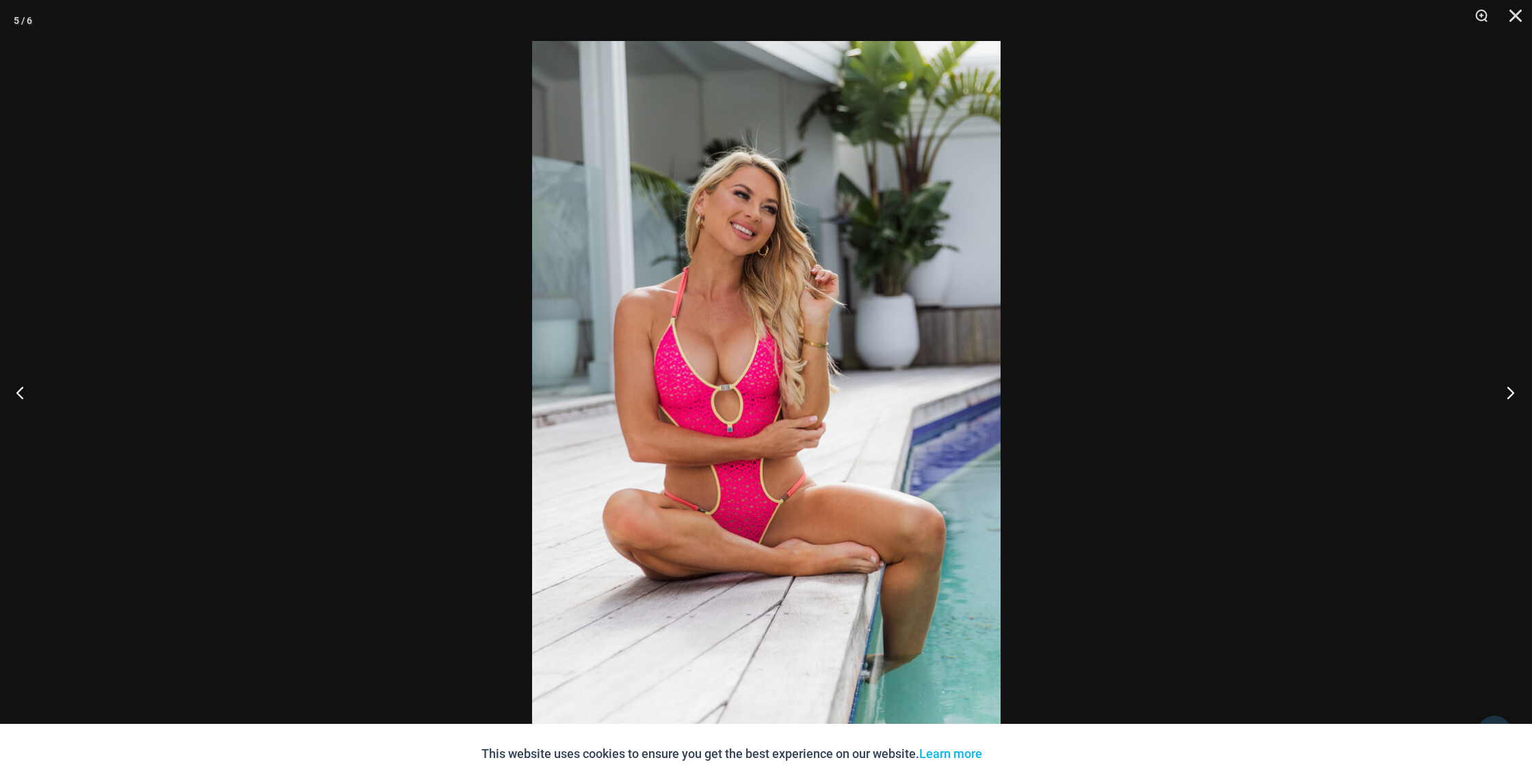
click at [1510, 392] on button "Next" at bounding box center [1506, 392] width 51 height 69
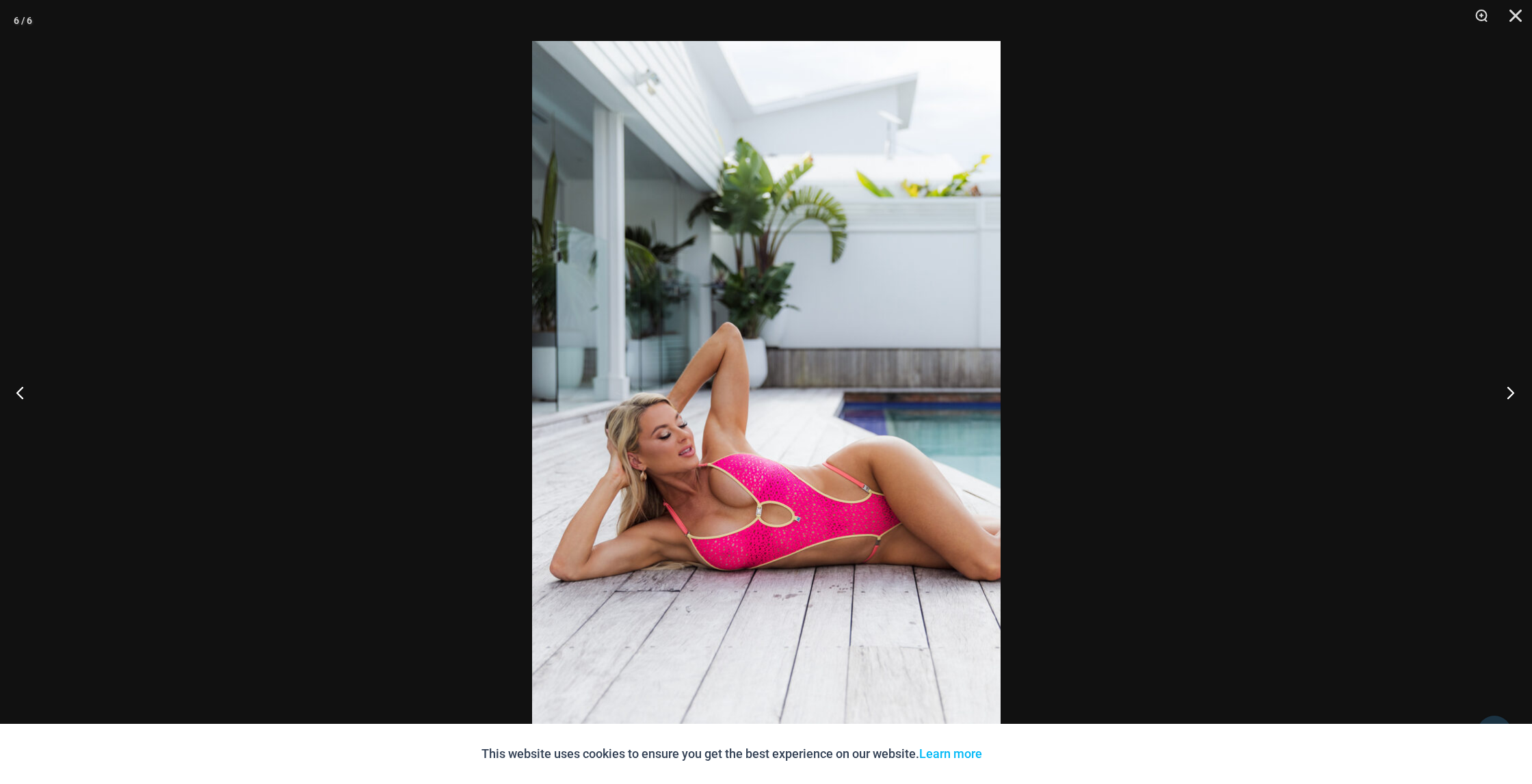
click at [1510, 392] on button "Next" at bounding box center [1506, 392] width 51 height 69
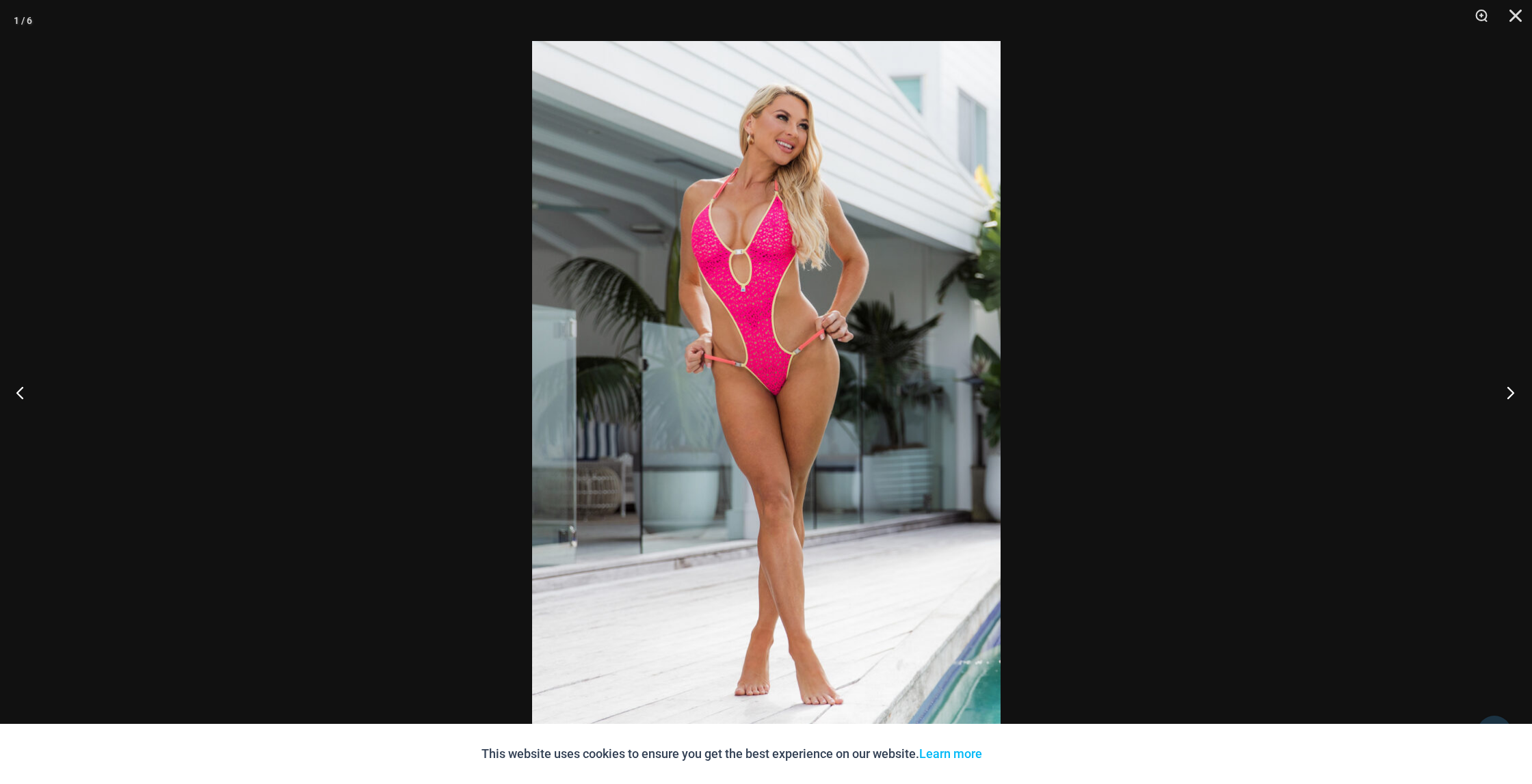
click at [1510, 392] on button "Next" at bounding box center [1506, 392] width 51 height 69
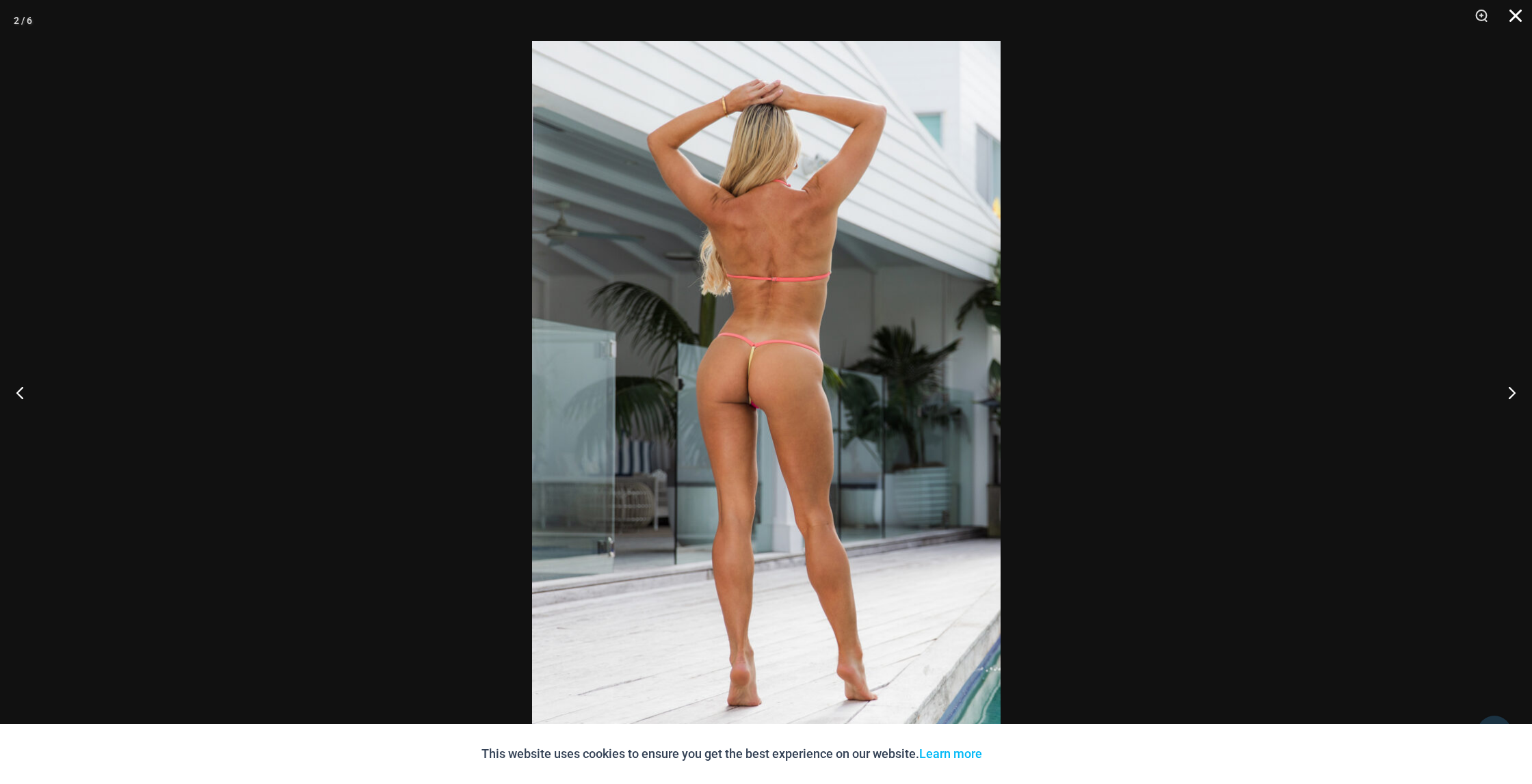
click at [1519, 20] on button "Close" at bounding box center [1510, 20] width 34 height 41
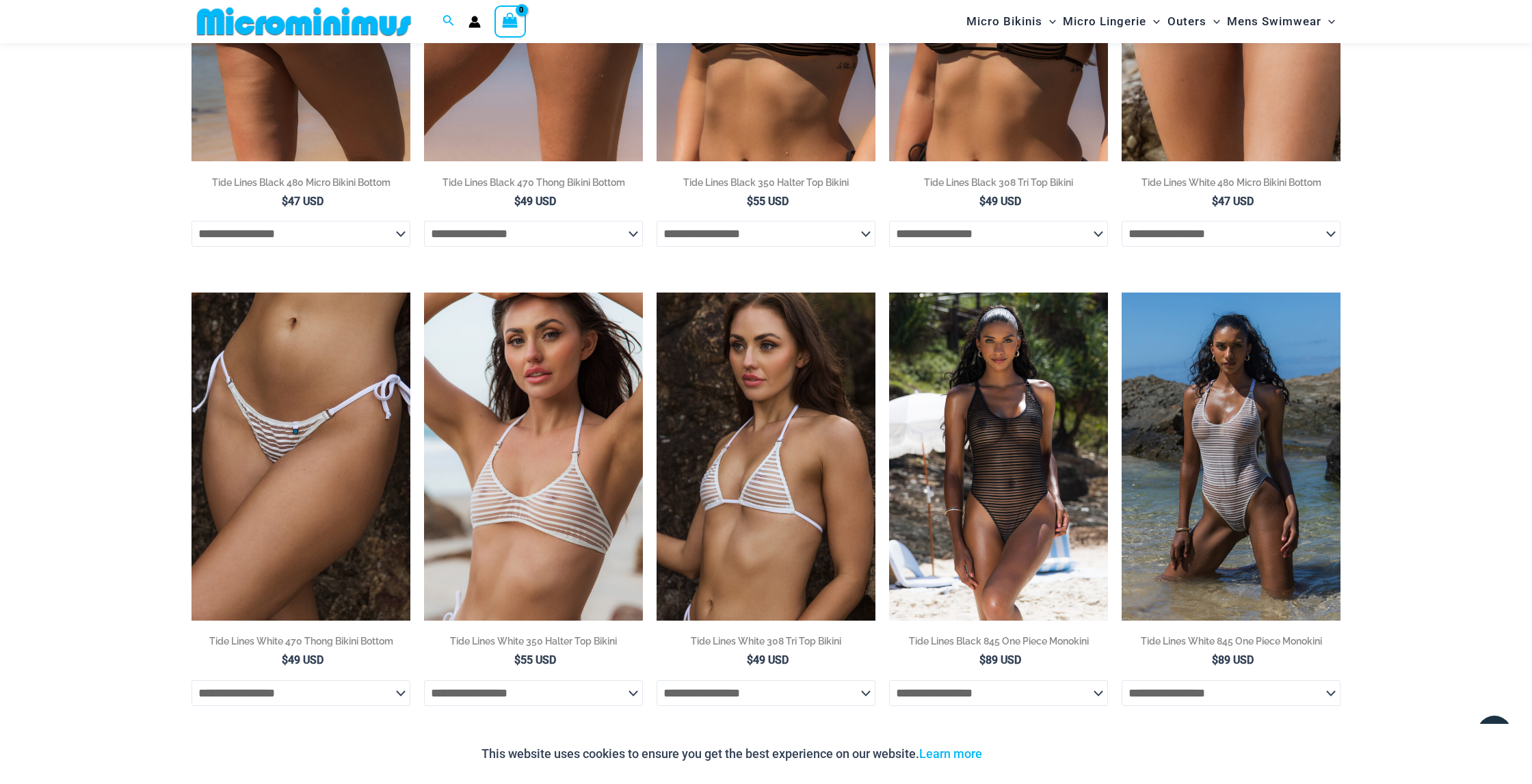
scroll to position [958, 0]
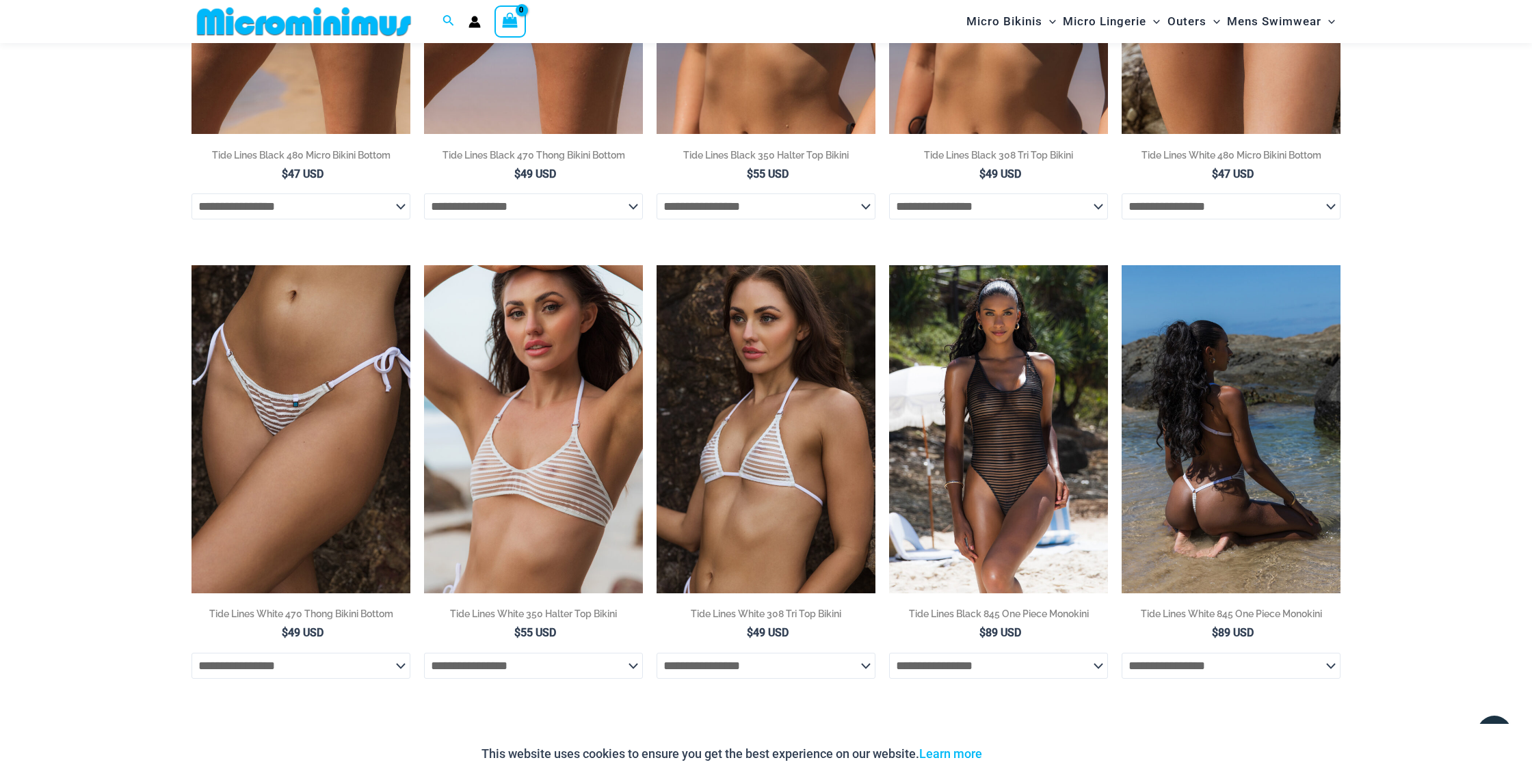
click at [1214, 425] on img at bounding box center [1230, 429] width 219 height 328
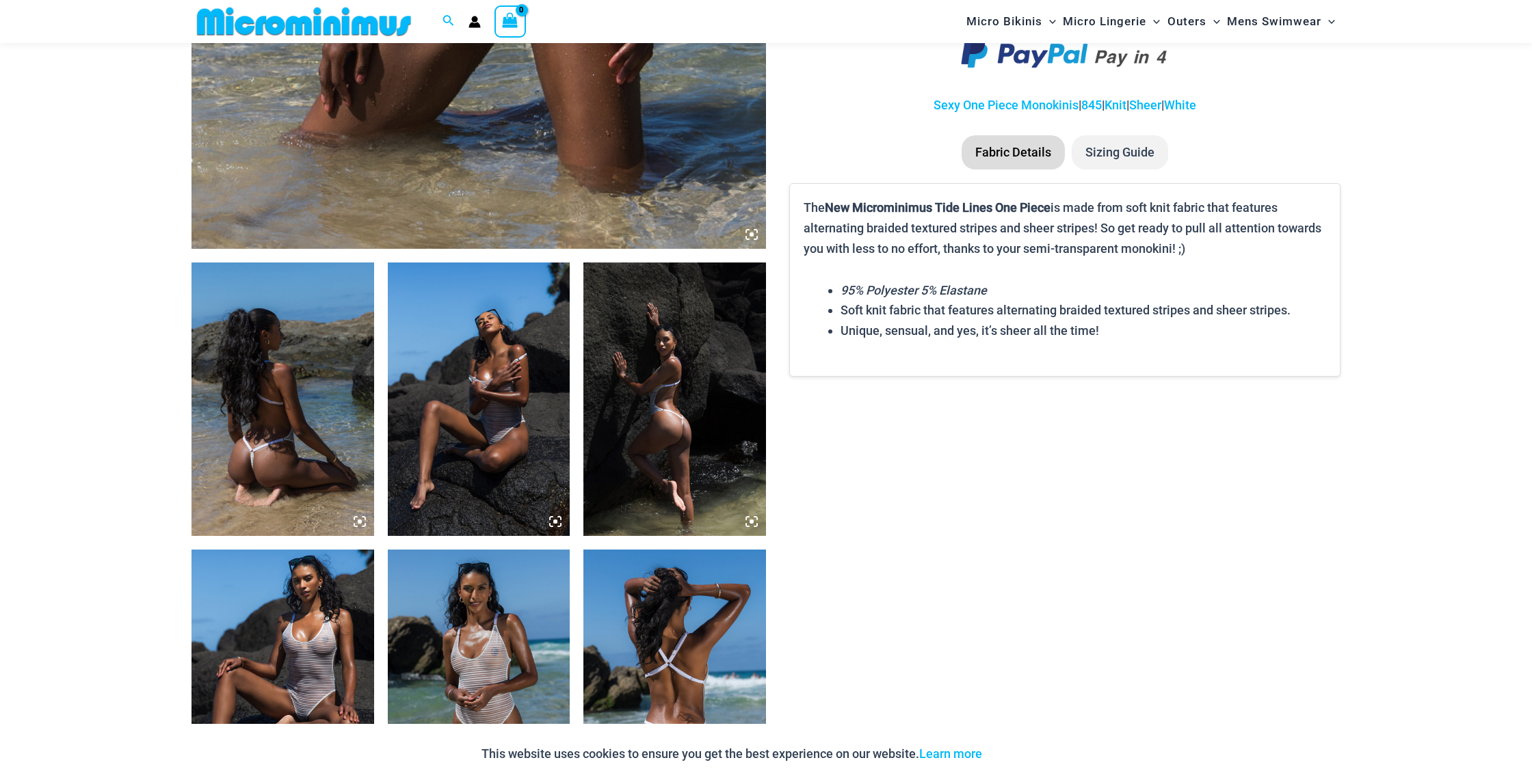
scroll to position [738, 0]
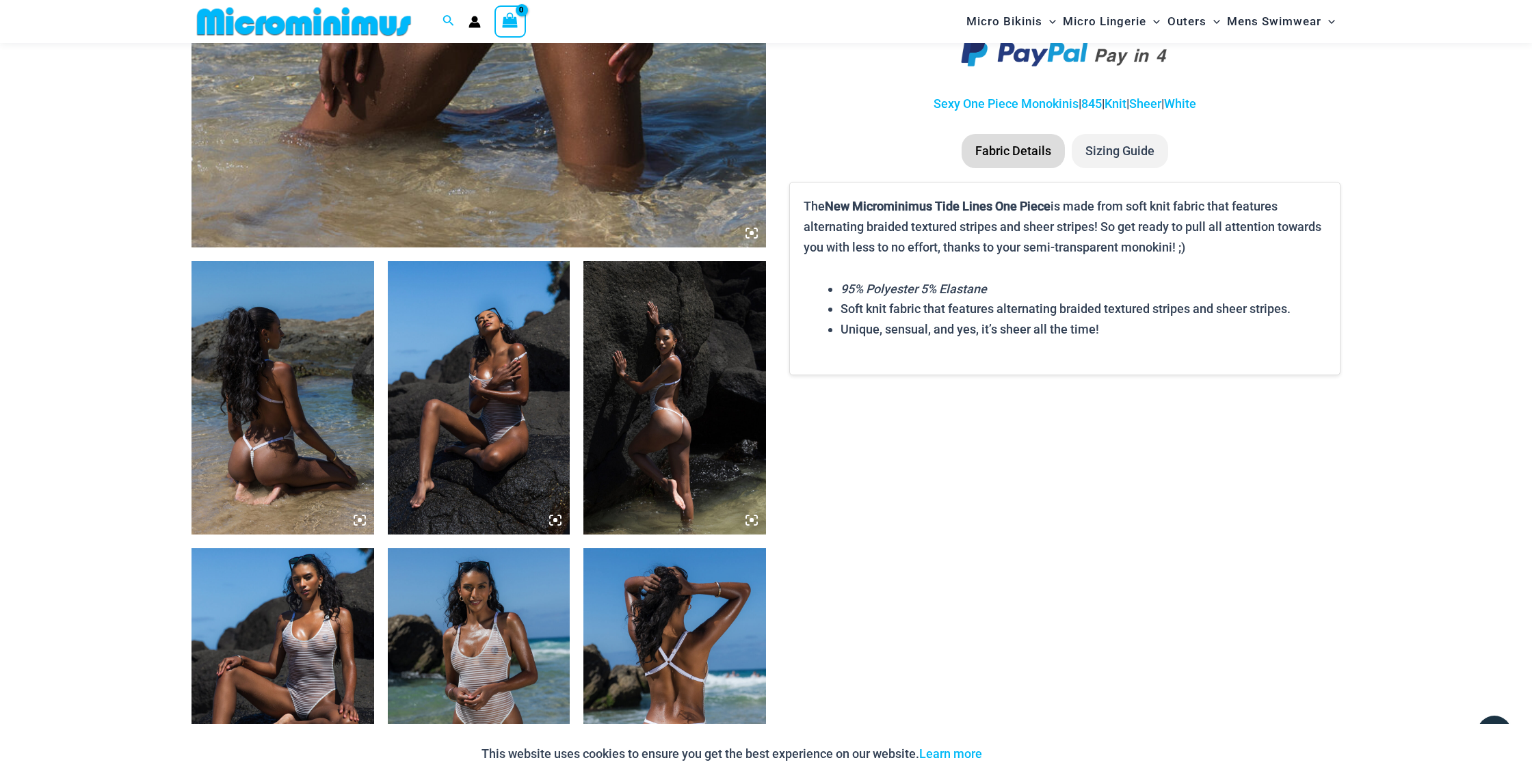
click at [465, 436] on img at bounding box center [479, 398] width 182 height 274
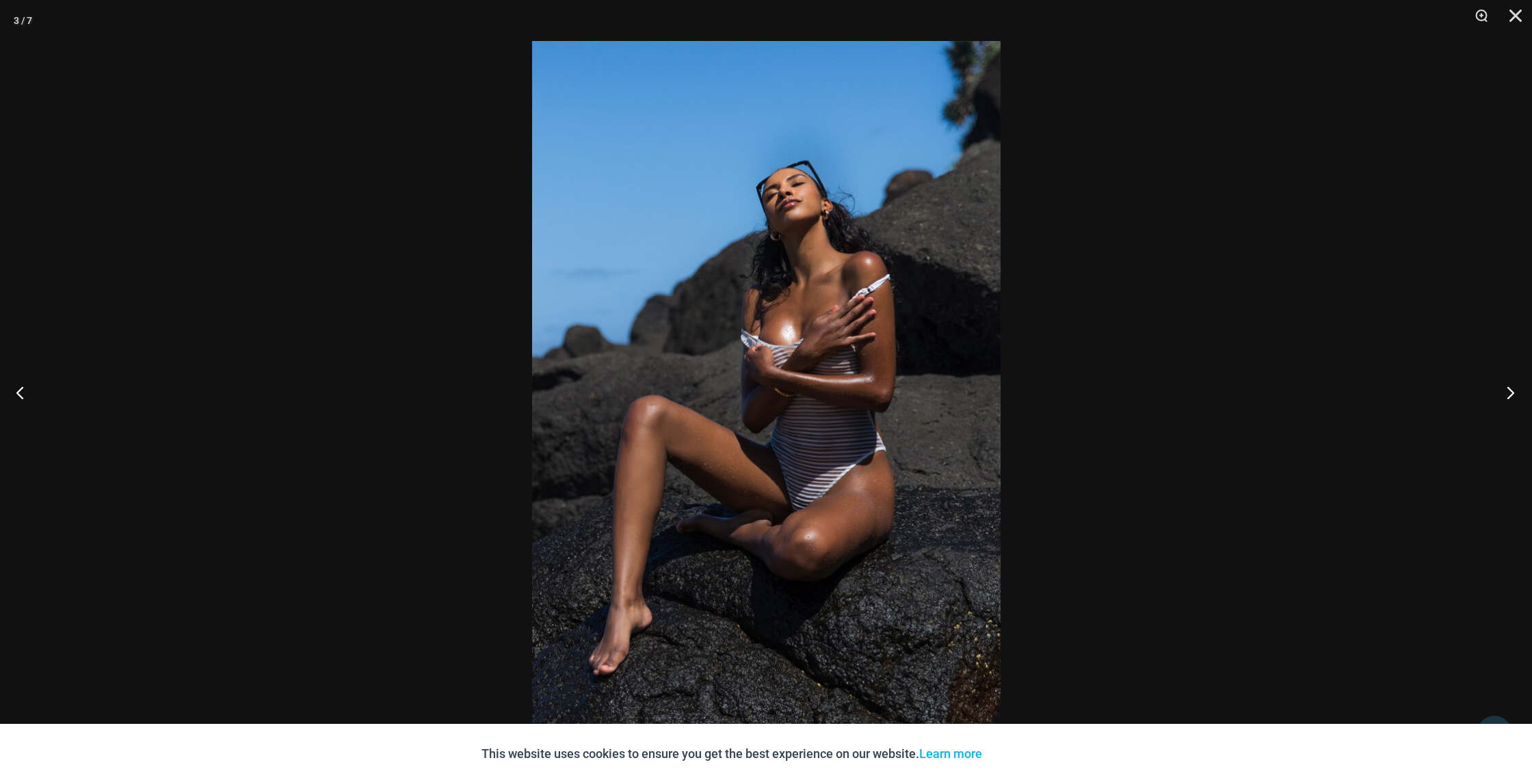
click at [1509, 397] on button "Next" at bounding box center [1506, 392] width 51 height 69
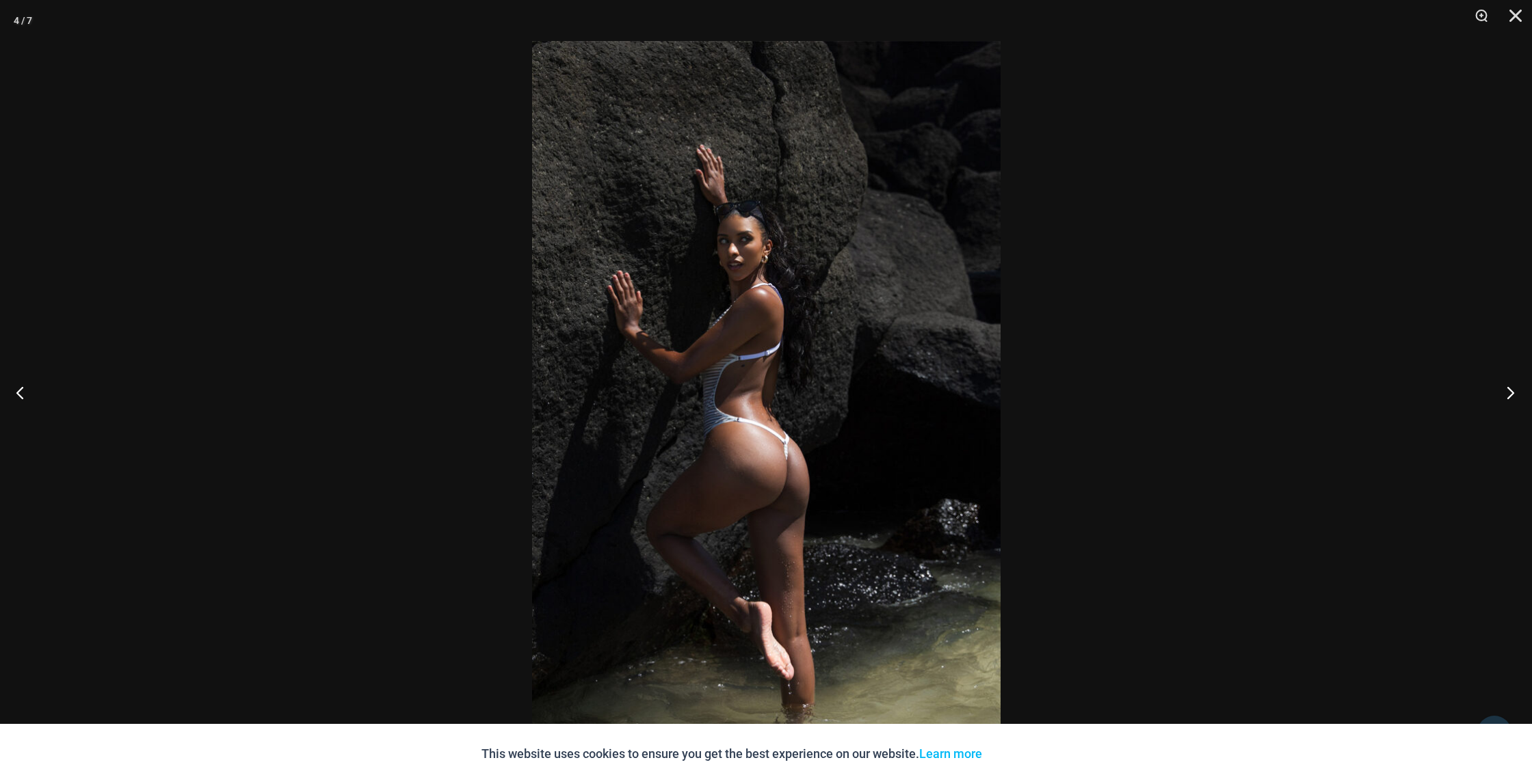
click at [1509, 397] on button "Next" at bounding box center [1506, 392] width 51 height 69
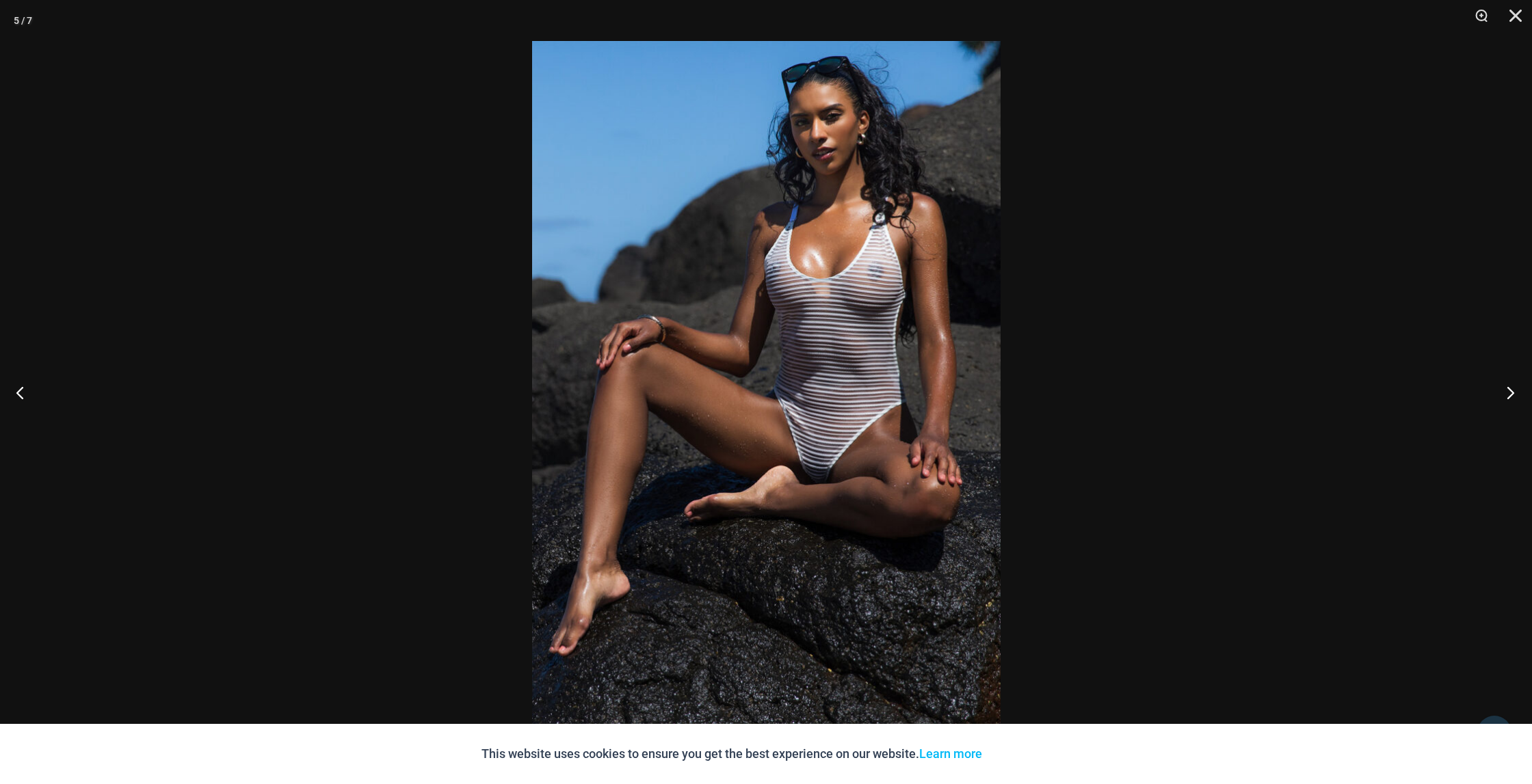
click at [1509, 397] on button "Next" at bounding box center [1506, 392] width 51 height 69
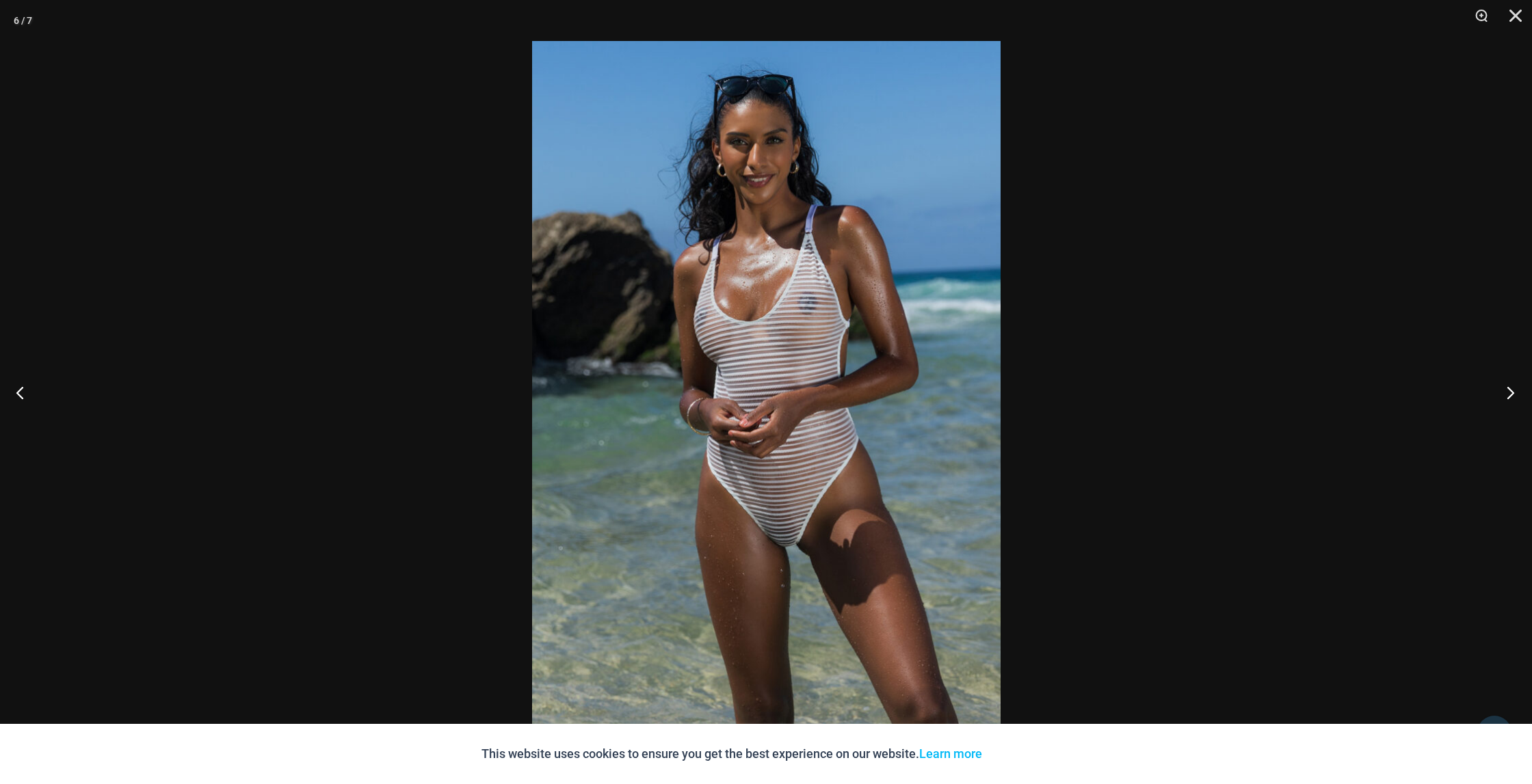
click at [1509, 397] on button "Next" at bounding box center [1506, 392] width 51 height 69
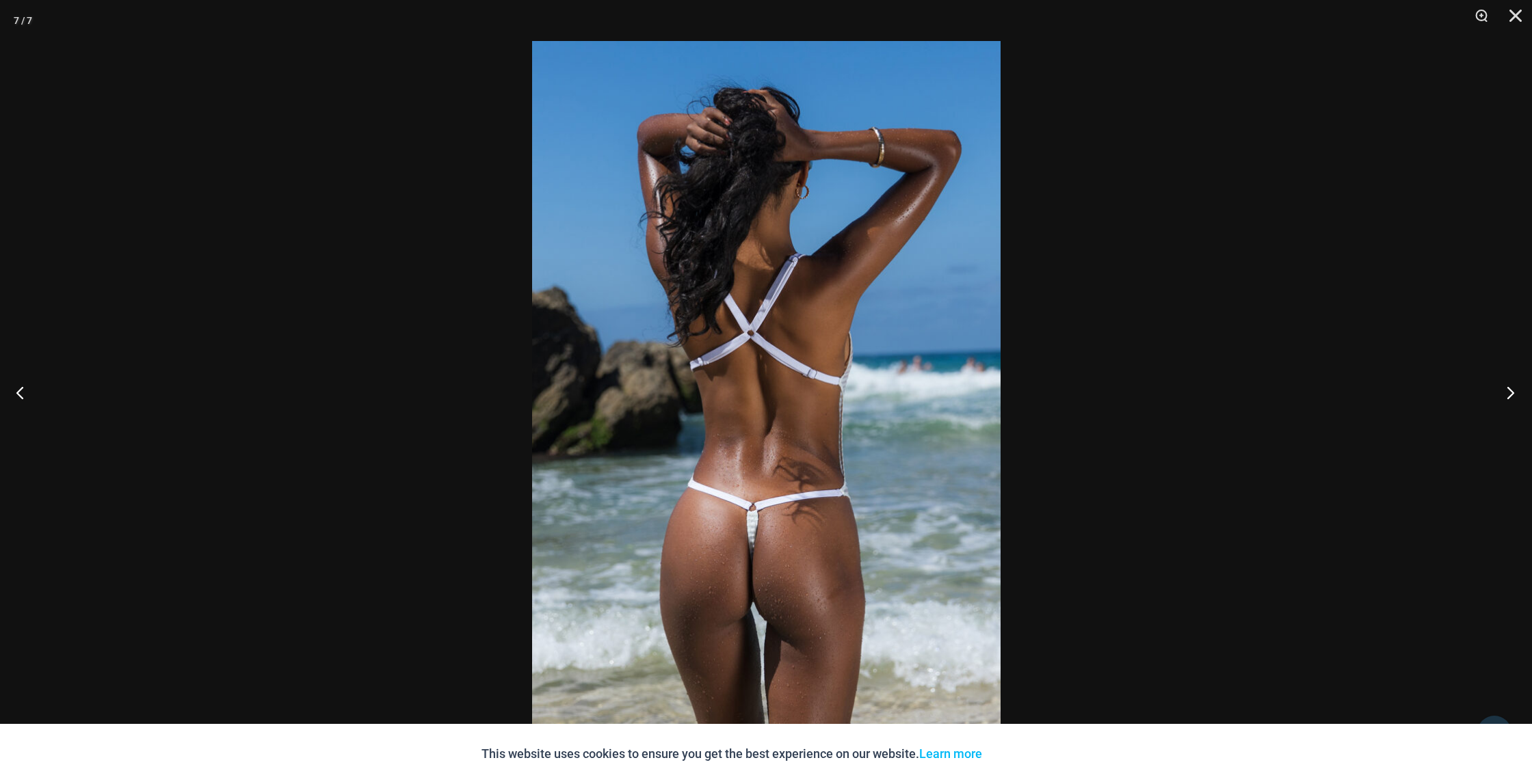
click at [1509, 397] on button "Next" at bounding box center [1506, 392] width 51 height 69
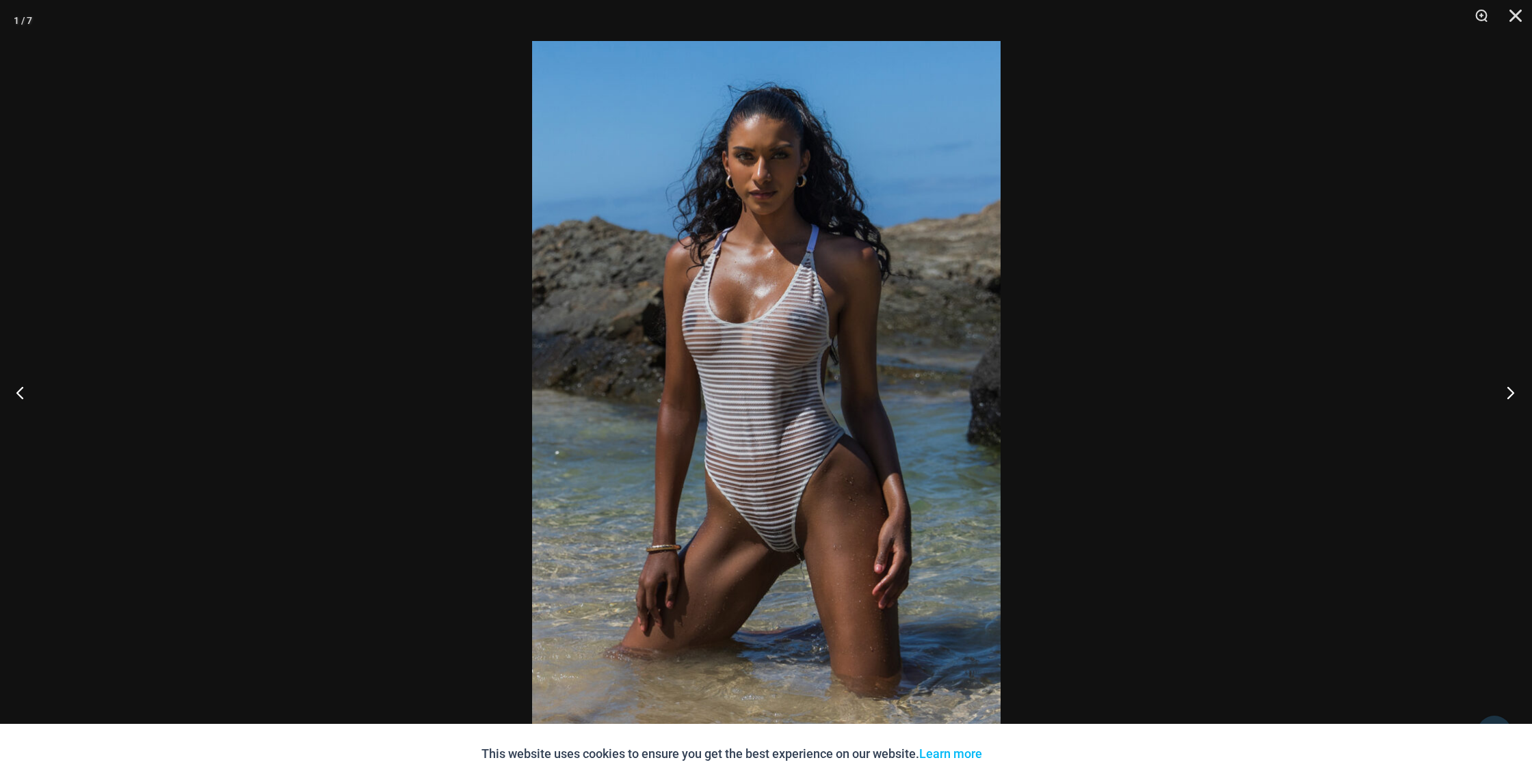
click at [1509, 397] on button "Next" at bounding box center [1506, 392] width 51 height 69
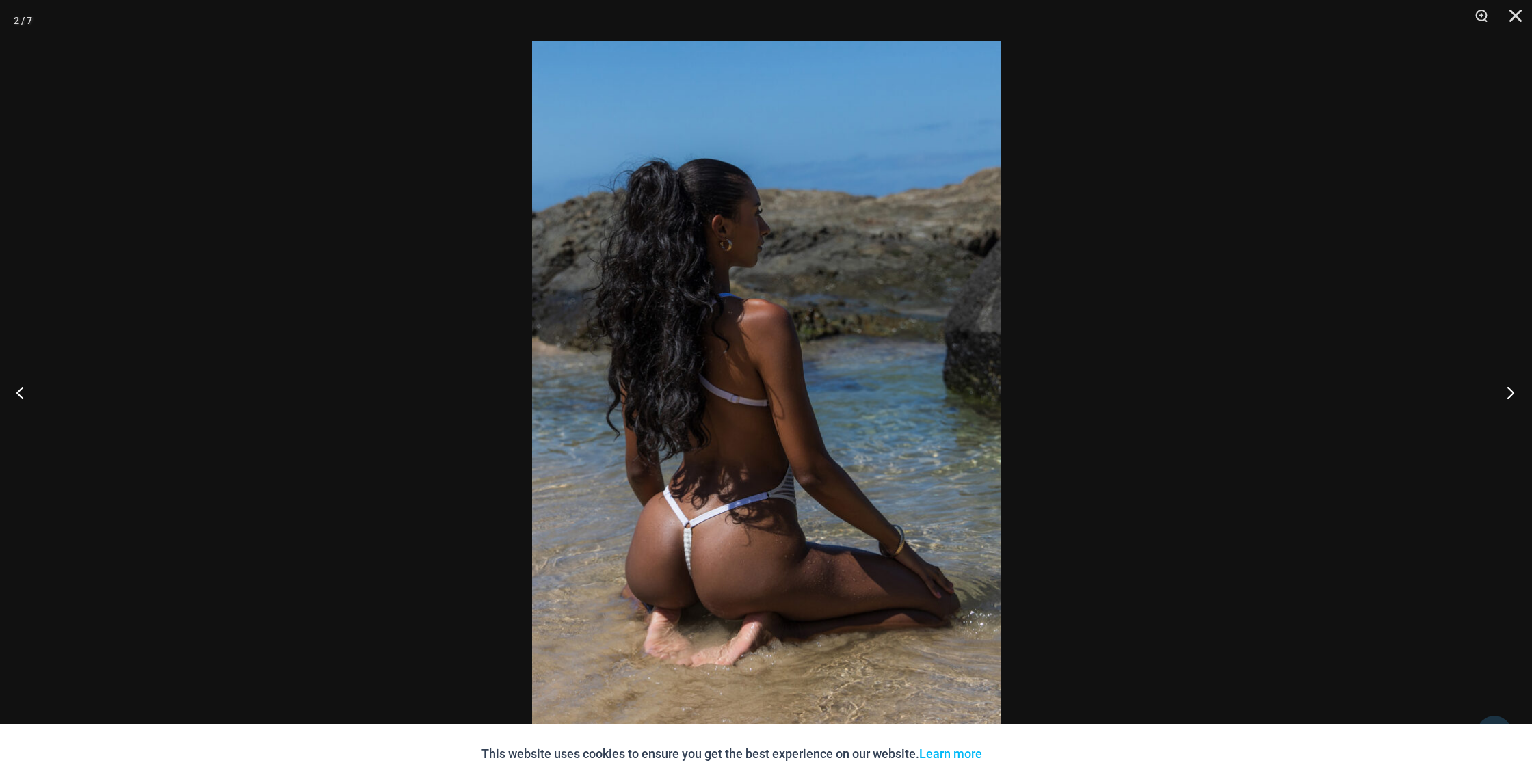
click at [1509, 397] on button "Next" at bounding box center [1506, 392] width 51 height 69
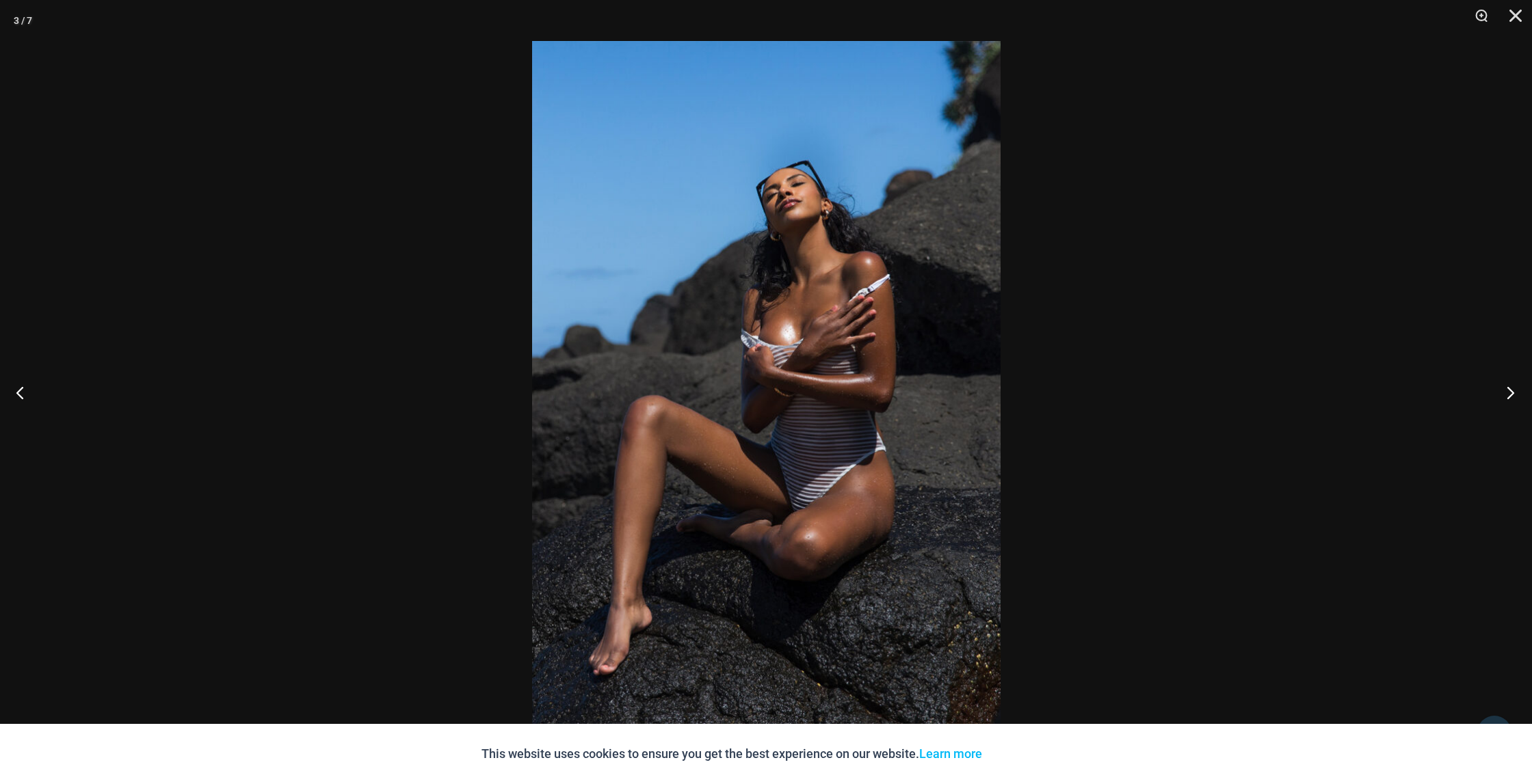
click at [1509, 397] on button "Next" at bounding box center [1506, 392] width 51 height 69
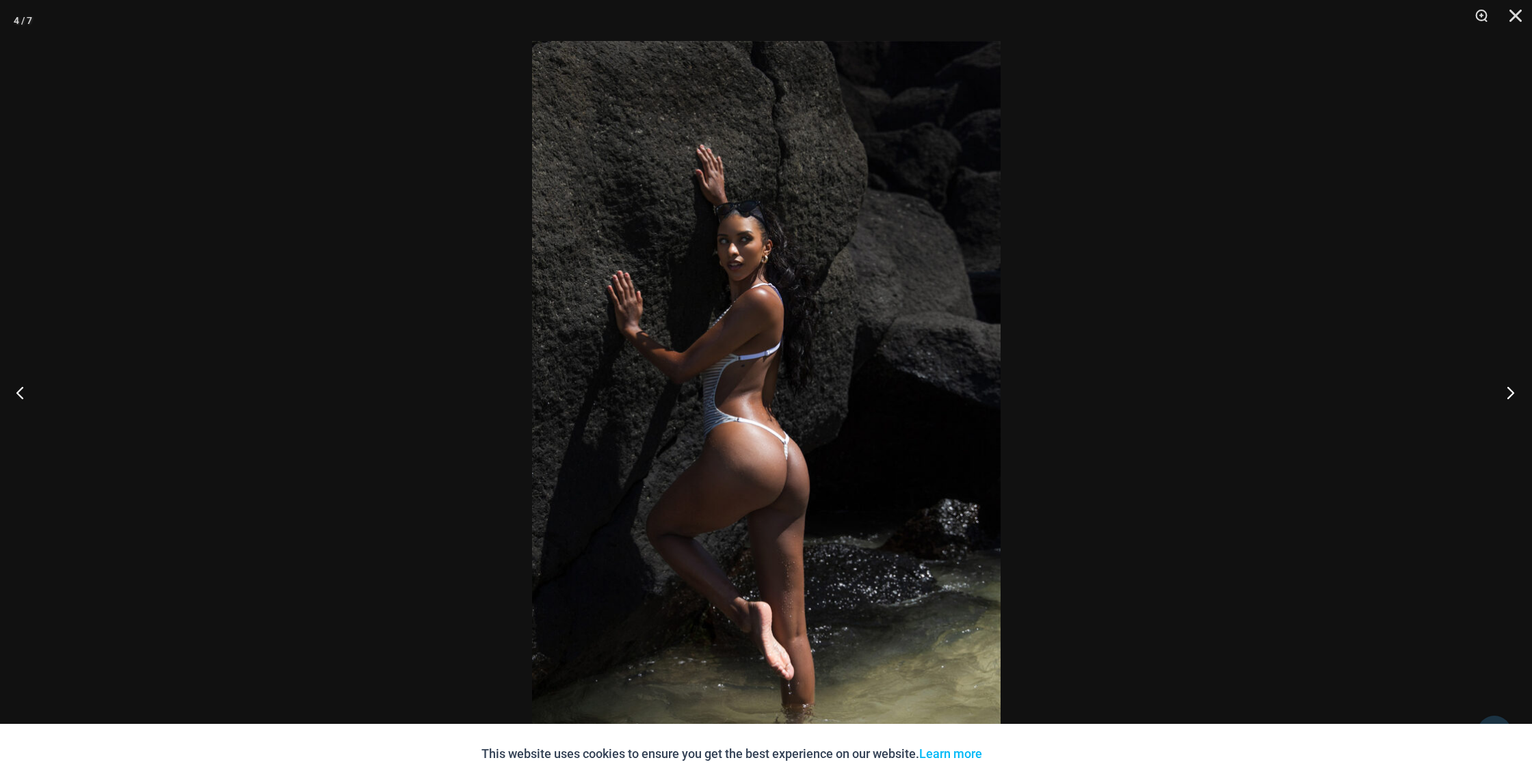
click at [1509, 397] on button "Next" at bounding box center [1506, 392] width 51 height 69
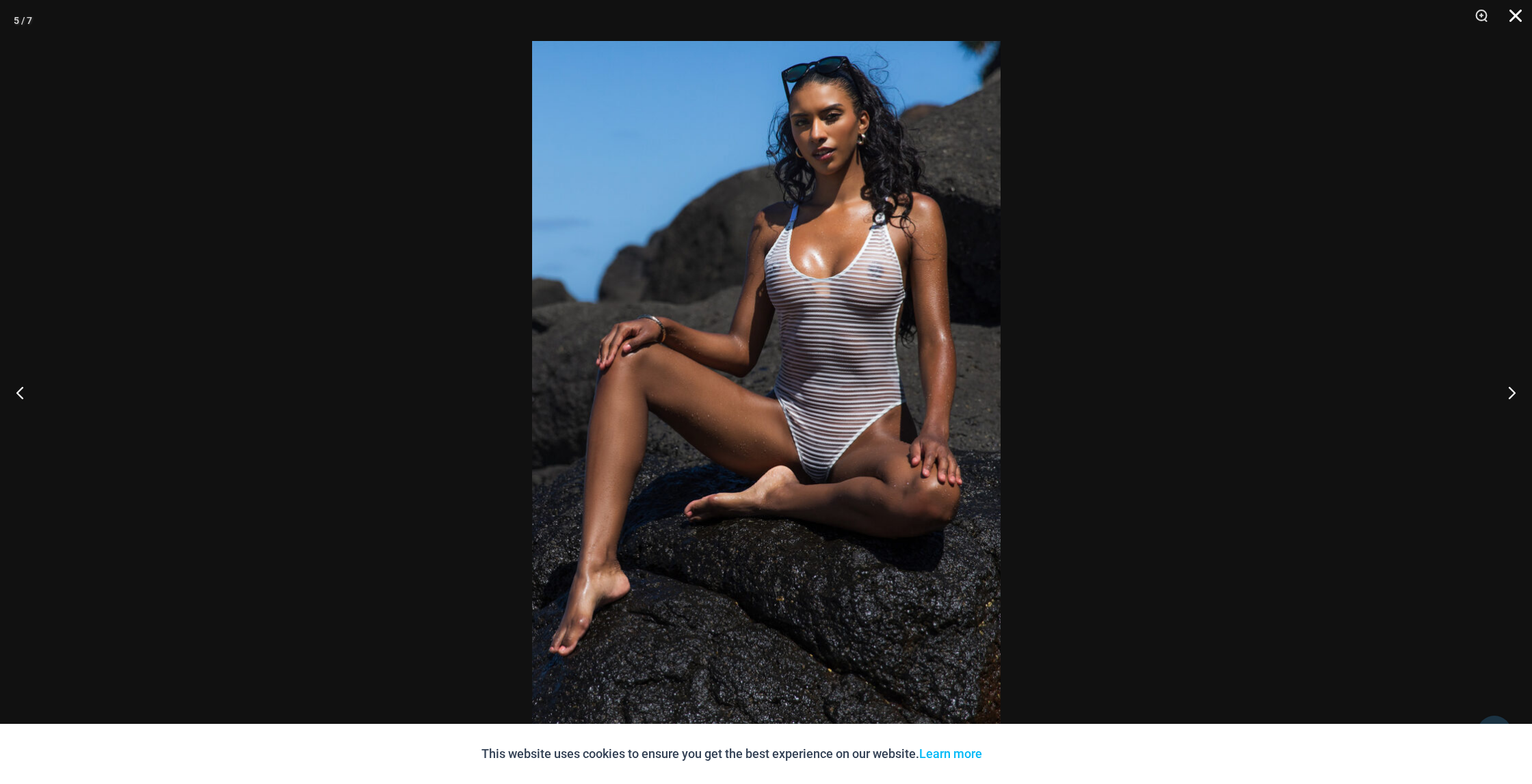
click at [1517, 19] on button "Close" at bounding box center [1510, 20] width 34 height 41
